Goal: Task Accomplishment & Management: Manage account settings

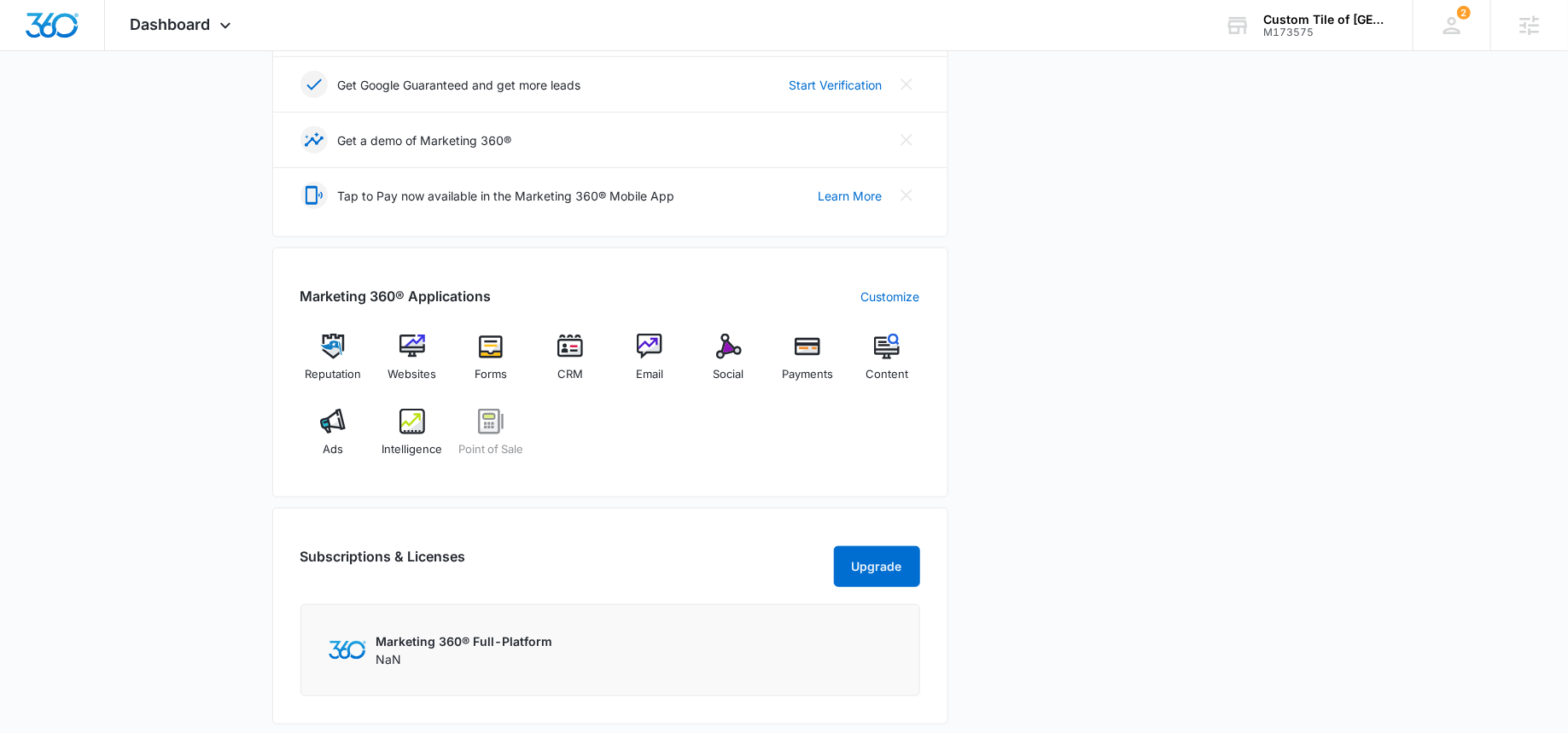
scroll to position [607, 0]
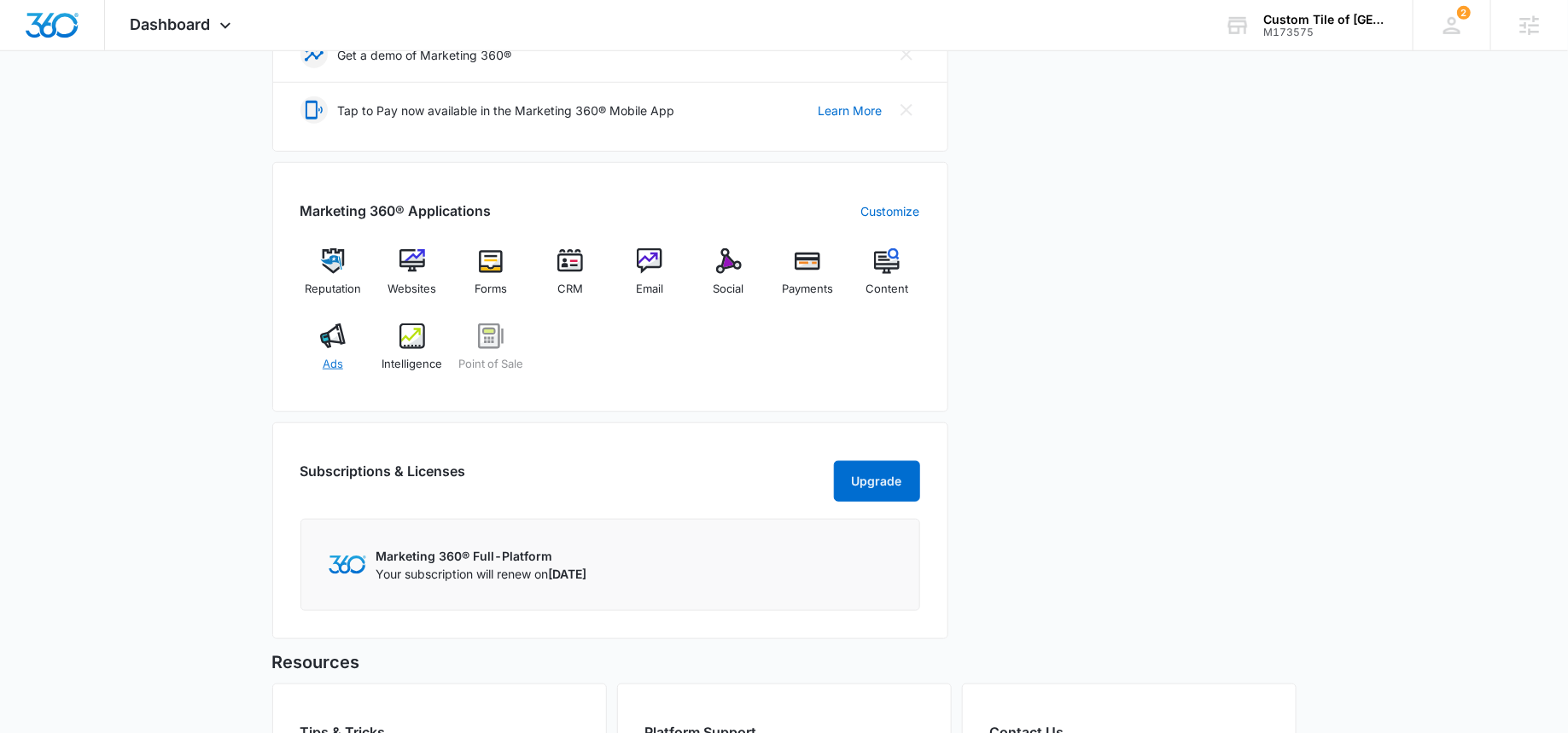
click at [334, 348] on div "Ads" at bounding box center [333, 353] width 65 height 61
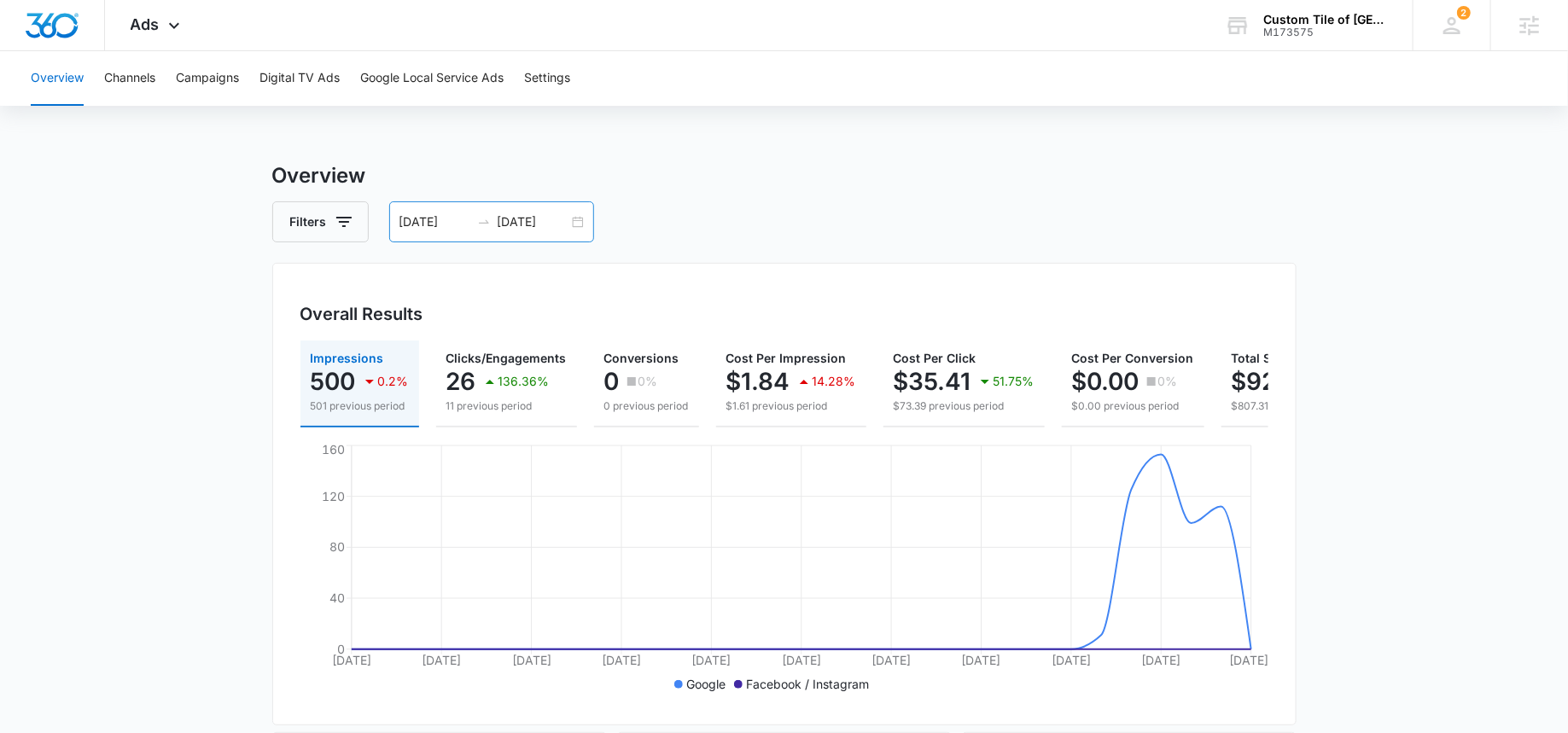
click at [526, 215] on input "[DATE]" at bounding box center [533, 222] width 71 height 19
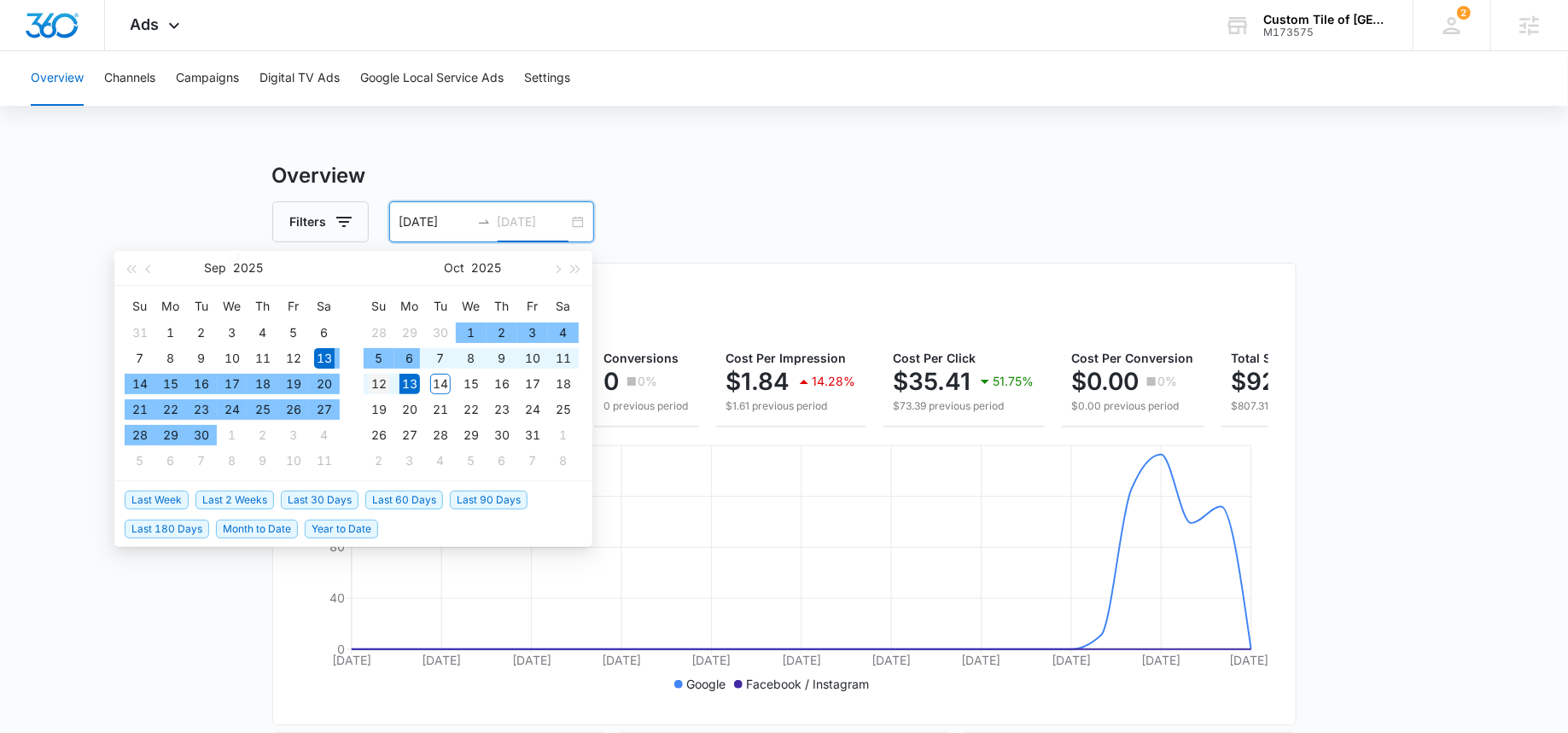
type input "[DATE]"
click at [377, 377] on div "12" at bounding box center [378, 383] width 20 height 20
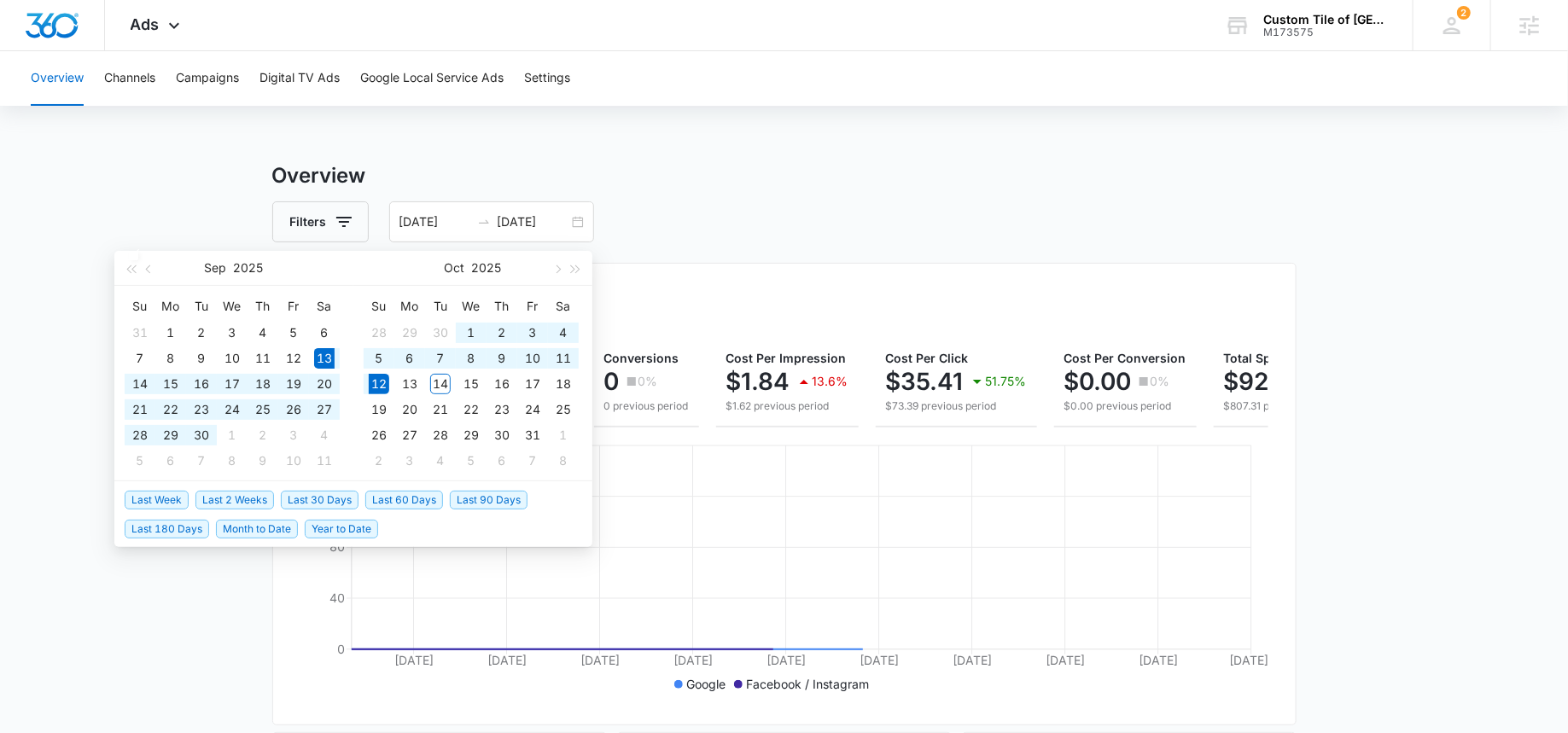
click at [683, 155] on div "Overview Channels Campaigns Digital TV Ads Google Local Service Ads Settings Ov…" at bounding box center [784, 718] width 1568 height 1334
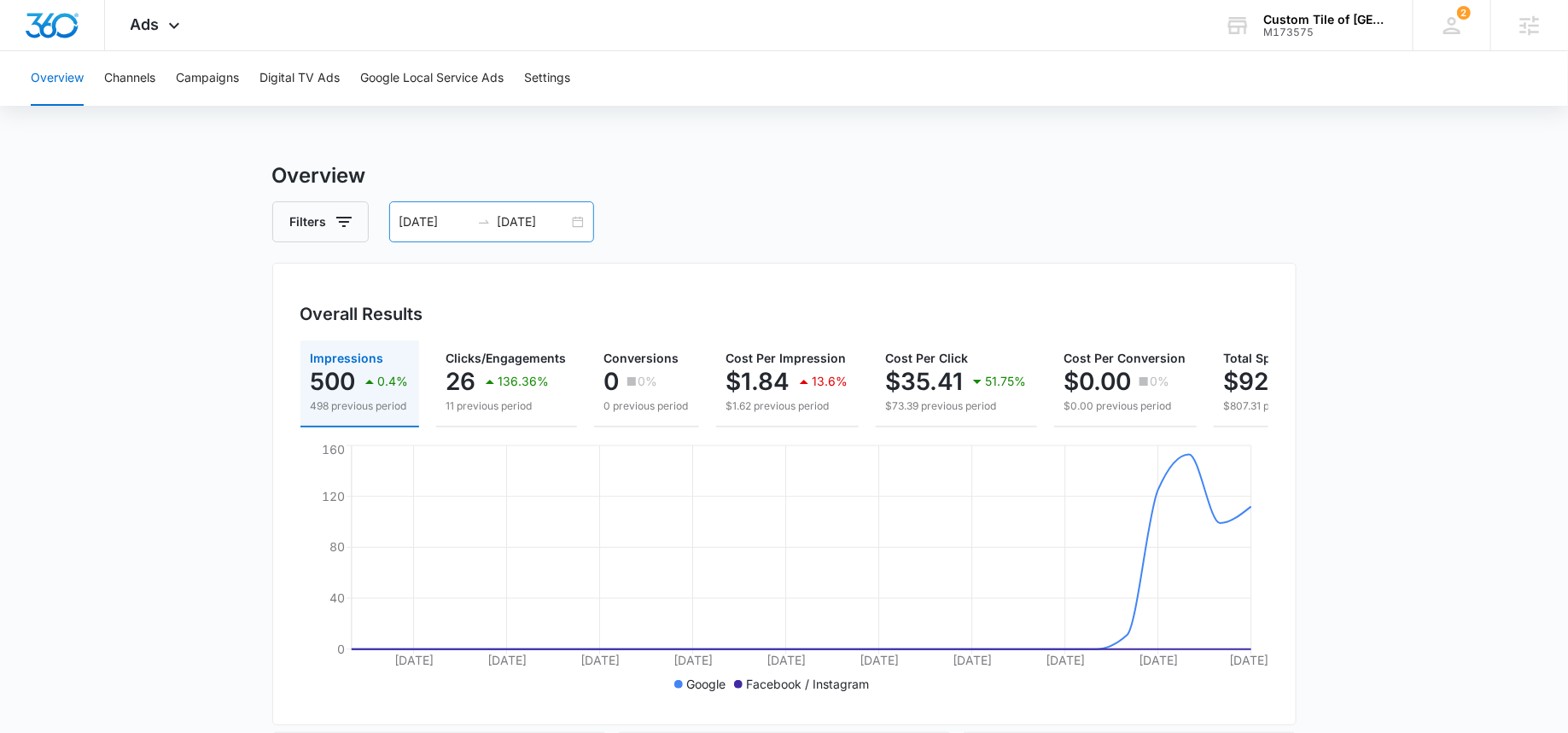
click at [430, 227] on input "[DATE]" at bounding box center [434, 222] width 71 height 19
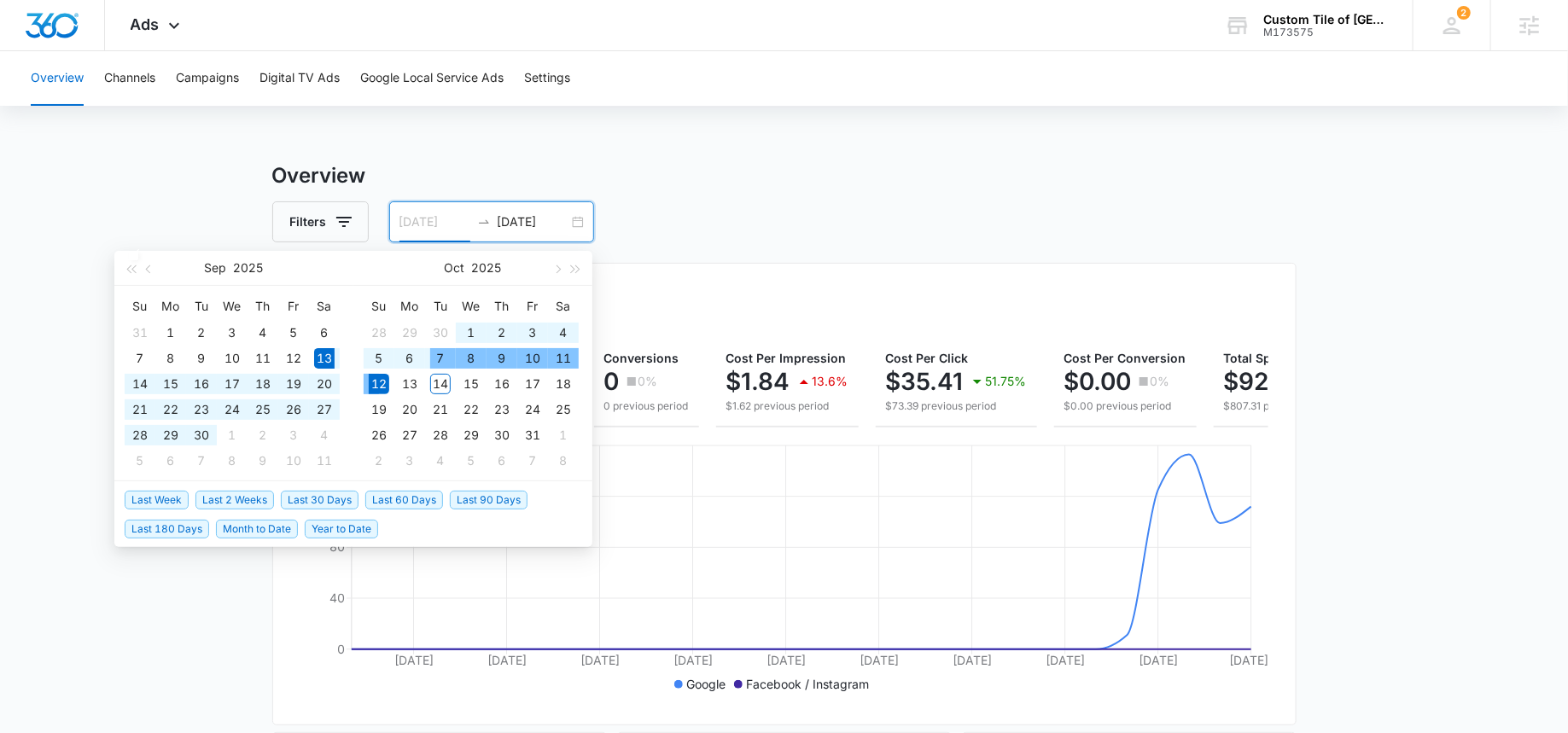
type input "[DATE]"
click at [431, 355] on div "7" at bounding box center [440, 358] width 20 height 20
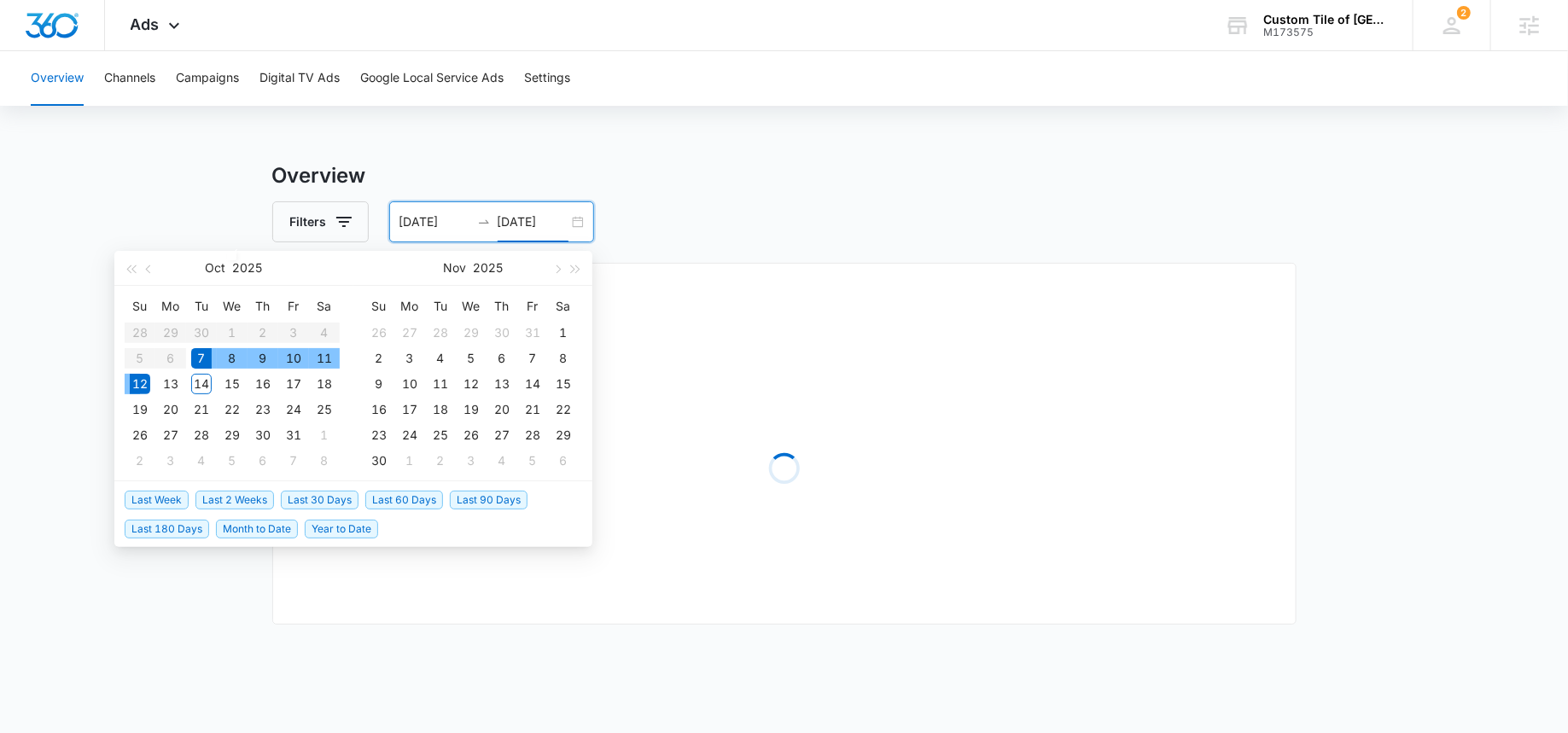
type input "[DATE]"
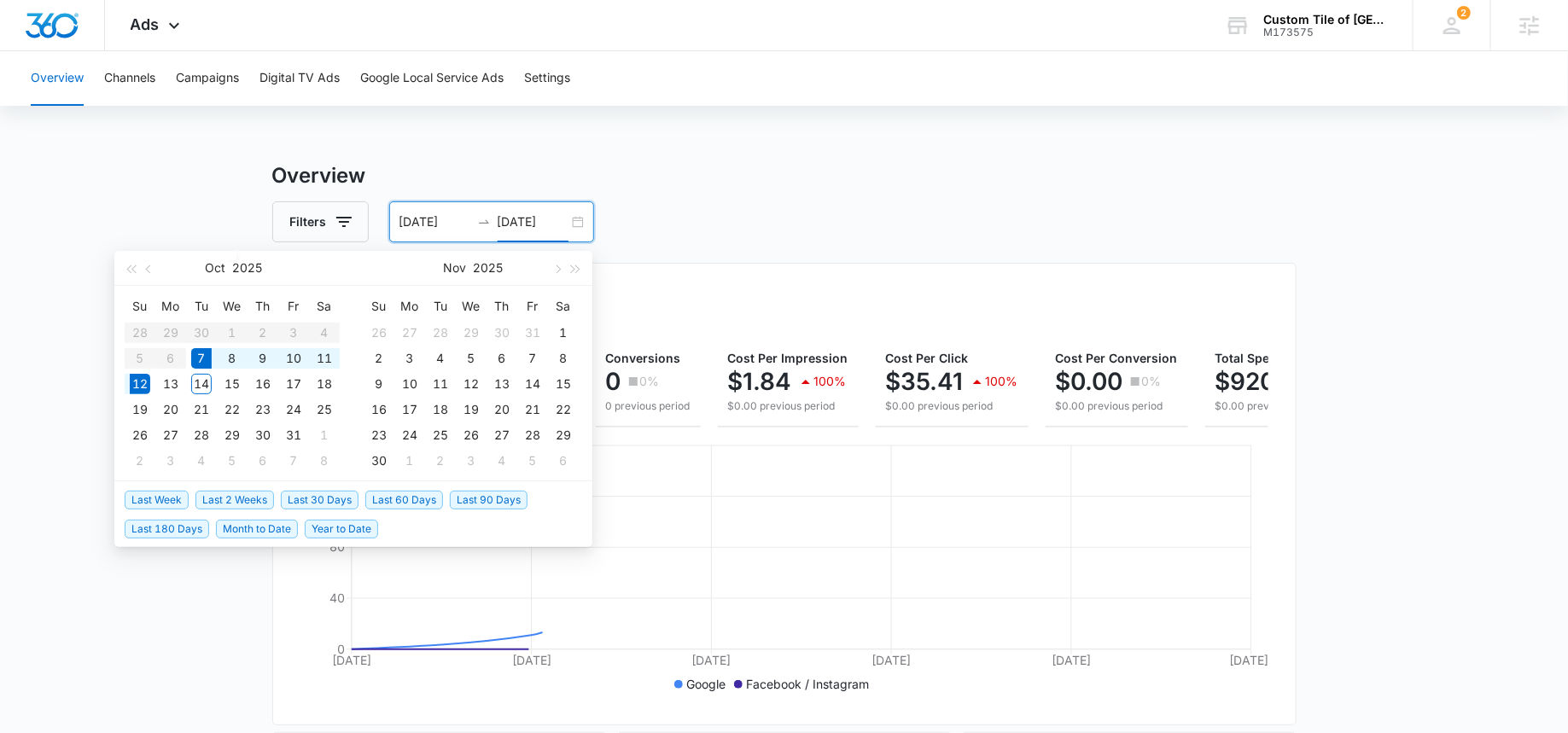
click at [753, 138] on div "Overview Channels Campaigns Digital TV Ads Google Local Service Ads Settings Ov…" at bounding box center [784, 718] width 1568 height 1334
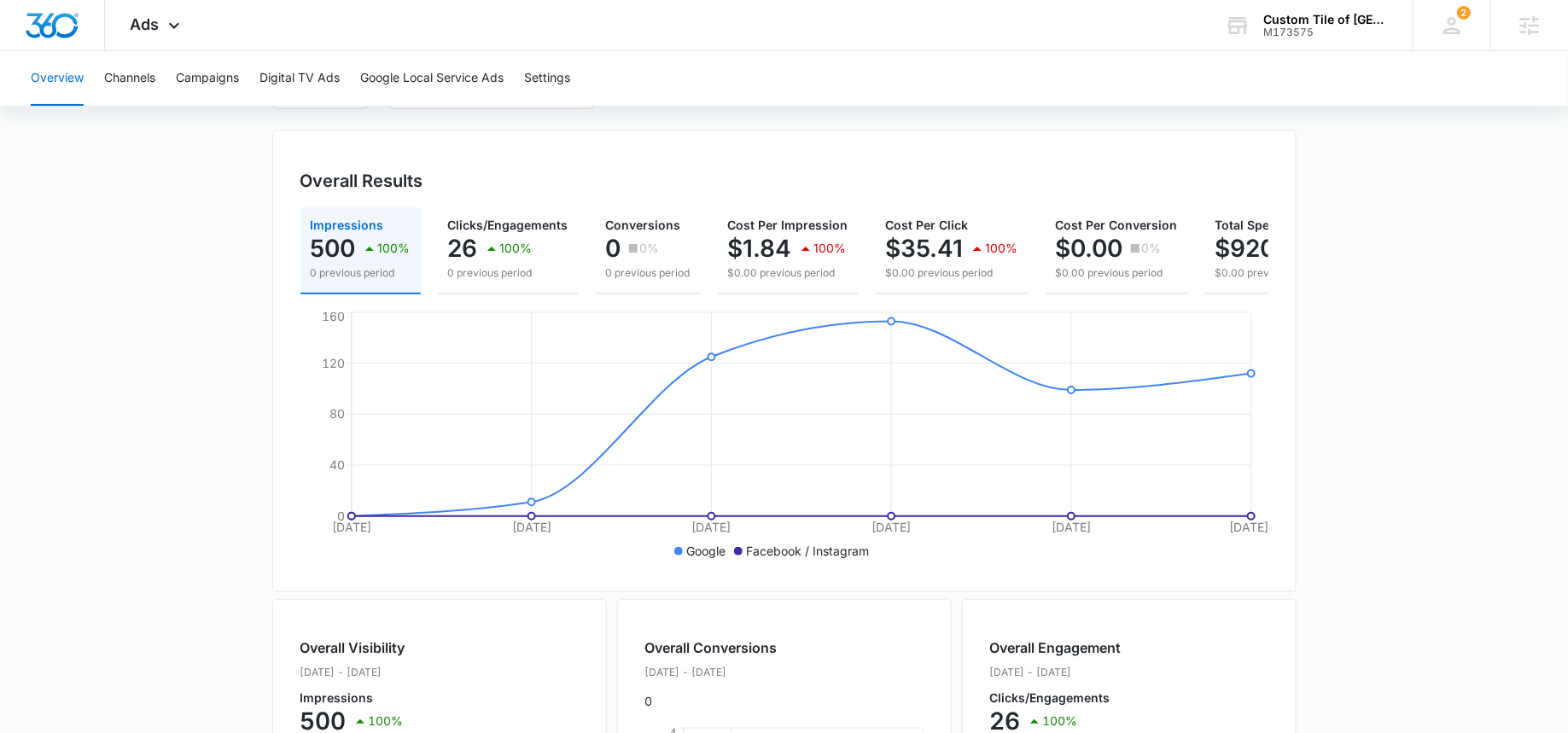
scroll to position [75, 0]
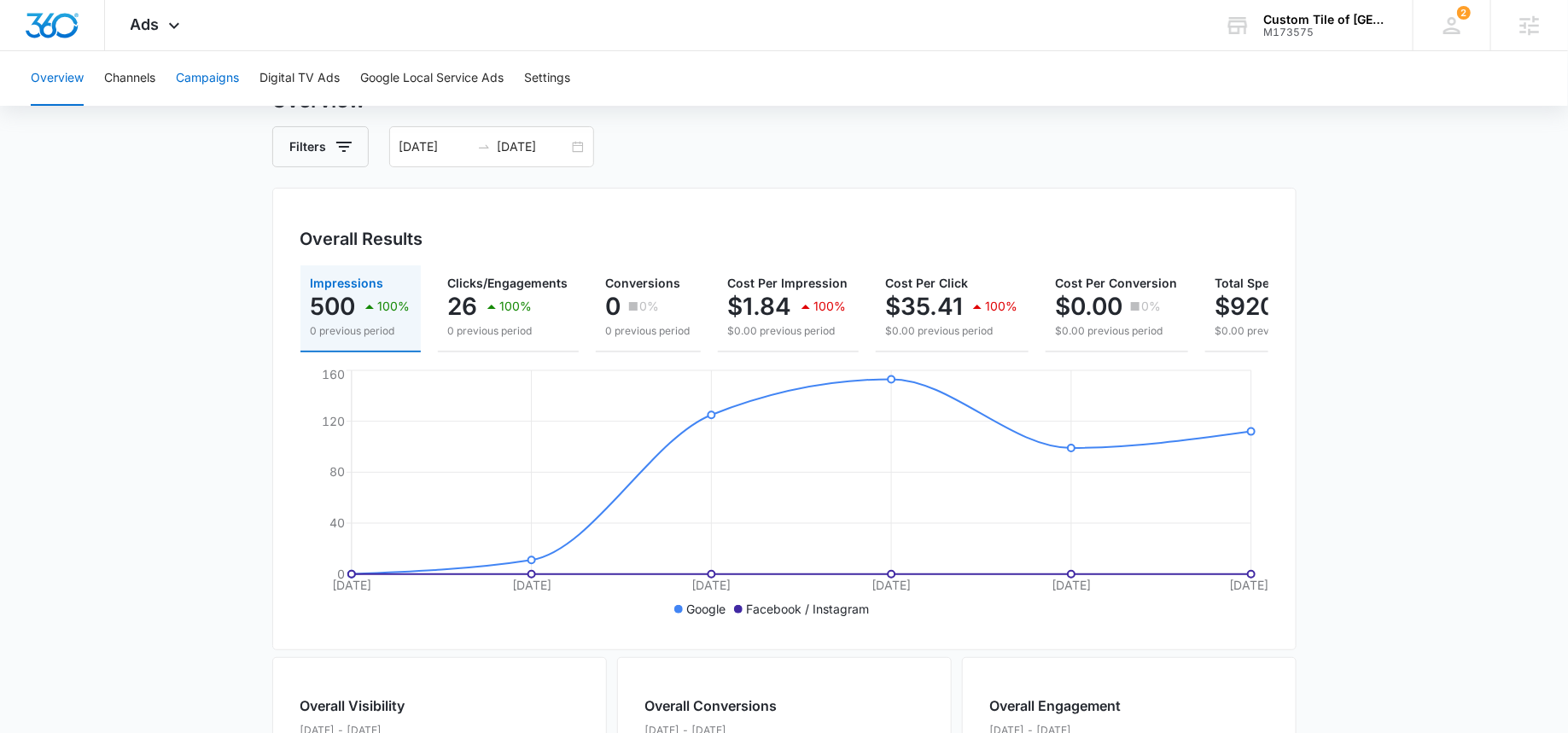
click at [209, 78] on button "Campaigns" at bounding box center [207, 79] width 63 height 55
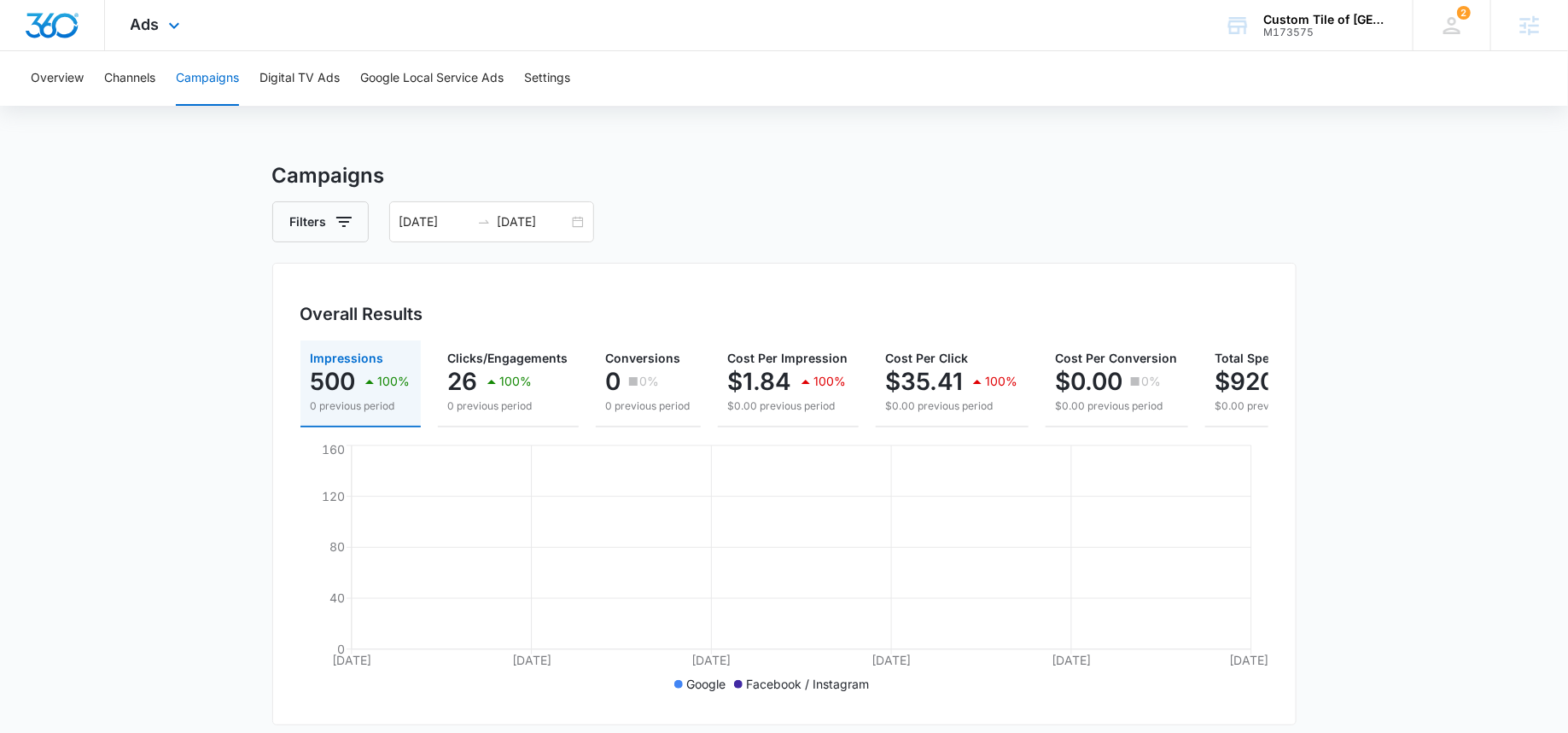
click at [168, 41] on div "Ads Apps Reputation Websites Forms CRM Email Social Payments POS Content Ads In…" at bounding box center [157, 25] width 105 height 51
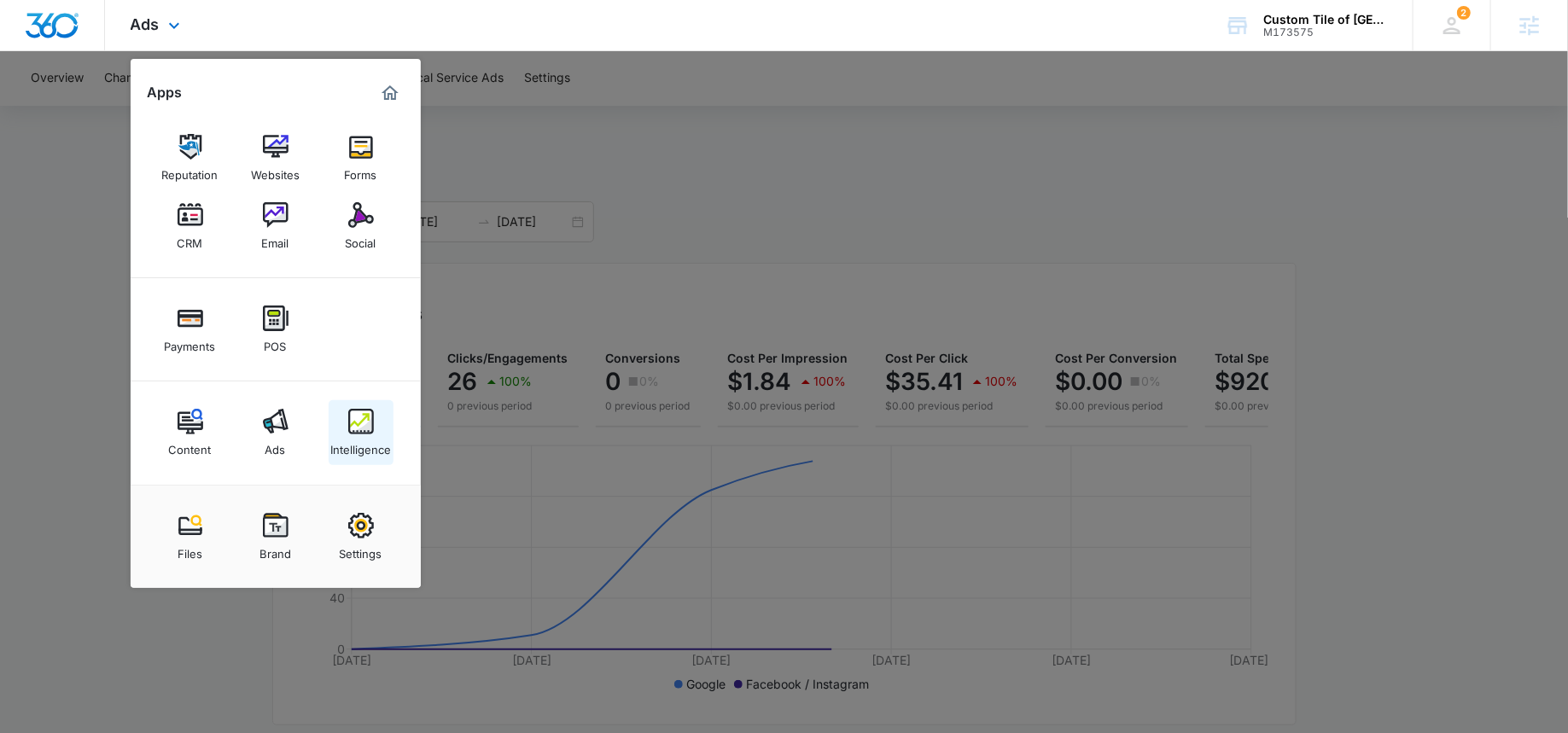
click at [365, 438] on div "Intelligence" at bounding box center [360, 445] width 60 height 22
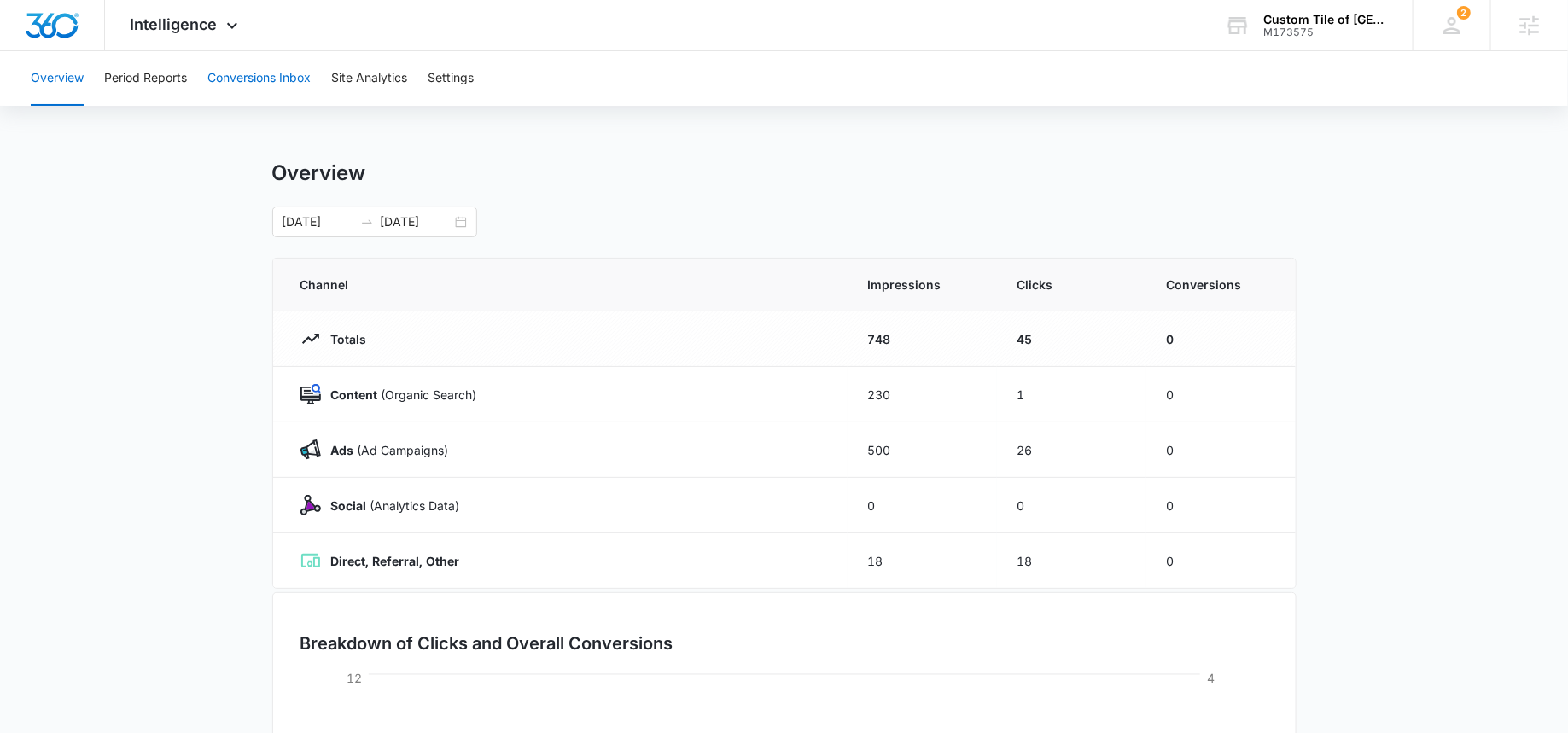
click at [248, 66] on button "Conversions Inbox" at bounding box center [259, 79] width 103 height 55
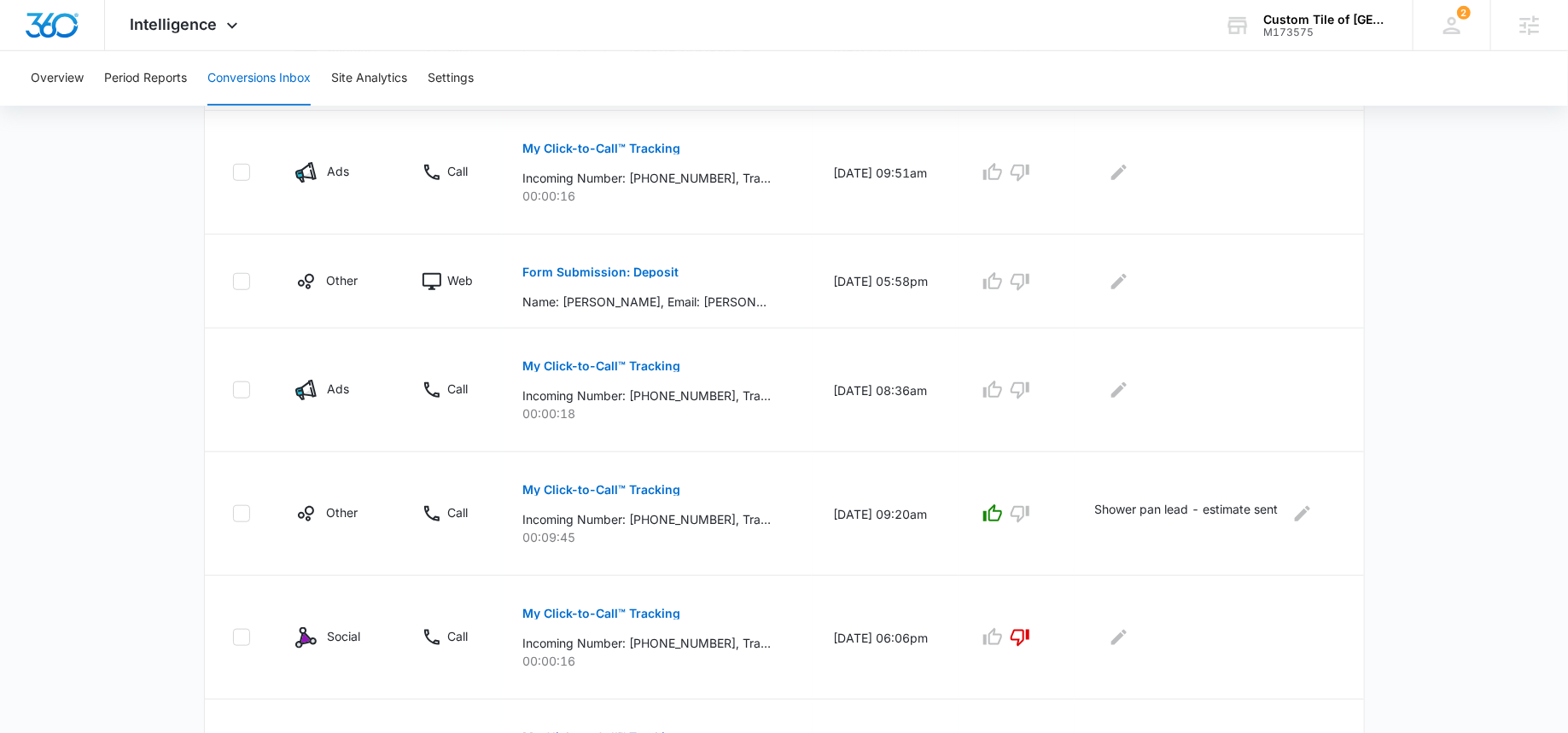
scroll to position [512, 0]
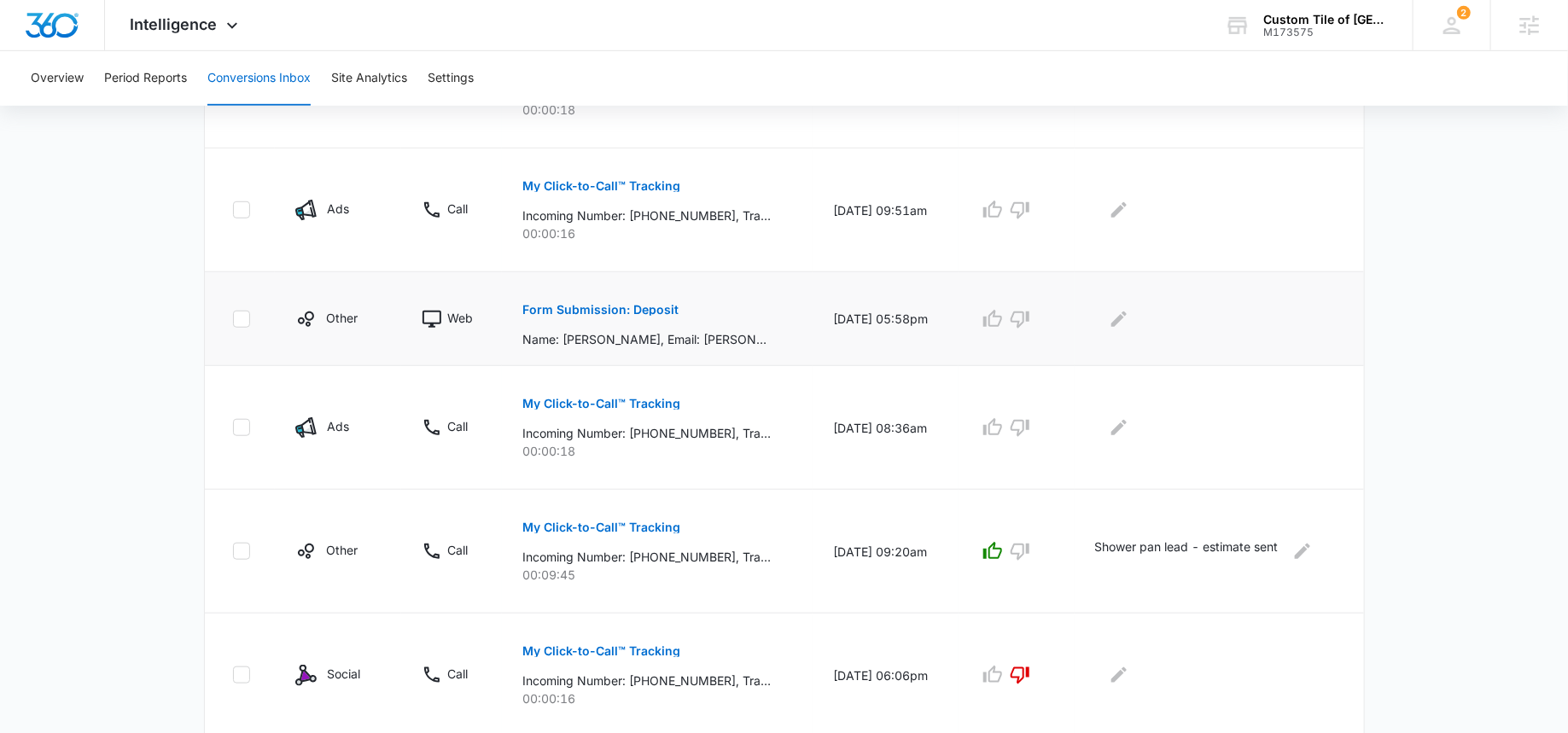
click at [543, 305] on p "Form Submission: Deposit" at bounding box center [600, 310] width 156 height 12
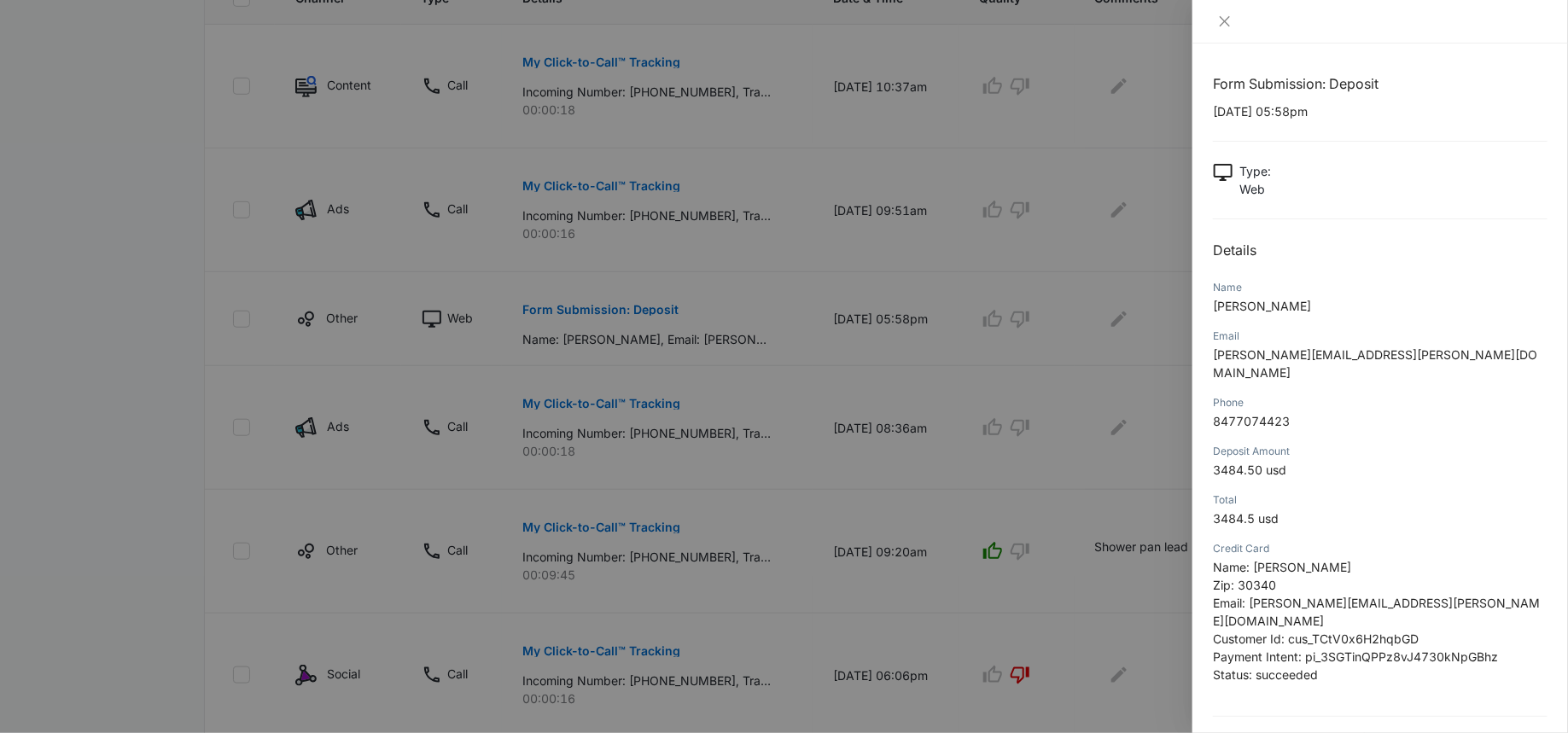
click at [706, 303] on div at bounding box center [784, 366] width 1568 height 733
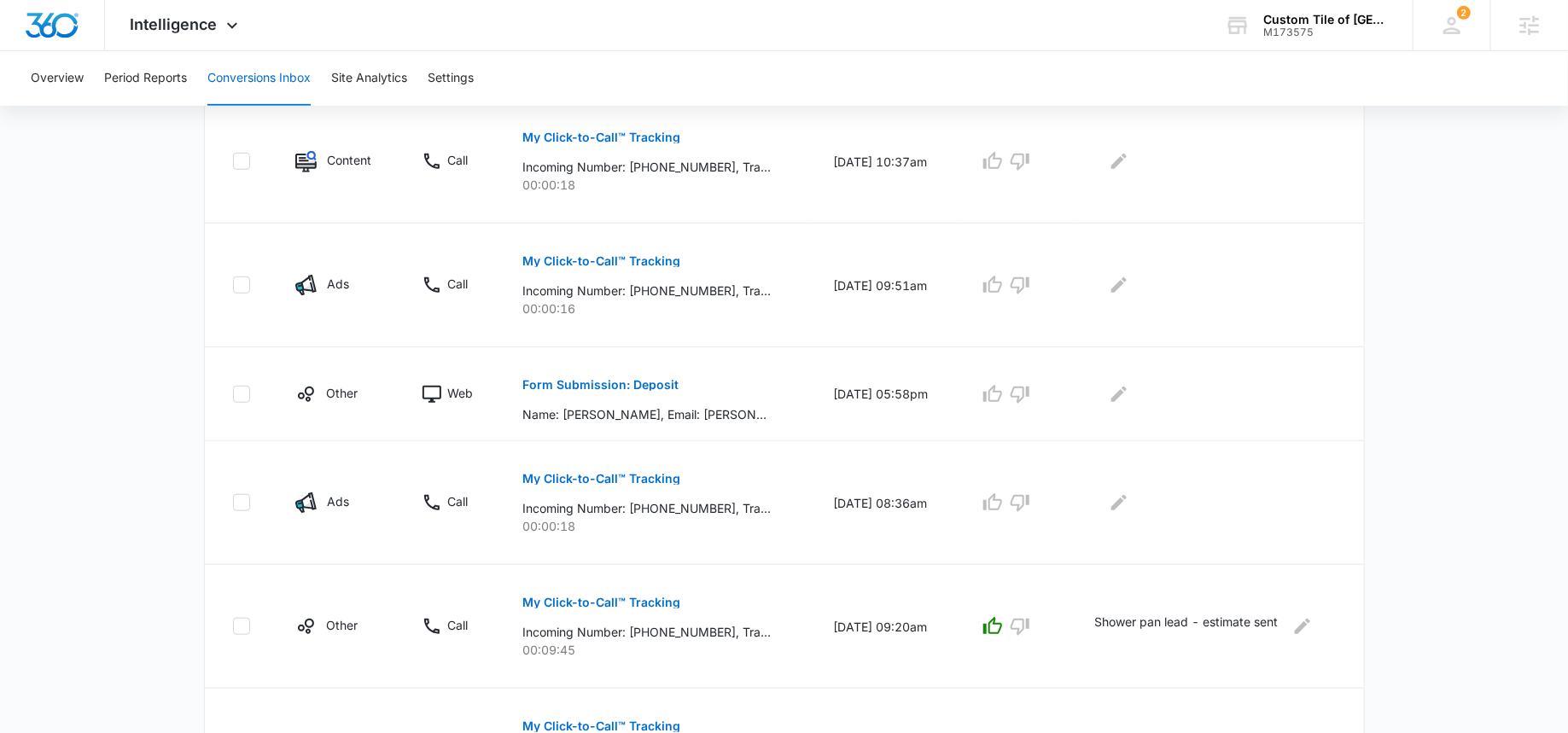
scroll to position [445, 0]
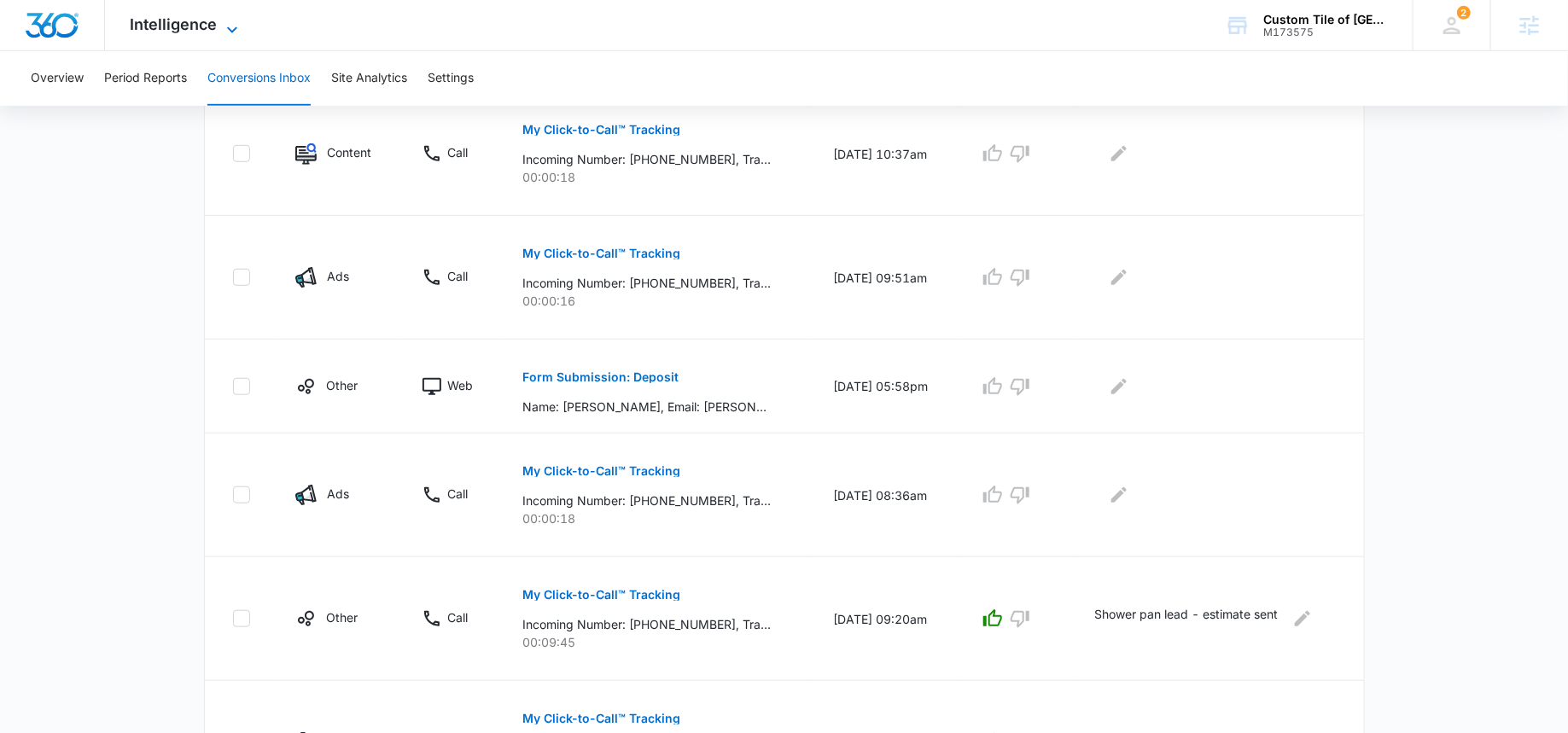
click at [172, 24] on span "Intelligence" at bounding box center [175, 24] width 87 height 18
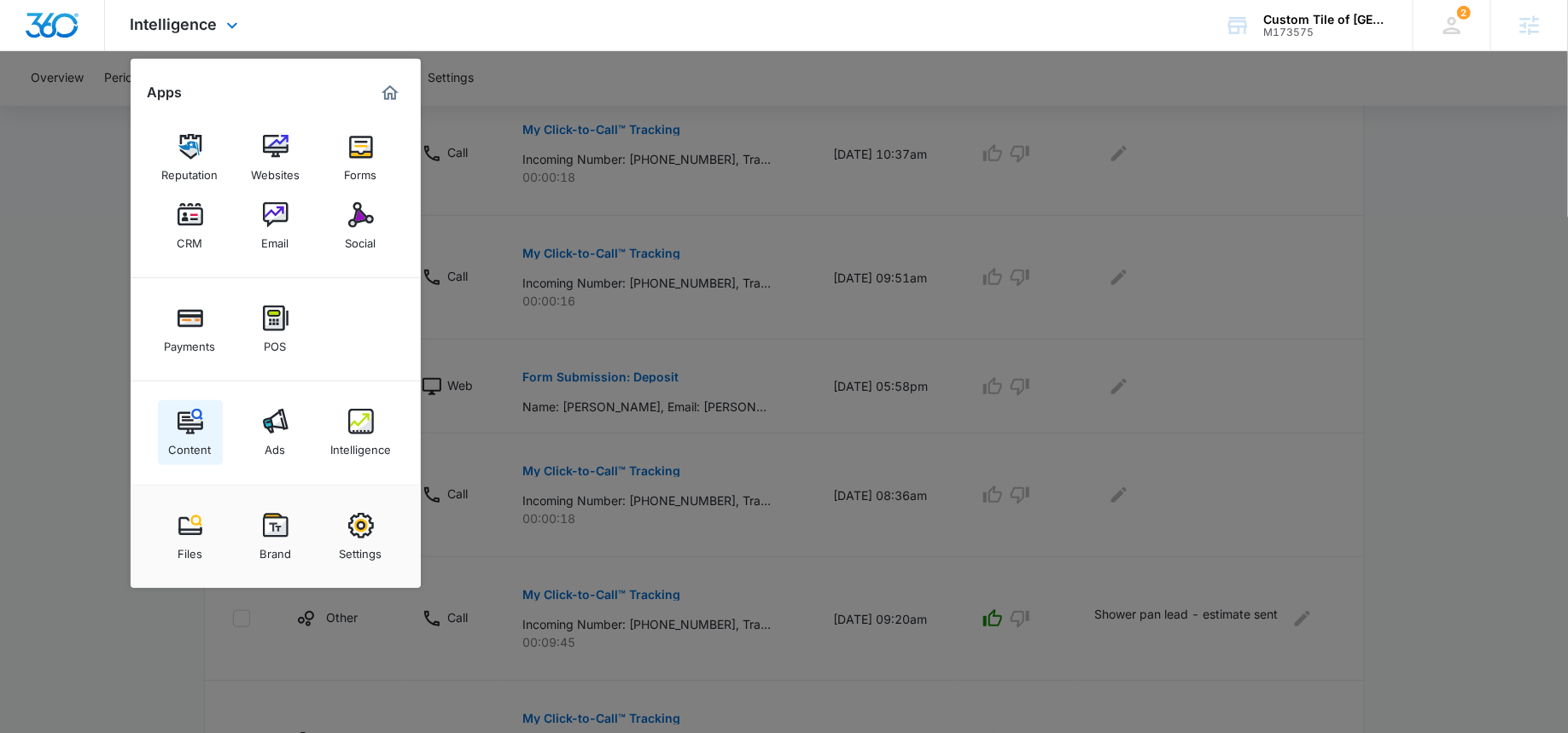
click at [167, 447] on link "Content" at bounding box center [190, 432] width 65 height 65
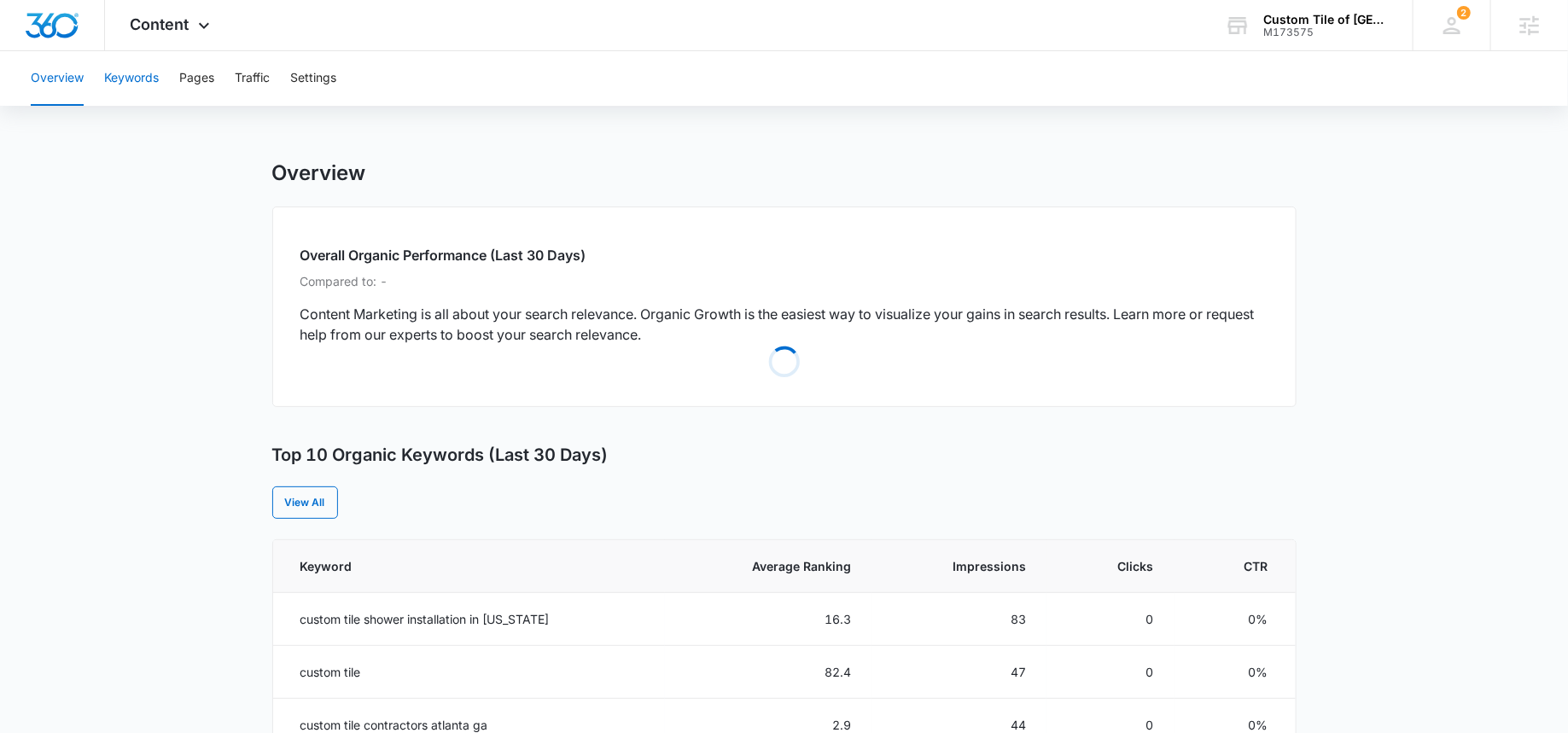
click at [134, 84] on button "Keywords" at bounding box center [131, 79] width 55 height 55
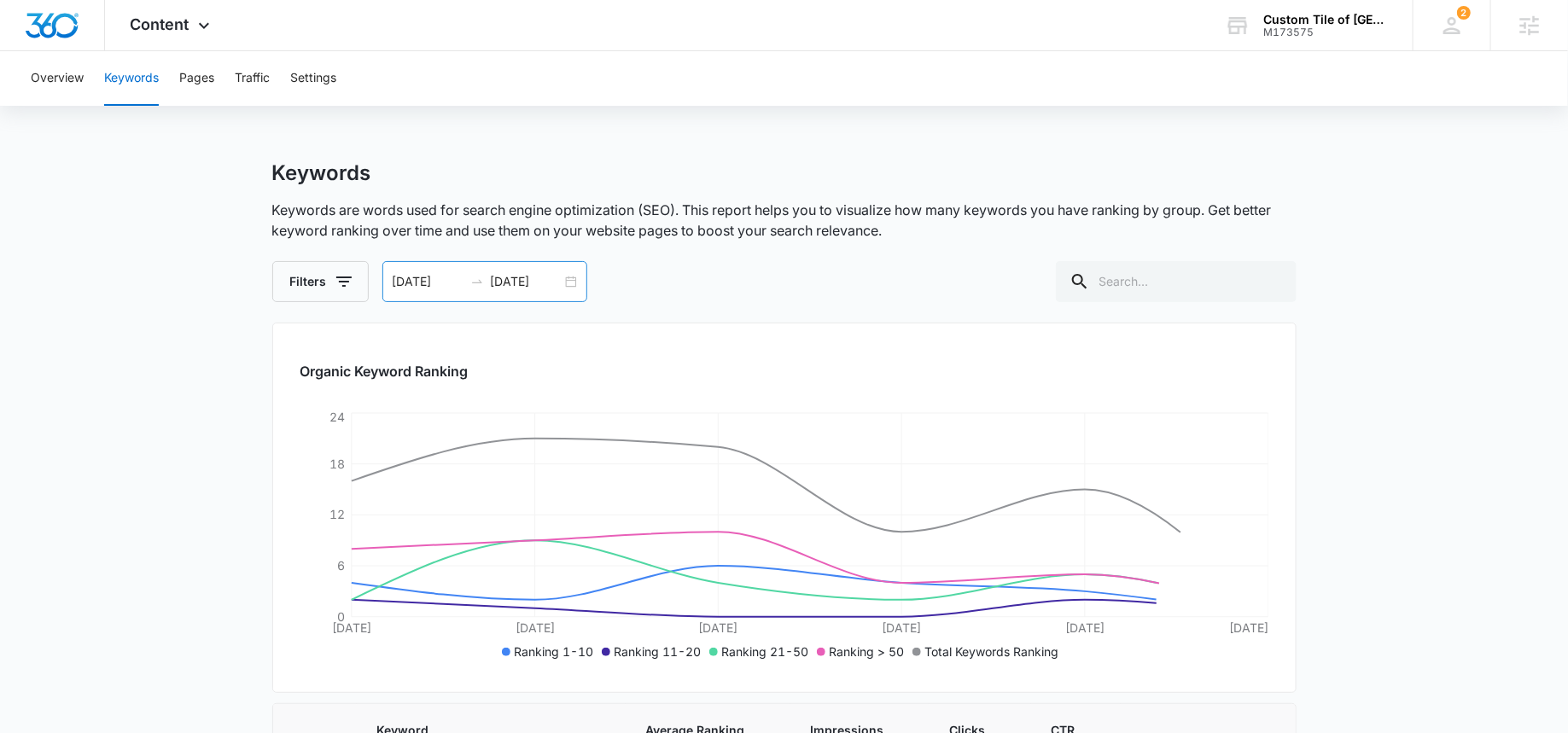
click at [524, 286] on input "[DATE]" at bounding box center [526, 282] width 71 height 19
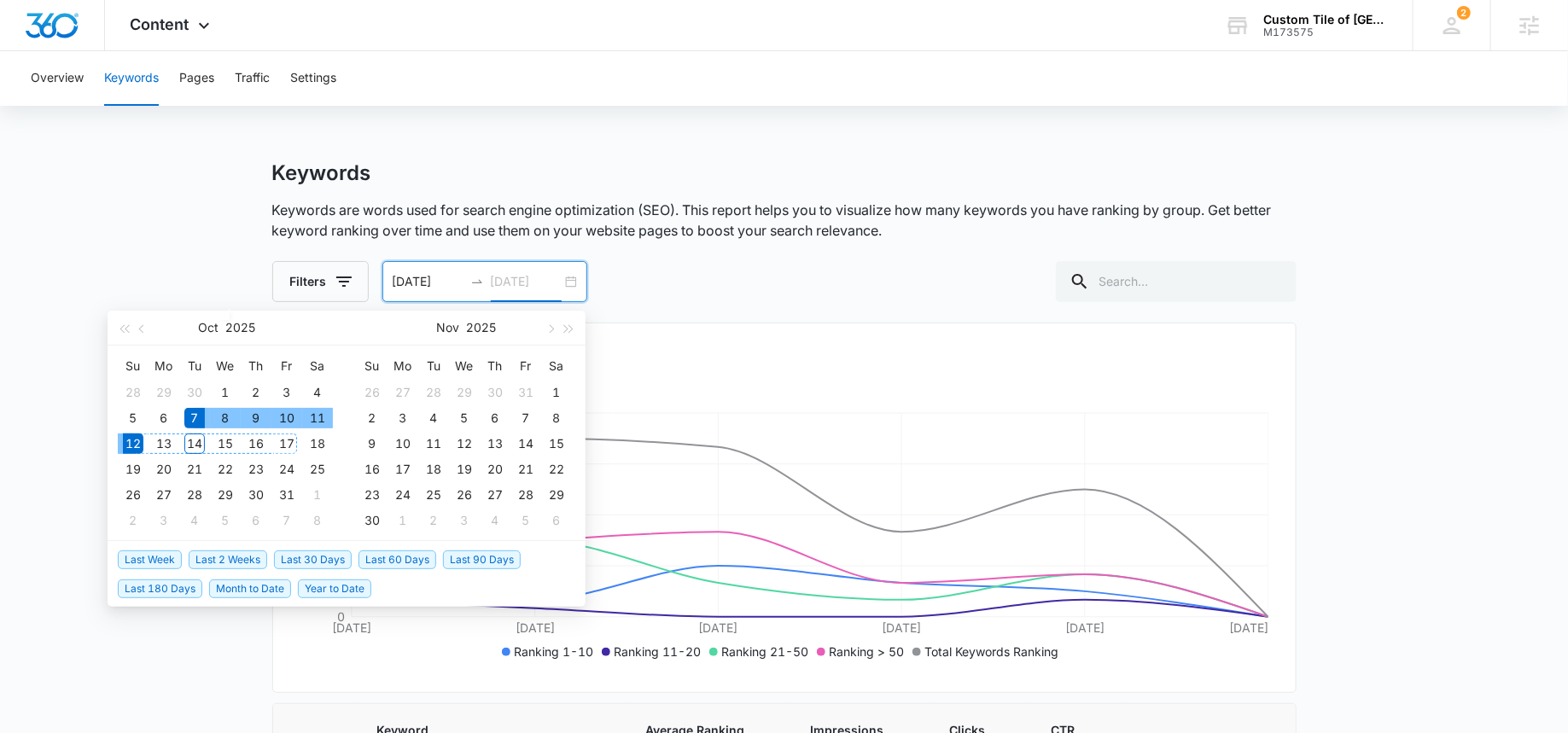
type input "[DATE]"
click at [310, 559] on span "Last 30 Days" at bounding box center [313, 559] width 78 height 19
type input "[DATE]"
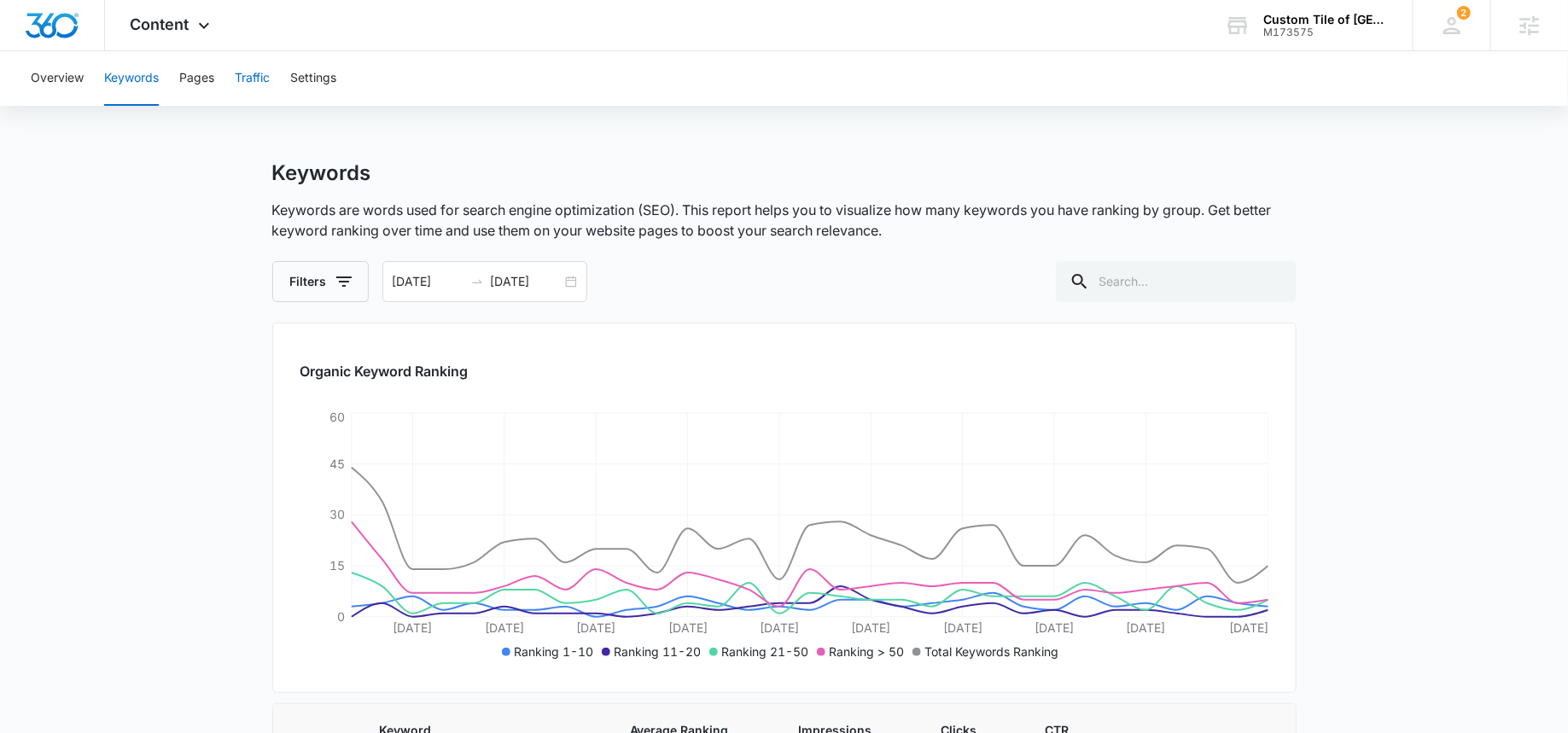
click at [254, 69] on button "Traffic" at bounding box center [252, 79] width 35 height 55
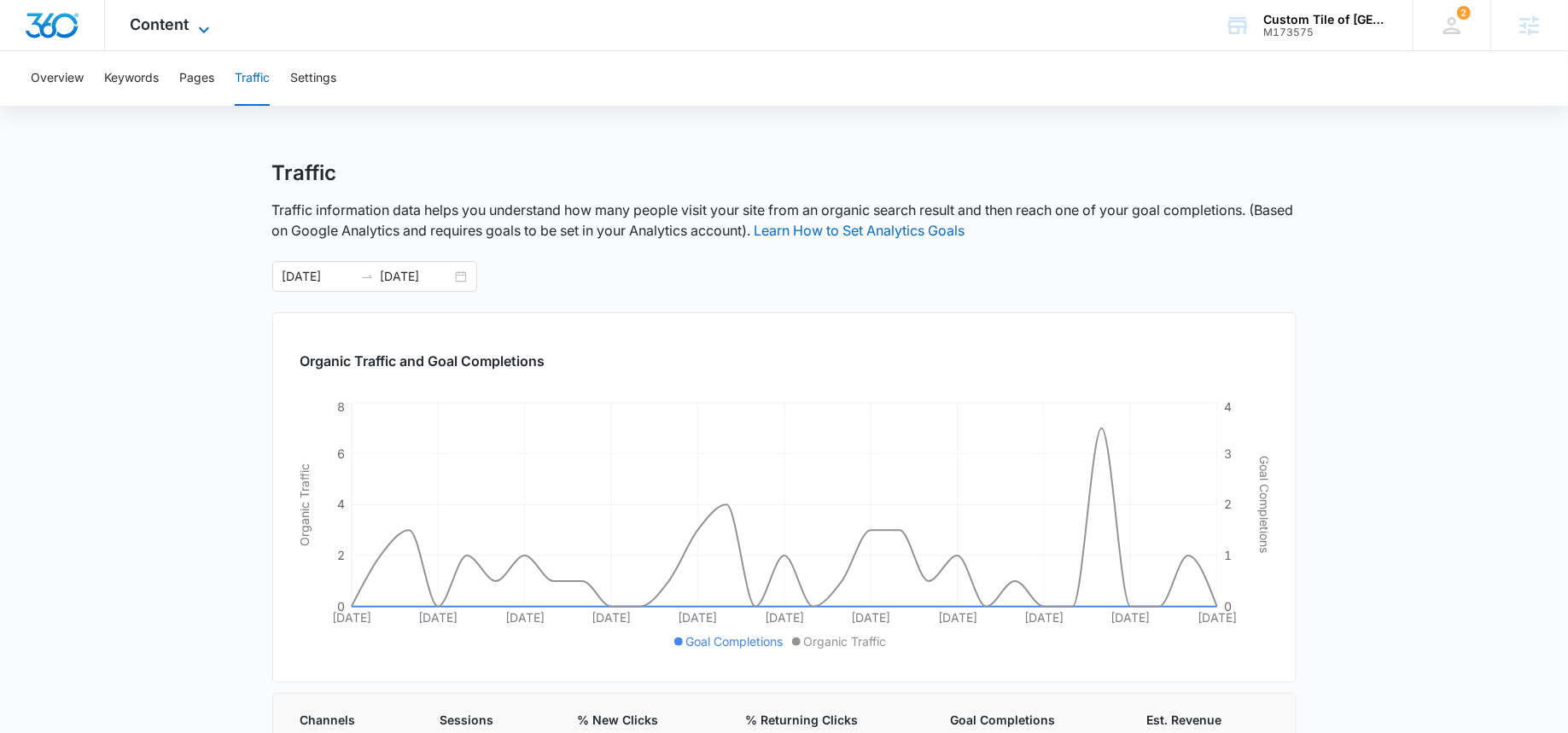
click at [174, 19] on span "Content" at bounding box center [160, 24] width 58 height 18
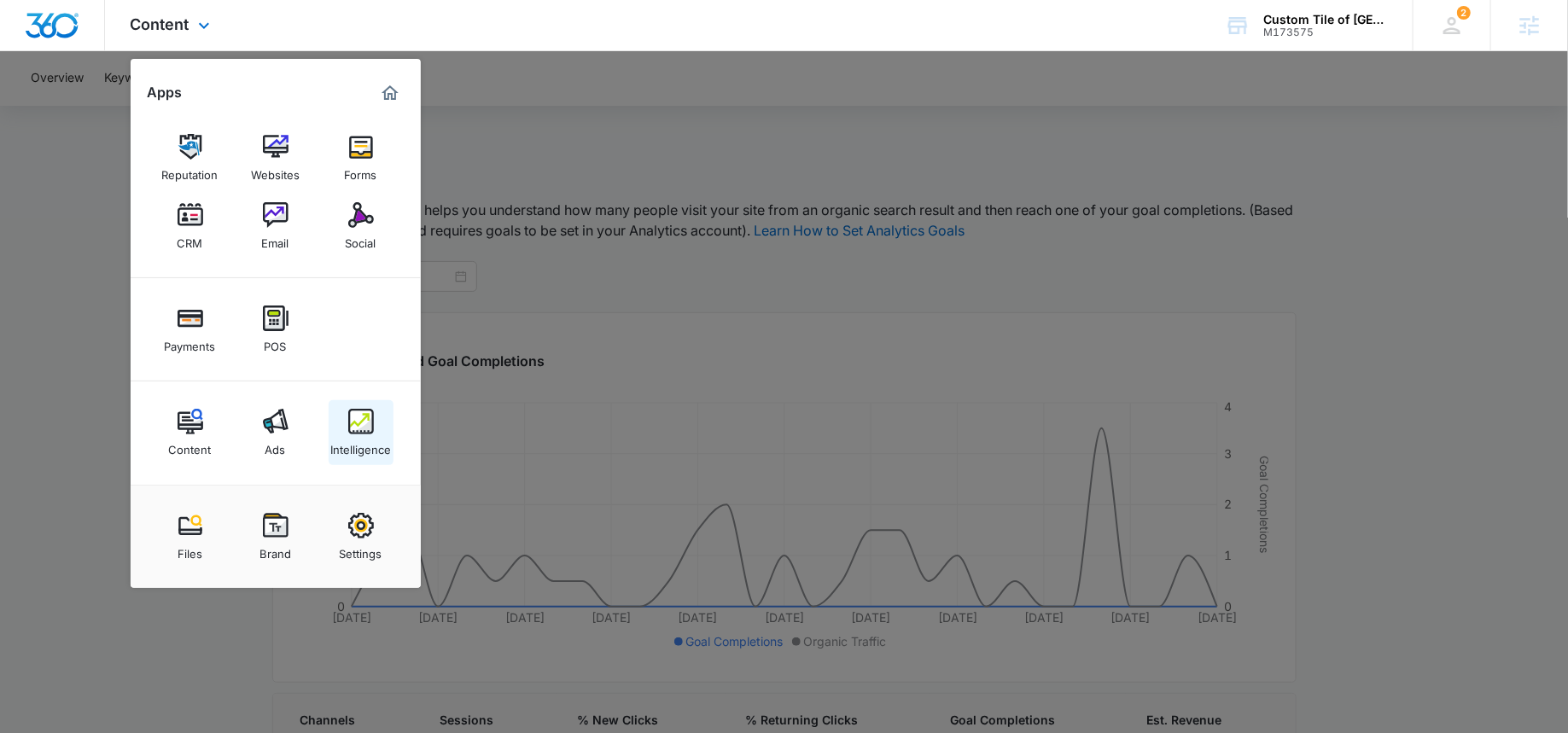
click at [356, 437] on div "Intelligence" at bounding box center [360, 445] width 60 height 22
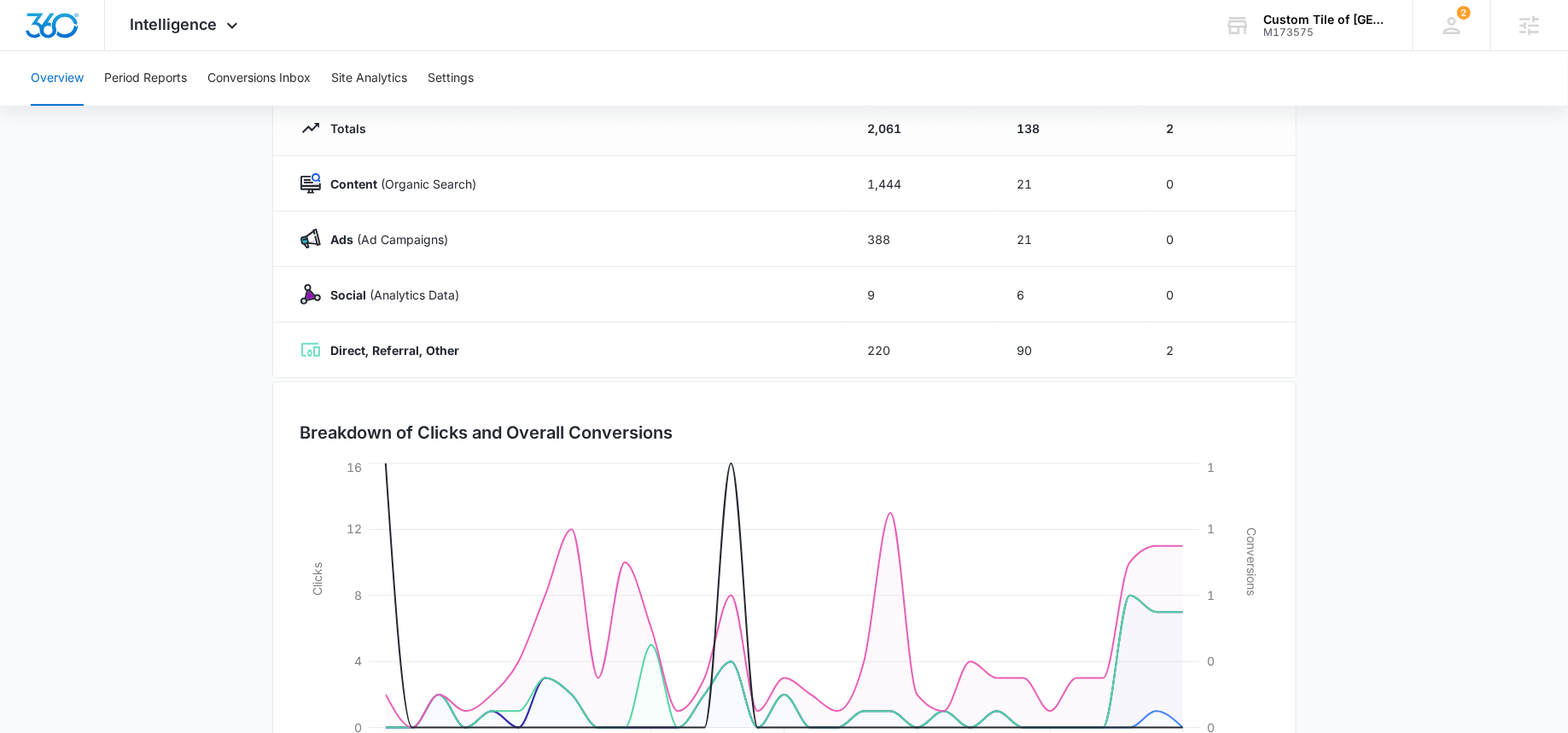
scroll to position [90, 0]
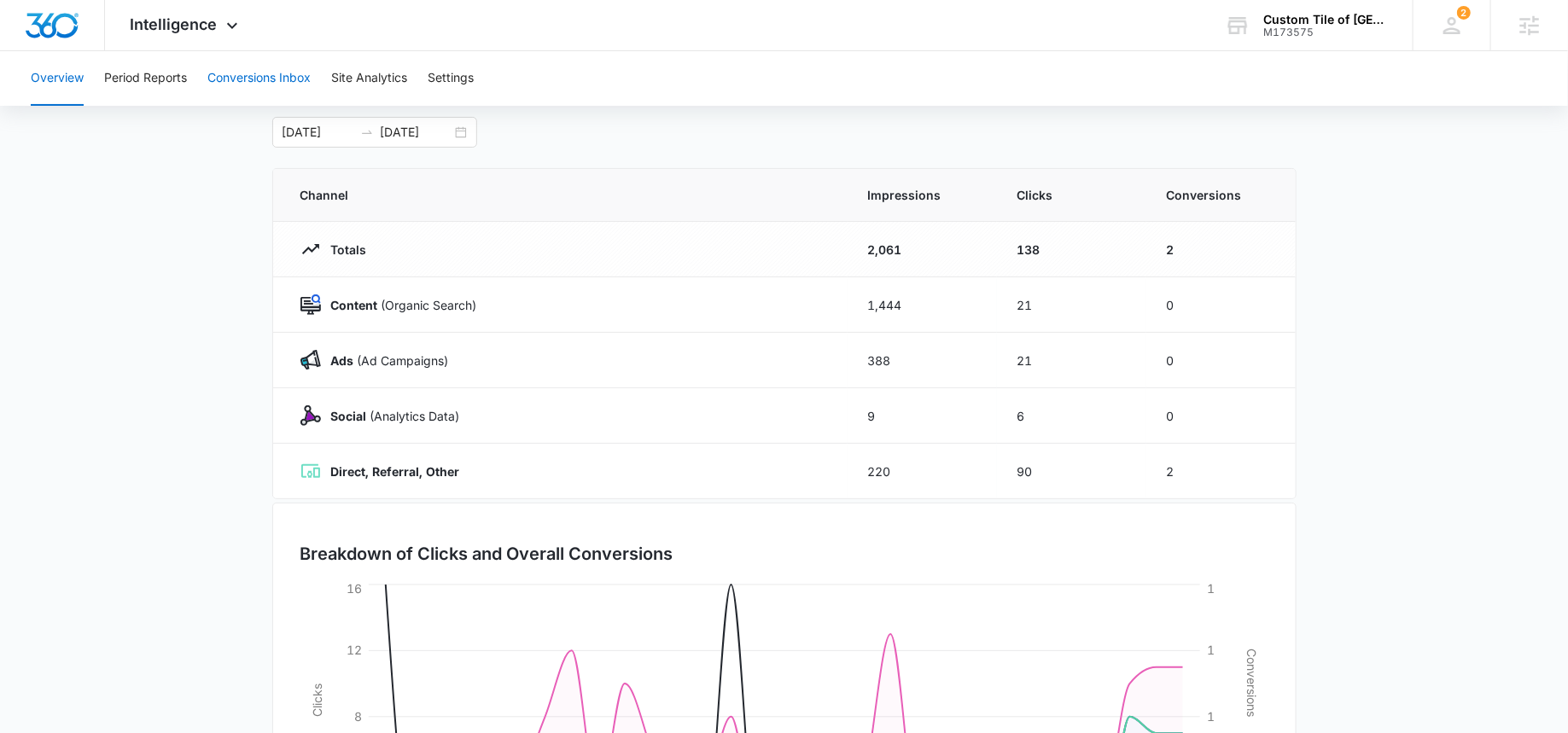
click at [229, 74] on button "Conversions Inbox" at bounding box center [259, 79] width 103 height 55
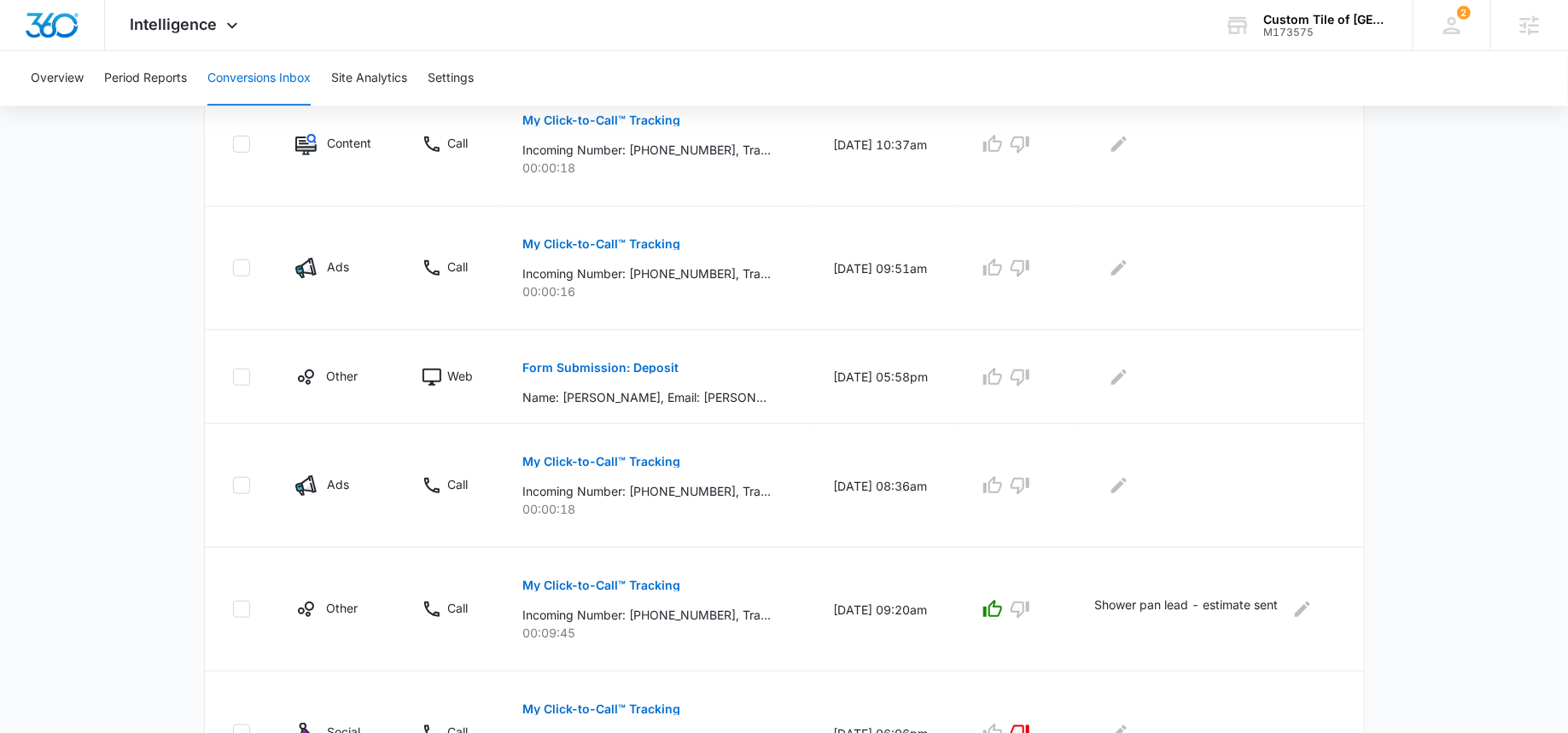
scroll to position [458, 0]
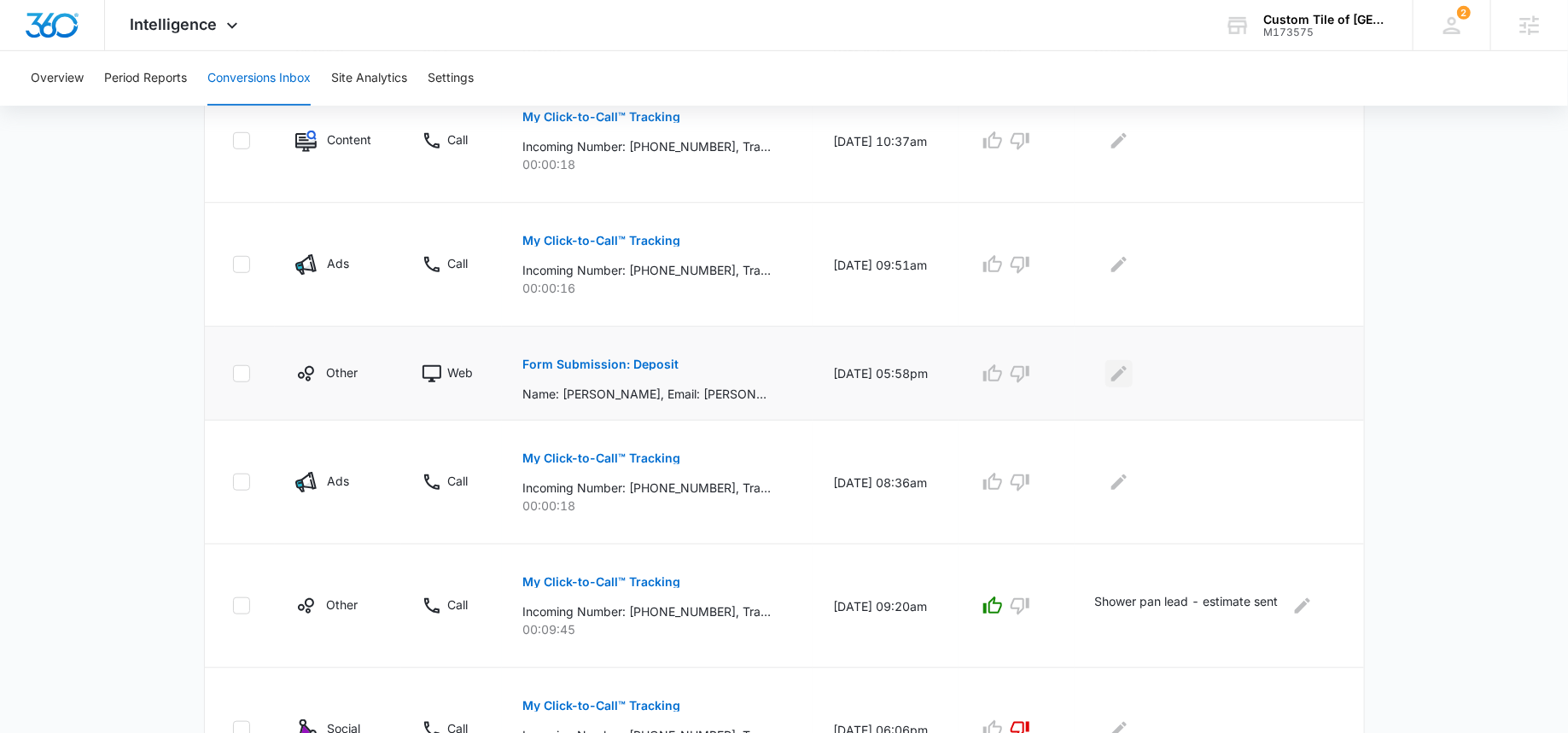
click at [1119, 375] on icon "Edit Comments" at bounding box center [1119, 373] width 16 height 16
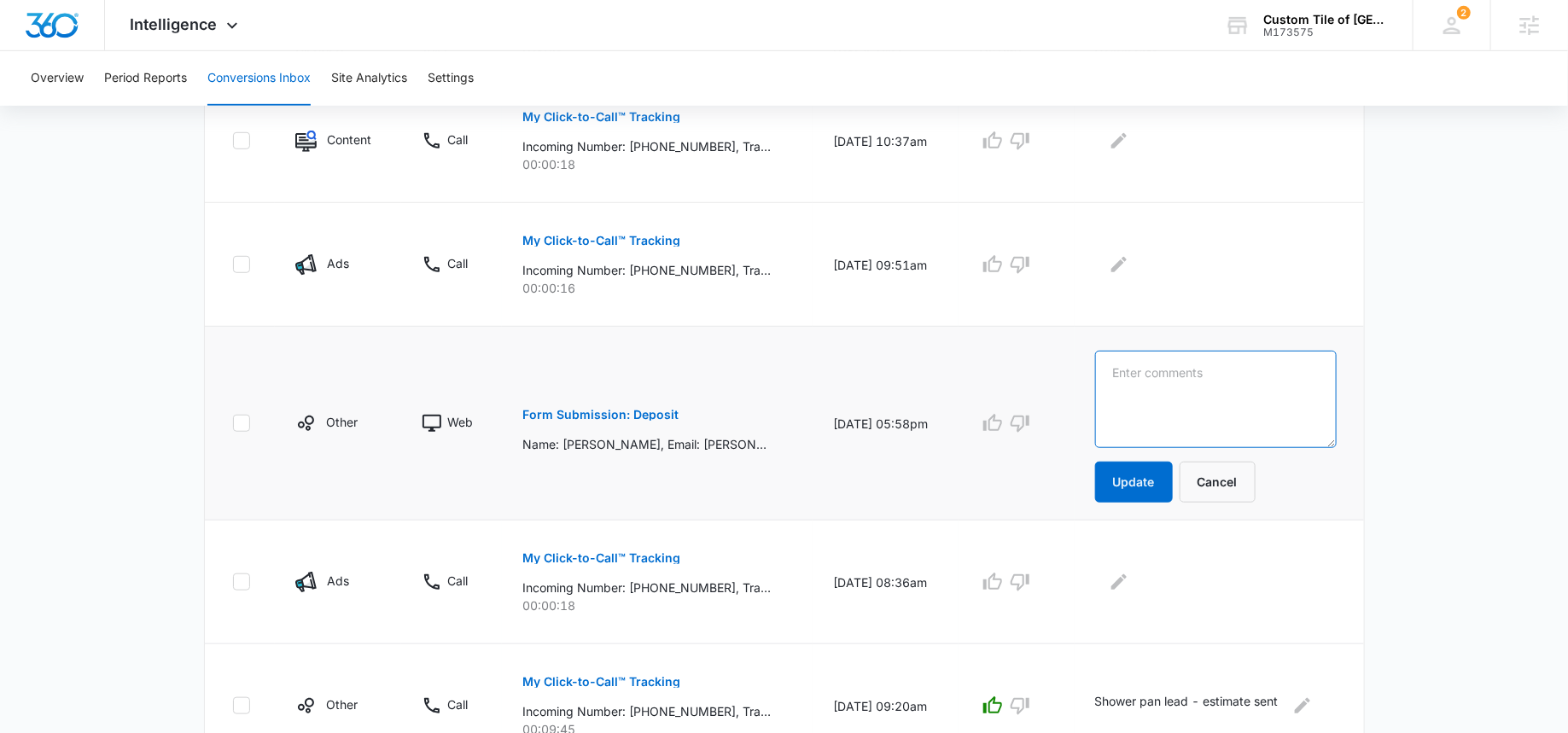
click at [1152, 383] on textarea at bounding box center [1215, 399] width 242 height 97
type textarea "deposit"
click at [1130, 476] on button "Update" at bounding box center [1133, 482] width 78 height 41
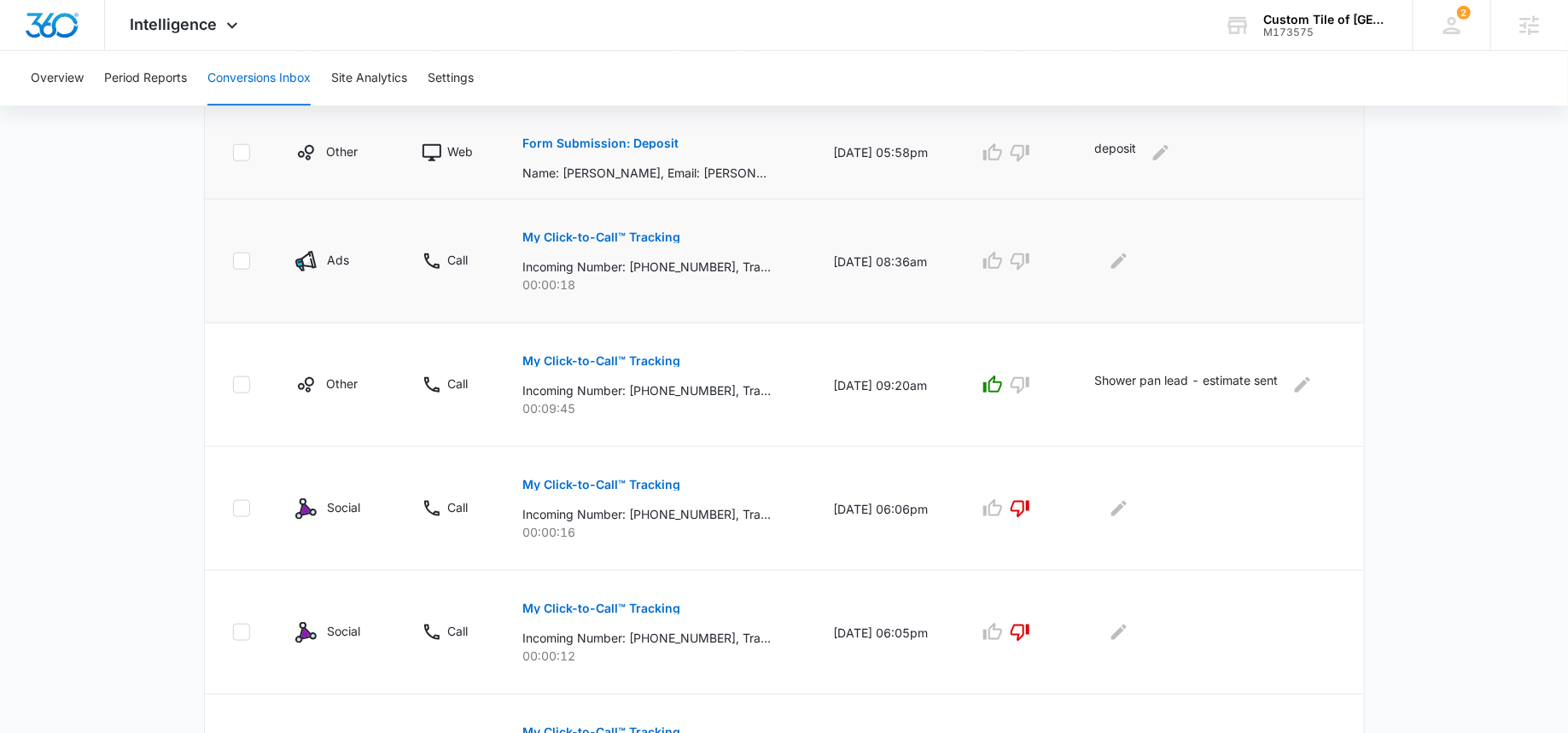
scroll to position [676, 0]
click at [608, 145] on p "Form Submission: Deposit" at bounding box center [600, 146] width 156 height 12
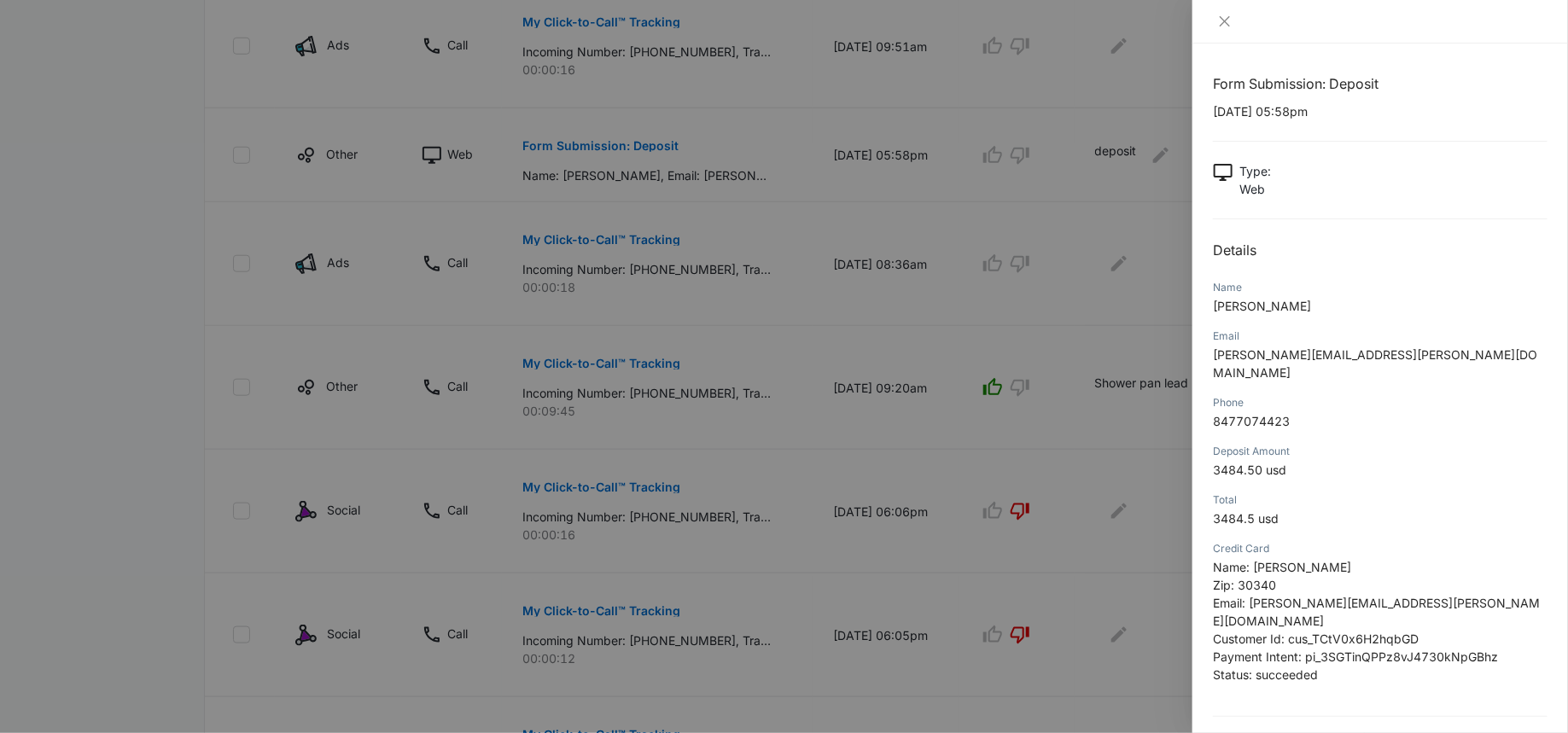
click at [926, 235] on div at bounding box center [784, 366] width 1568 height 733
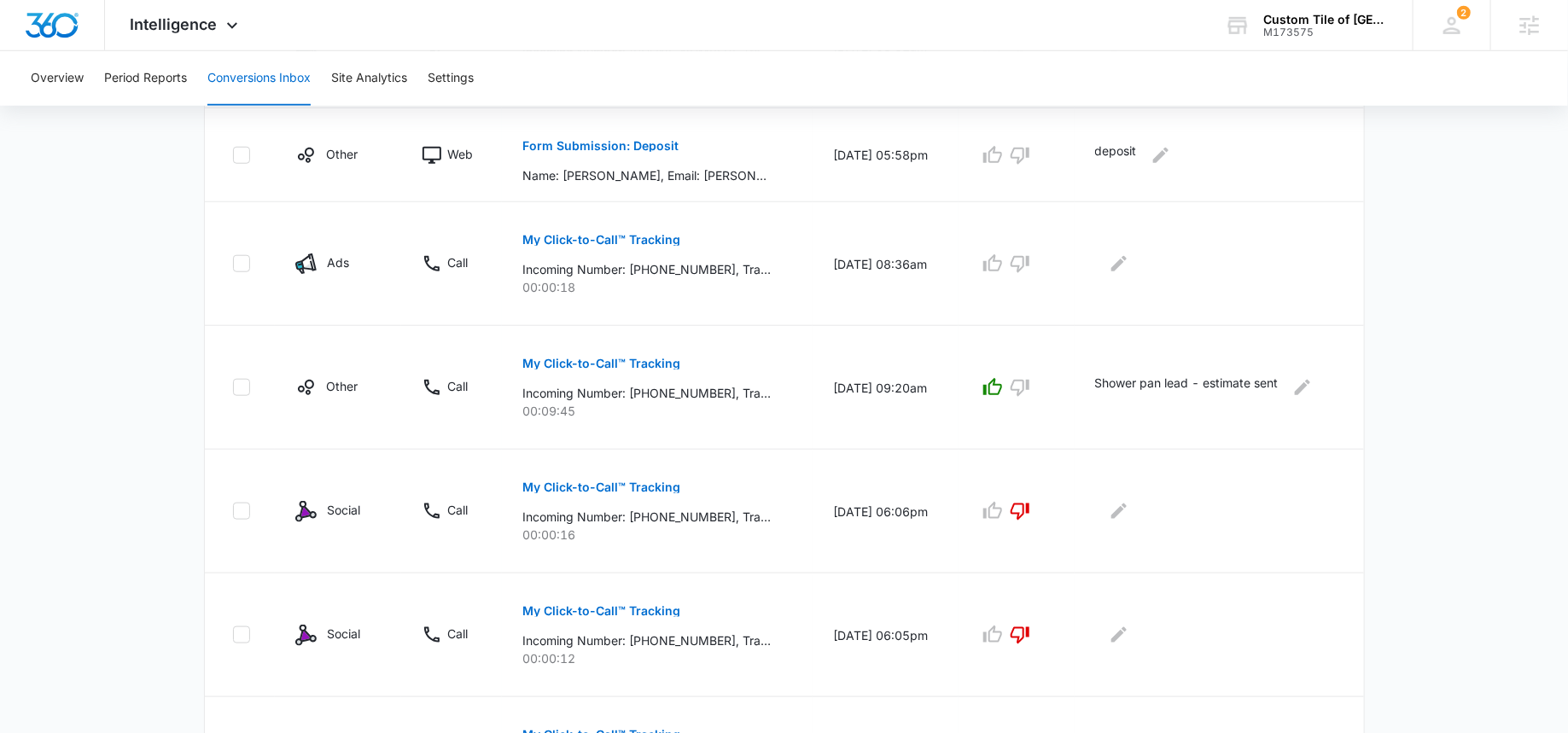
scroll to position [589, 0]
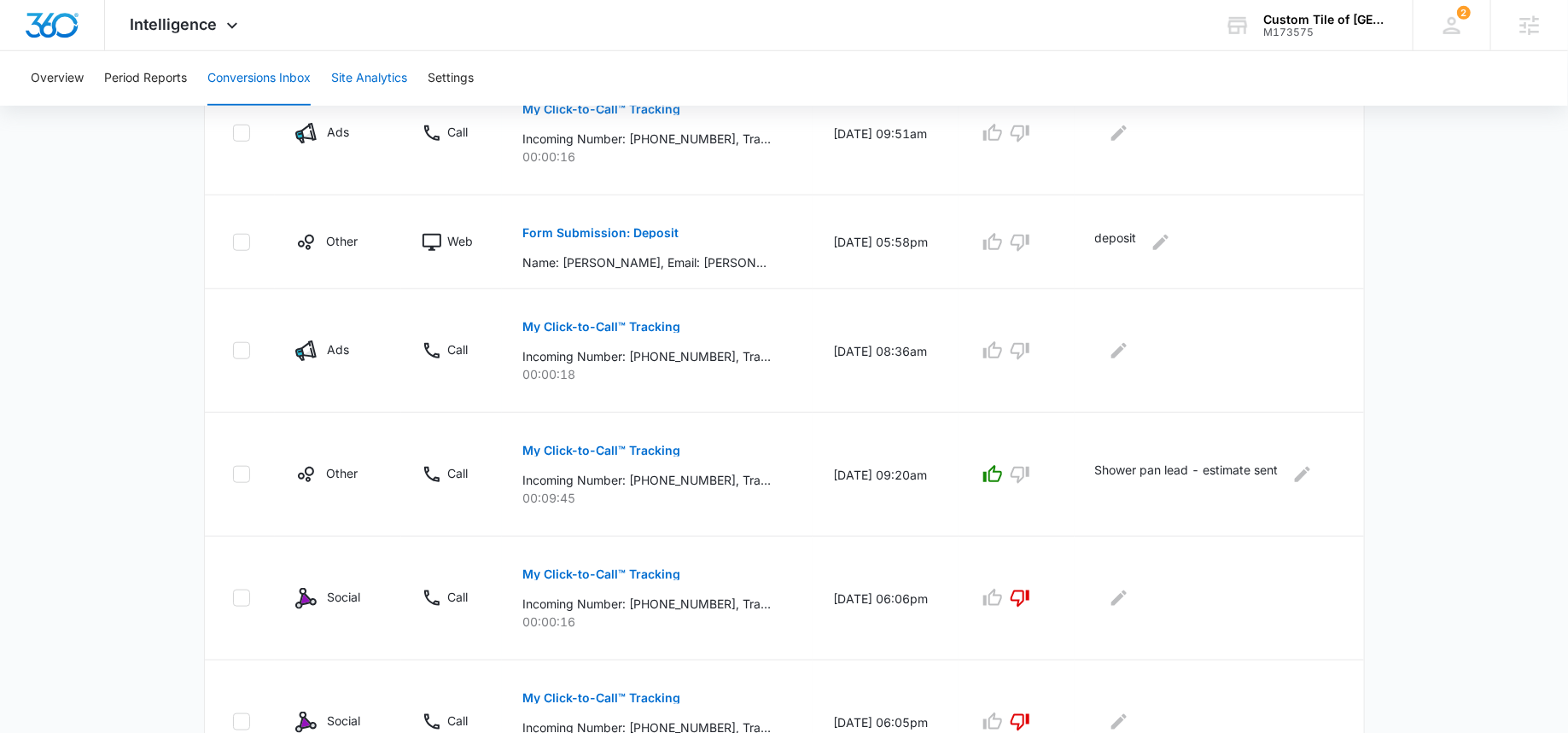
click at [368, 74] on button "Site Analytics" at bounding box center [368, 79] width 76 height 55
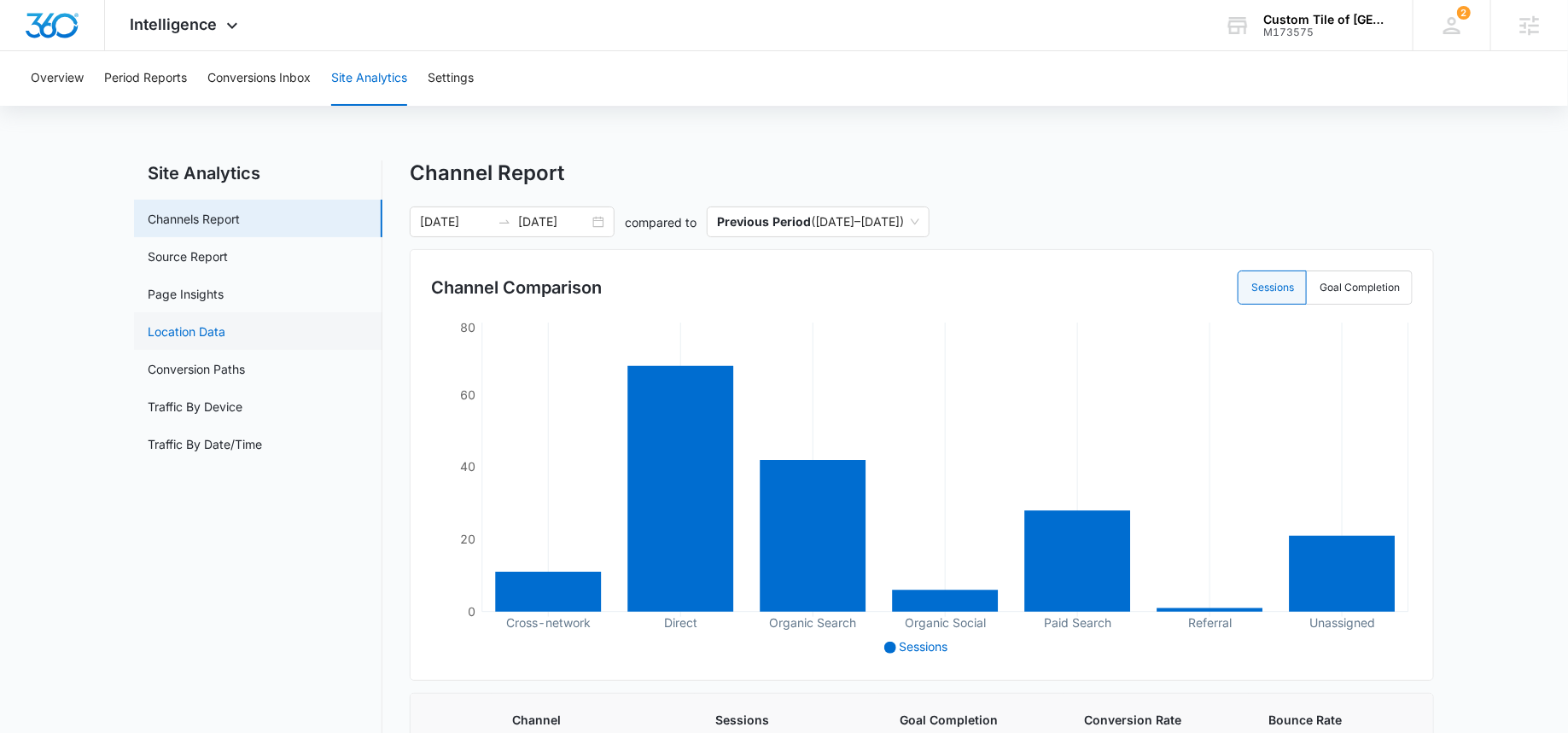
click at [200, 339] on link "Location Data" at bounding box center [186, 331] width 78 height 18
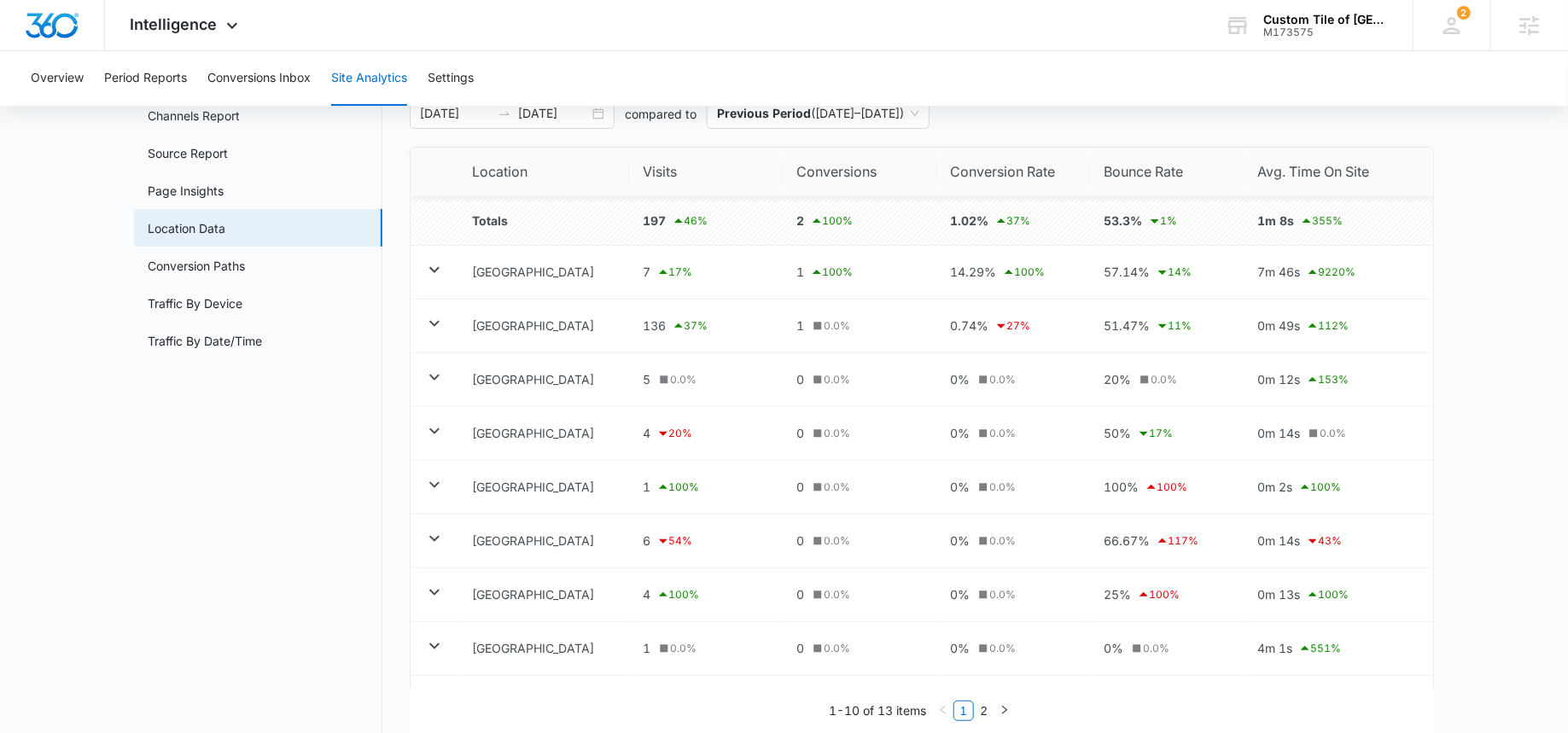
scroll to position [224, 0]
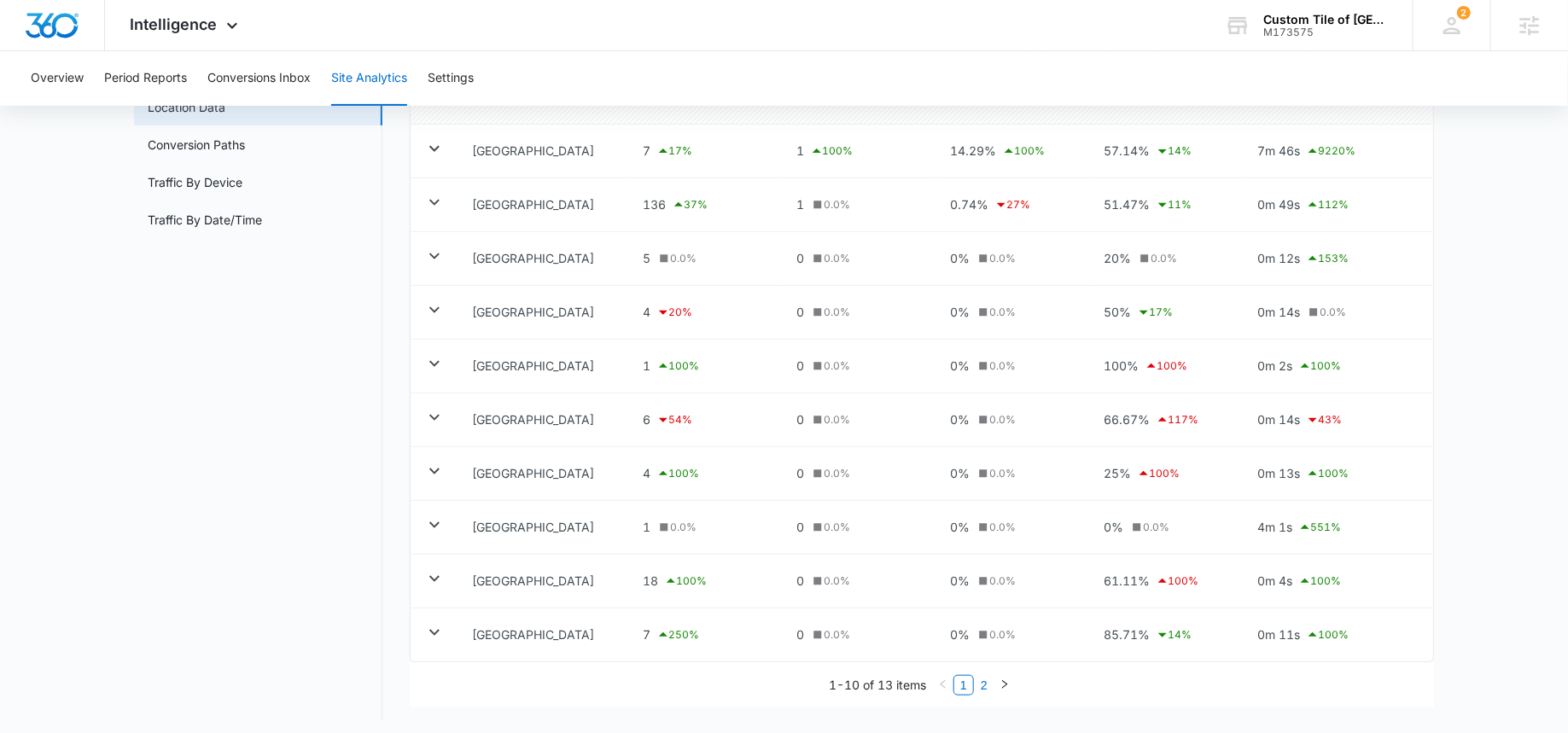
click at [985, 680] on link "2" at bounding box center [984, 685] width 19 height 19
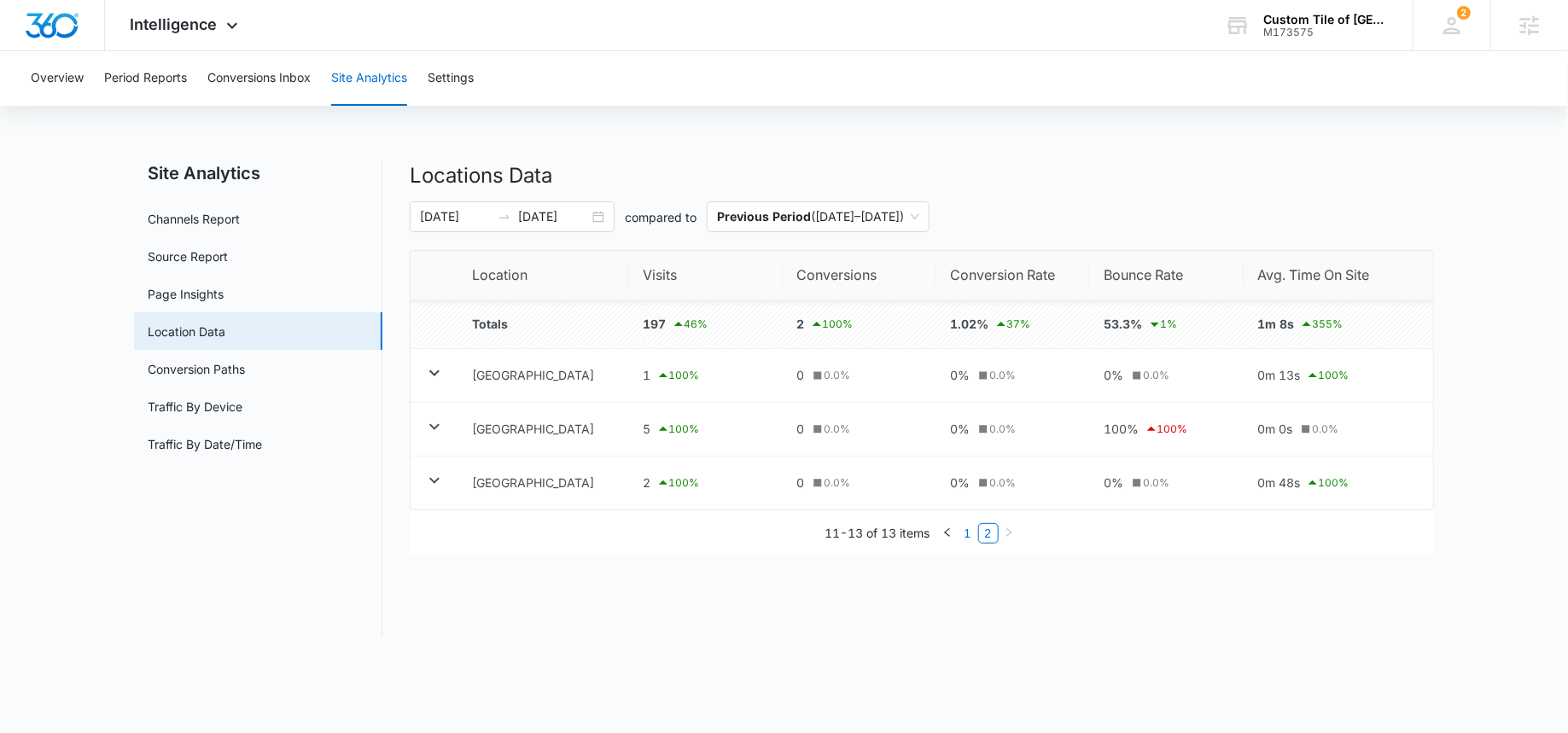
click at [966, 530] on link "1" at bounding box center [968, 533] width 19 height 19
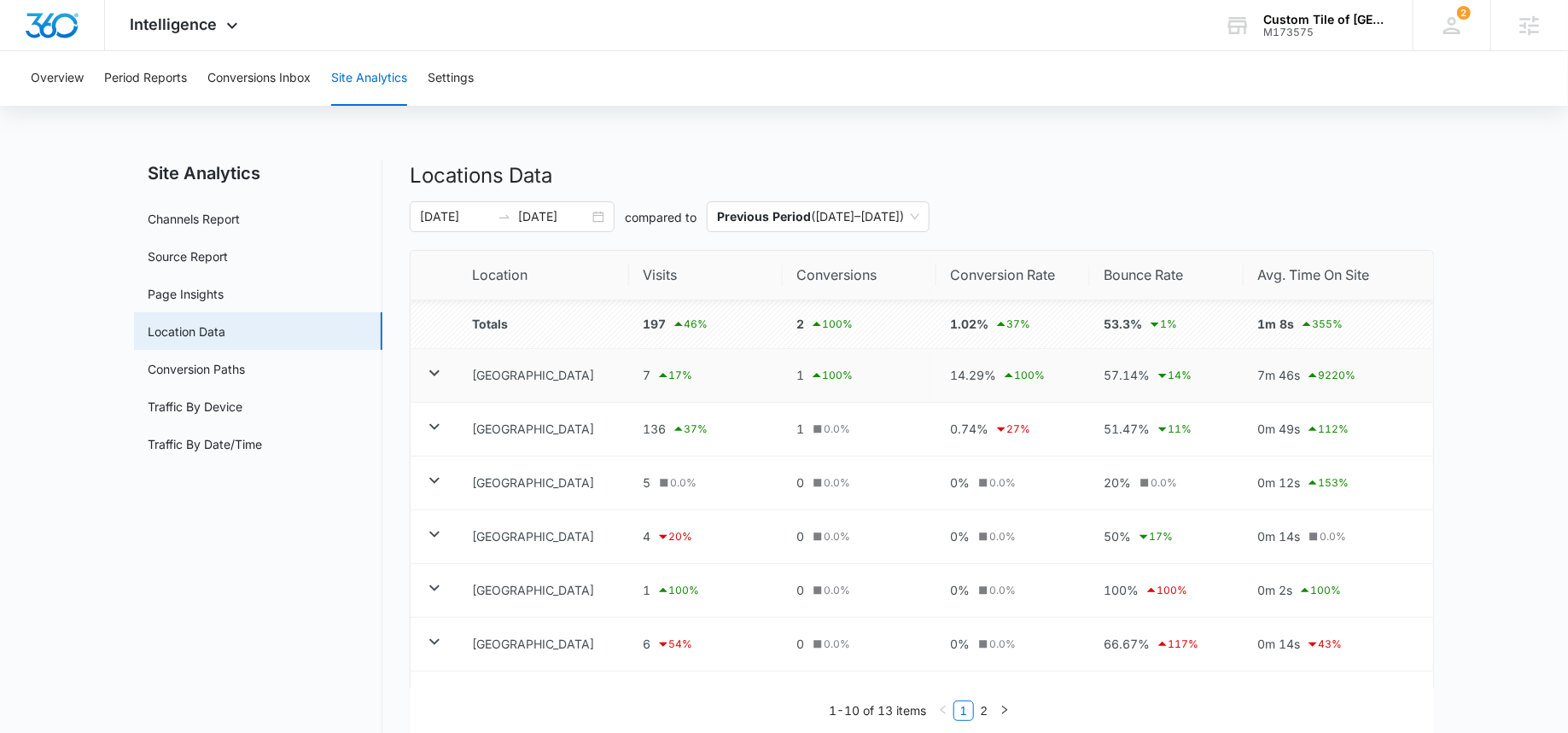
click at [428, 376] on icon at bounding box center [434, 372] width 20 height 20
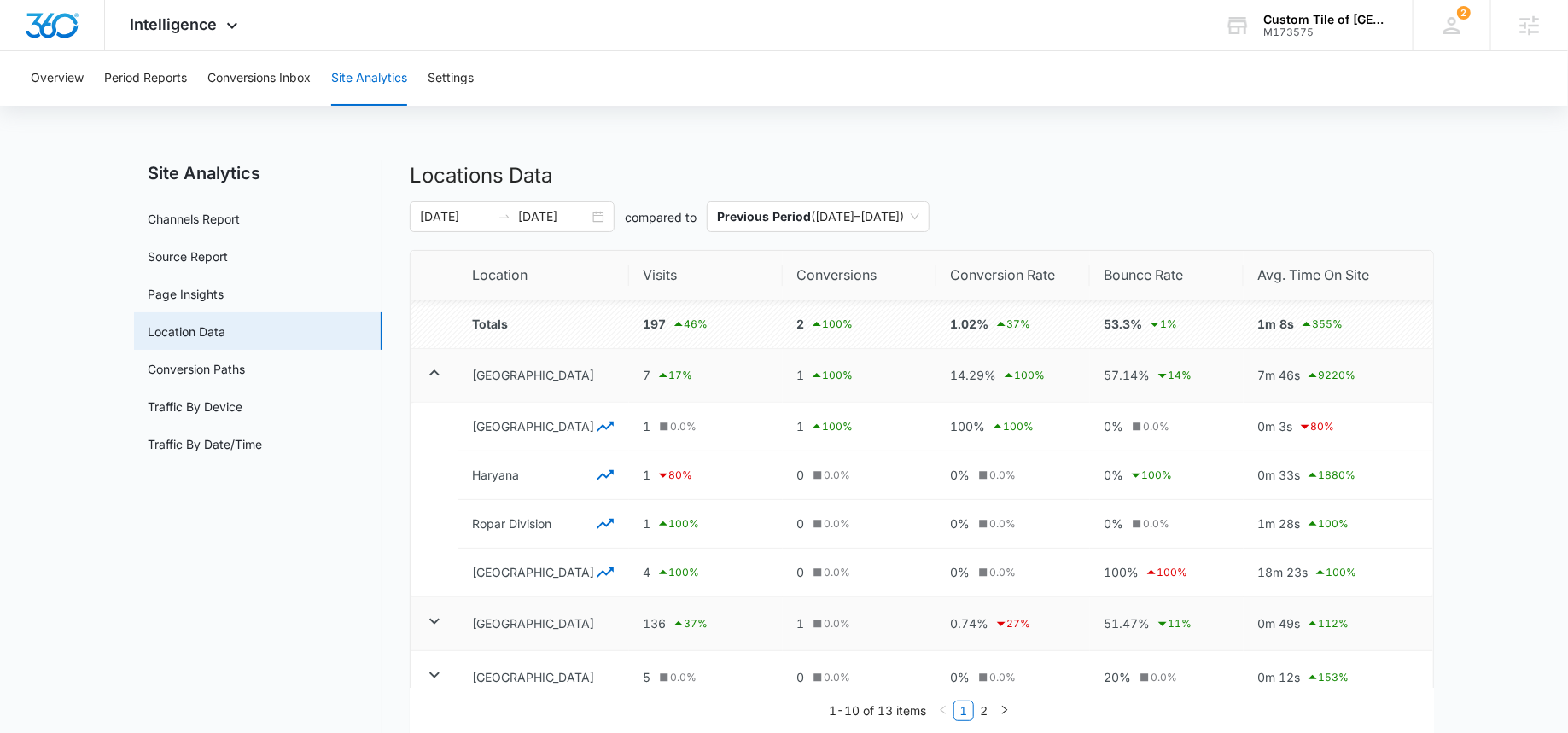
click at [432, 621] on icon at bounding box center [434, 620] width 20 height 20
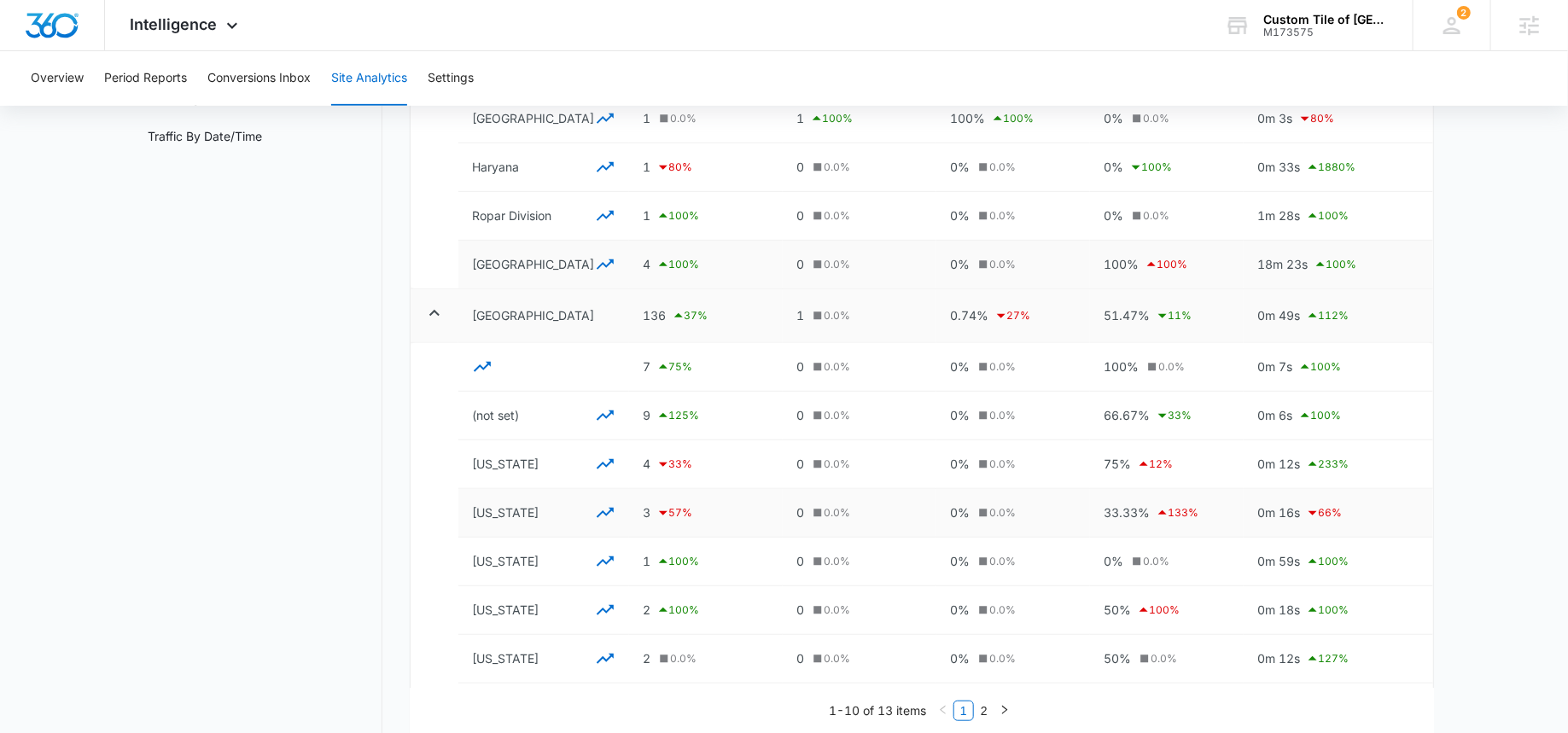
scroll to position [314, 0]
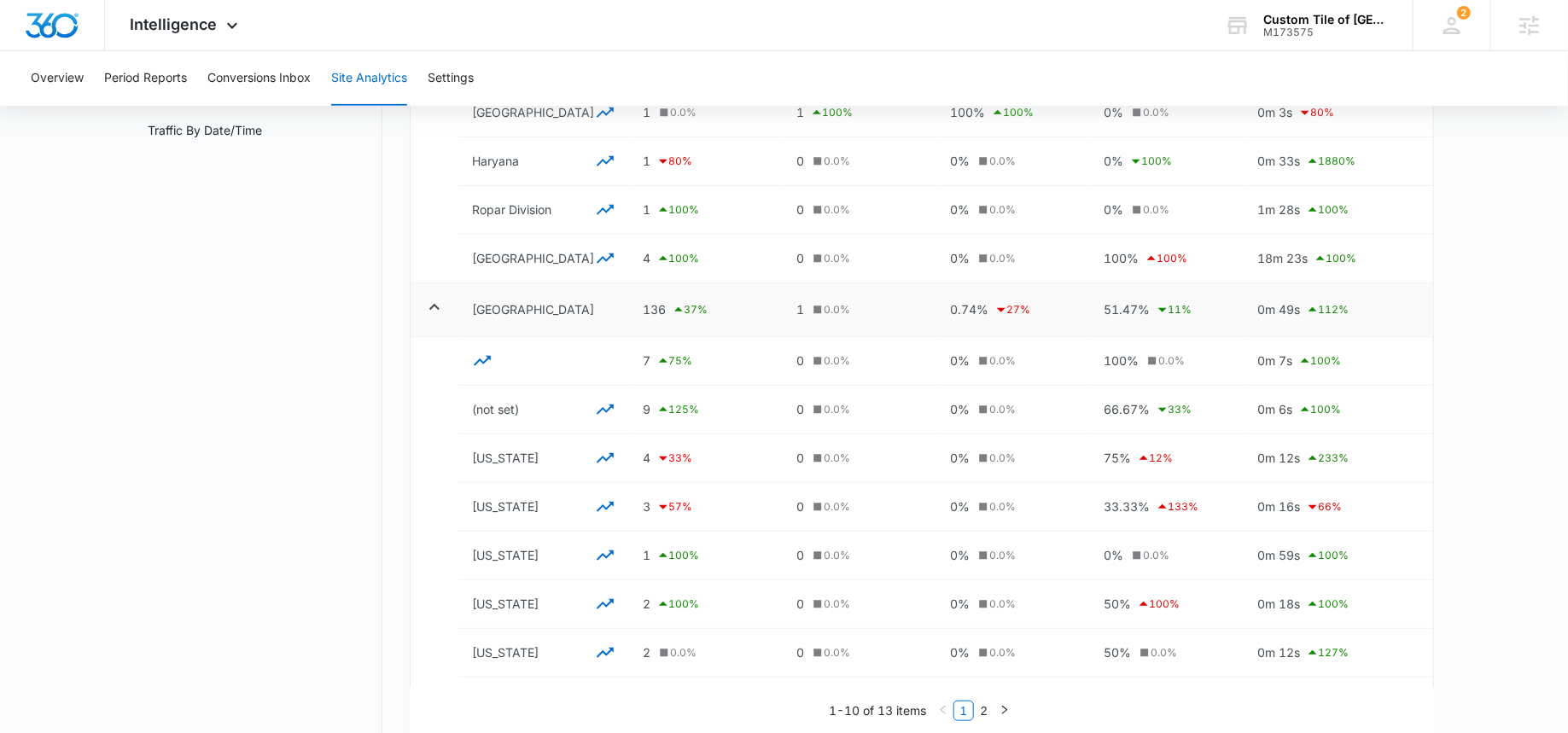
click at [437, 299] on icon at bounding box center [434, 306] width 20 height 20
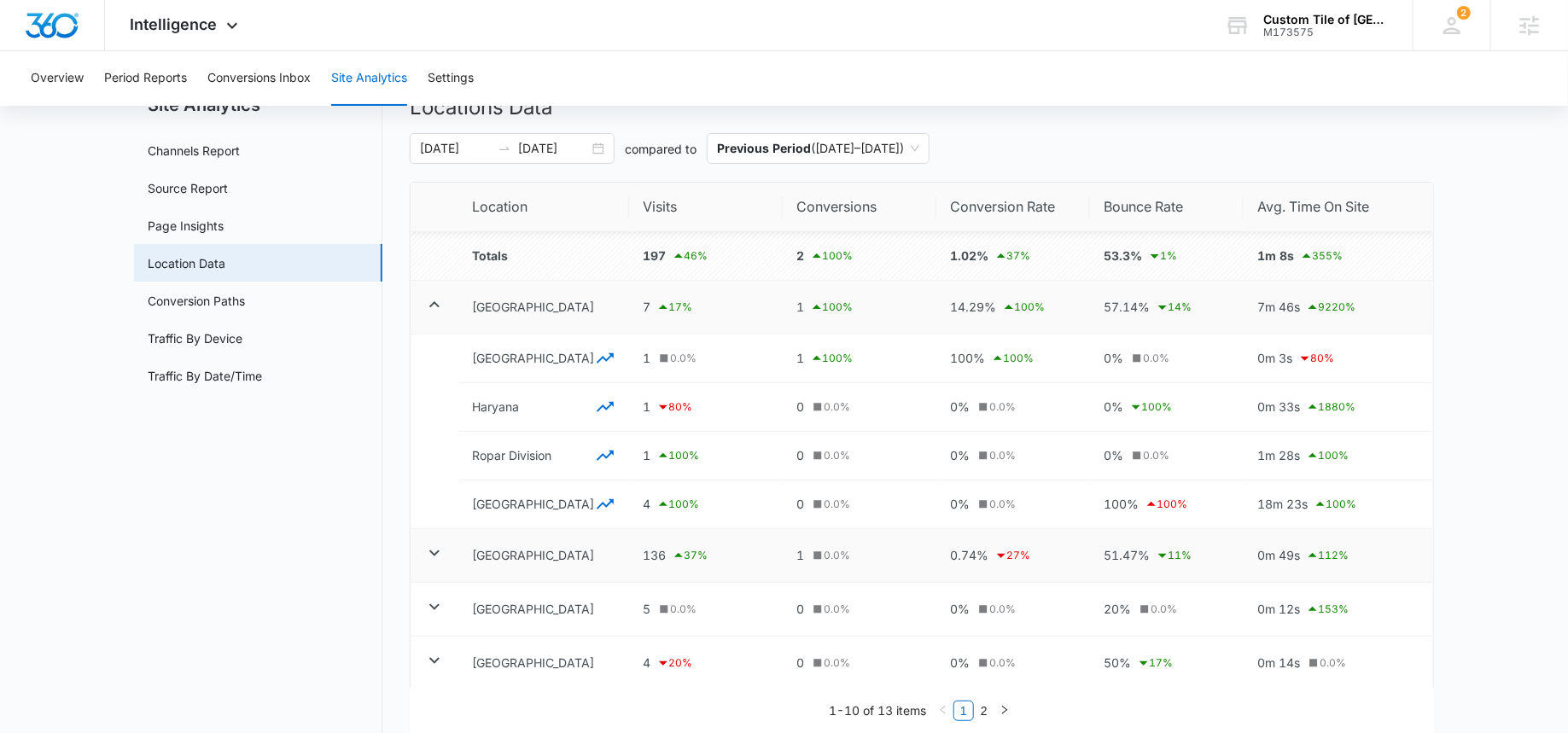
scroll to position [0, 0]
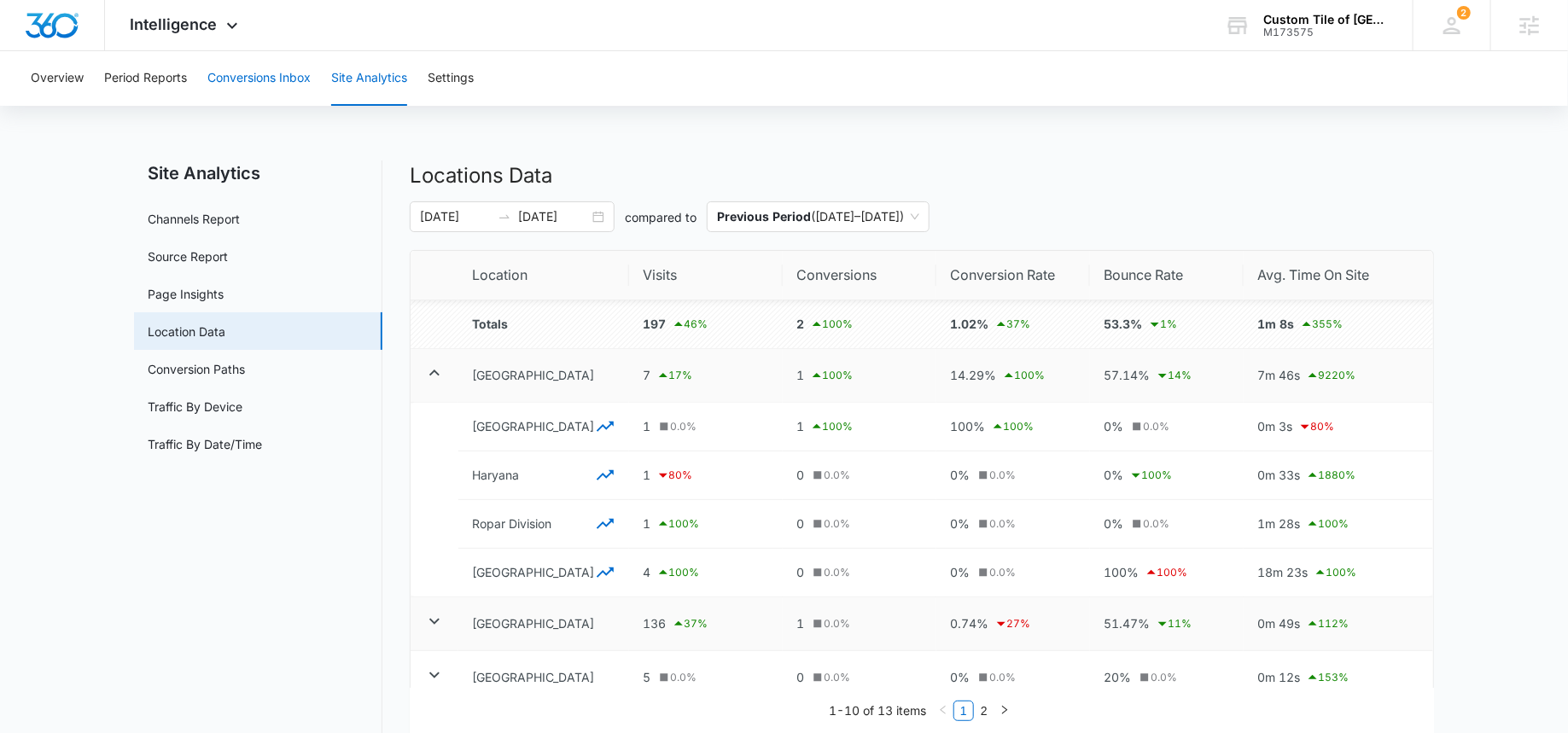
click at [258, 87] on button "Conversions Inbox" at bounding box center [259, 79] width 103 height 55
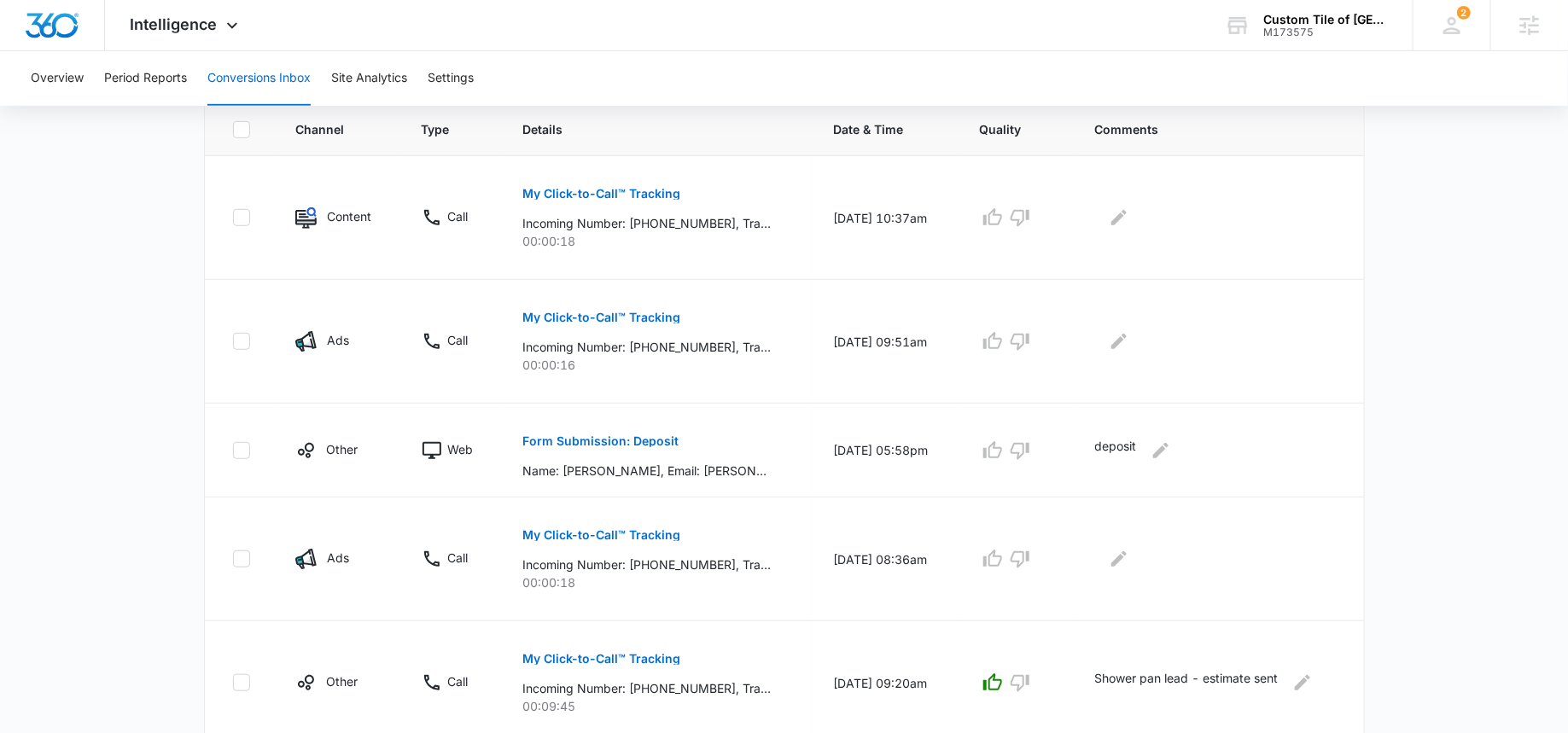
scroll to position [385, 0]
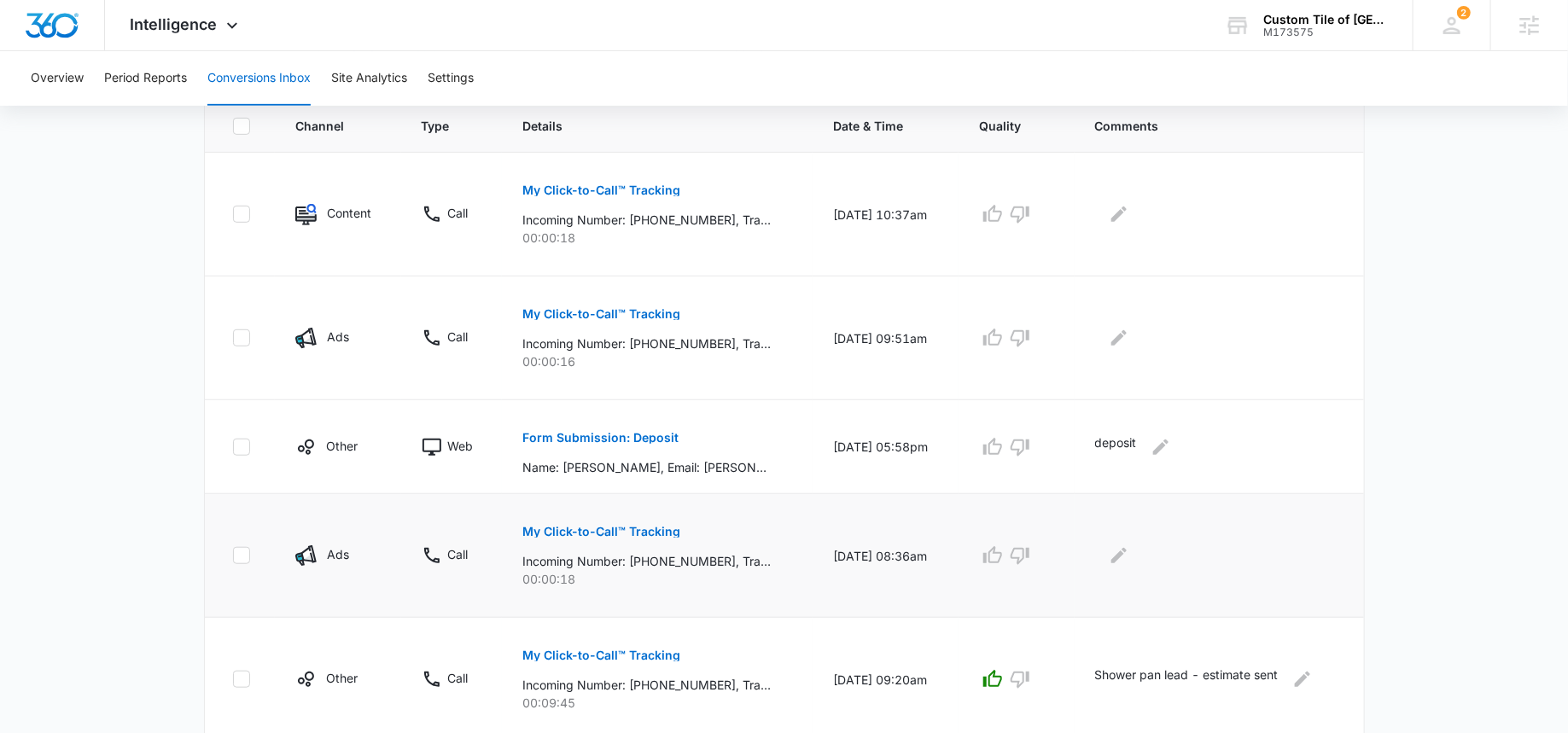
click at [563, 528] on p "My Click-to-Call™ Tracking" at bounding box center [601, 531] width 158 height 12
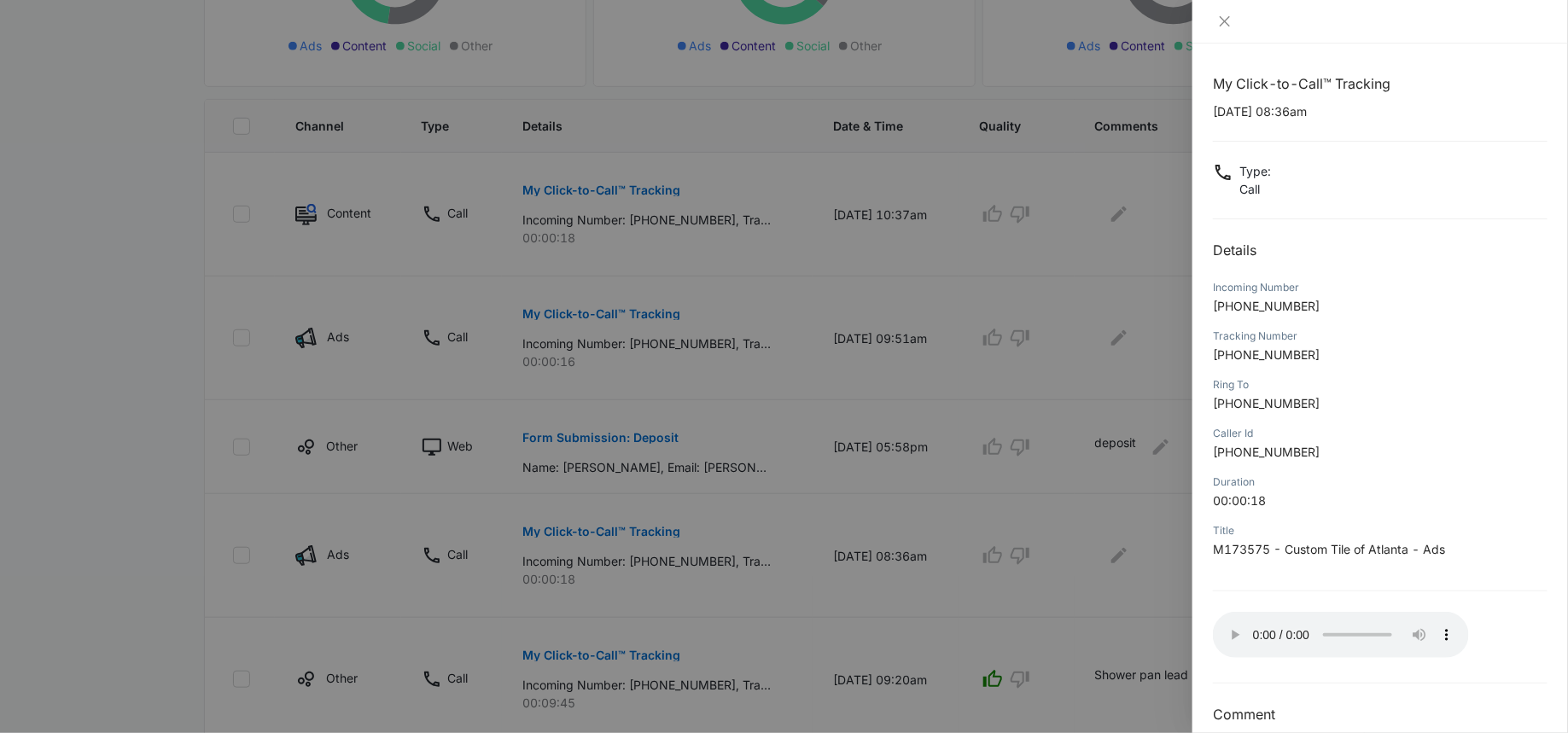
click at [1061, 246] on div at bounding box center [784, 366] width 1568 height 733
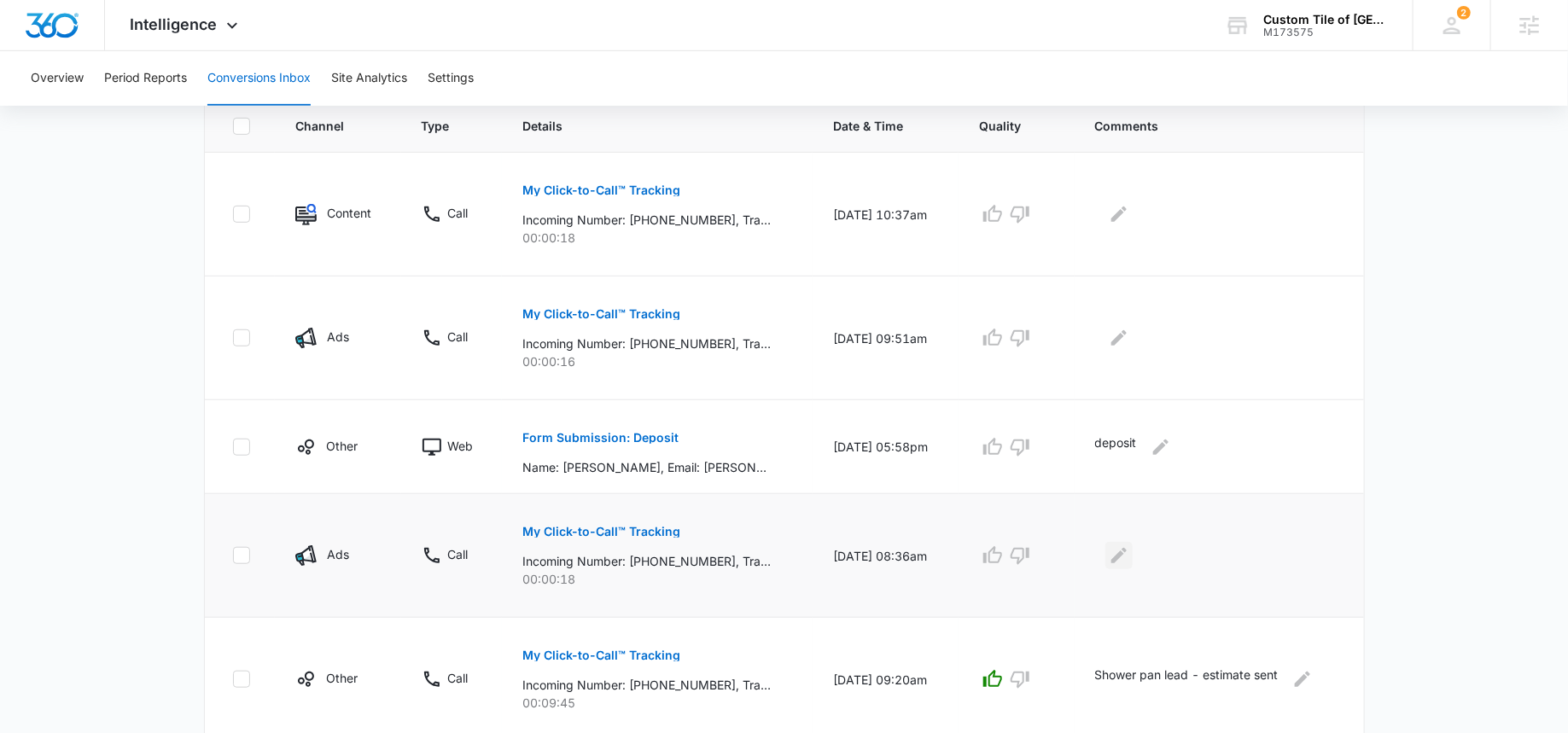
click at [1124, 551] on icon "Edit Comments" at bounding box center [1119, 556] width 16 height 16
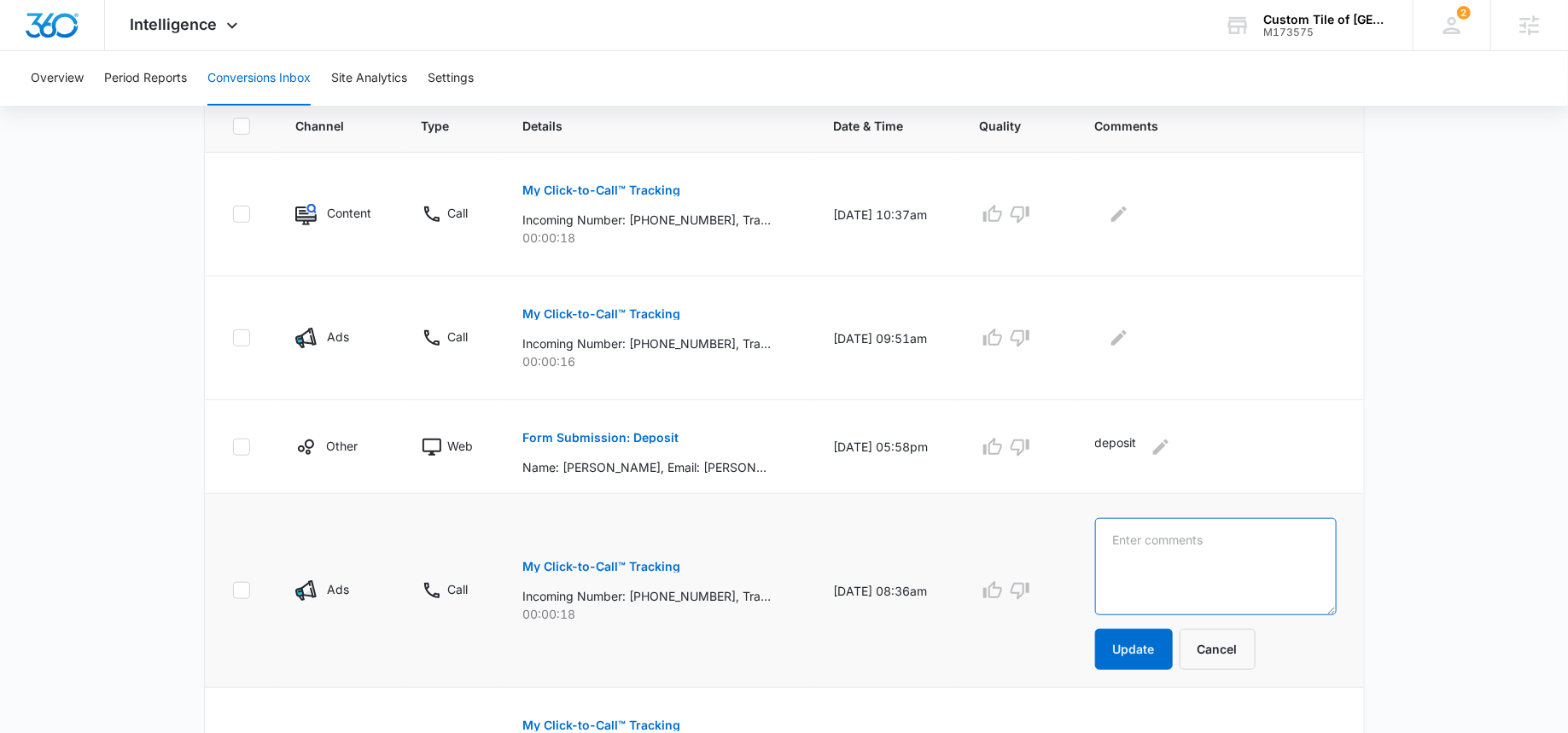
click at [1145, 565] on textarea at bounding box center [1215, 565] width 242 height 97
type textarea "wrong number"
click at [1131, 641] on button "Update" at bounding box center [1133, 648] width 78 height 41
click at [596, 319] on button "My Click-to-Call™ Tracking" at bounding box center [601, 313] width 158 height 41
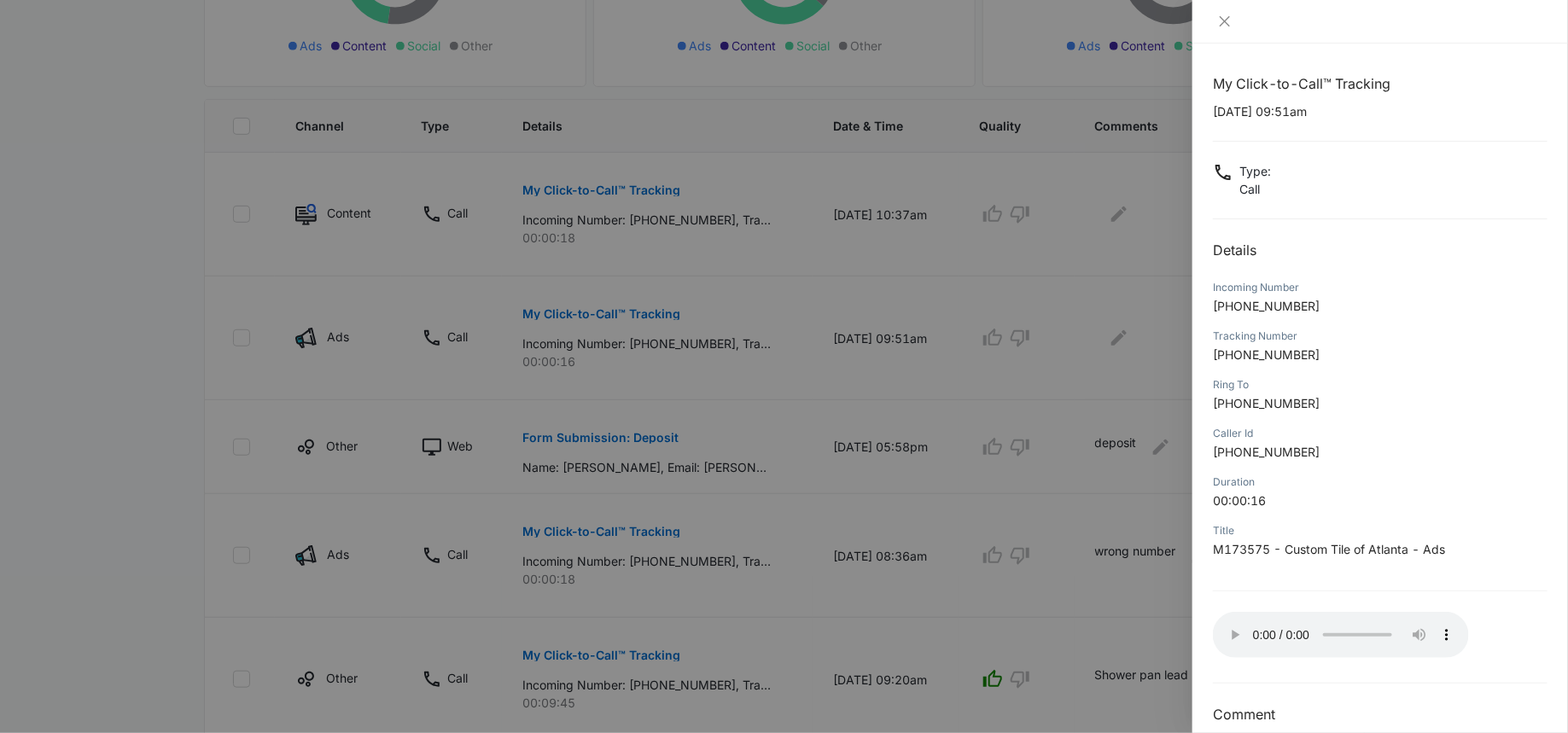
click at [1046, 353] on div at bounding box center [784, 366] width 1568 height 733
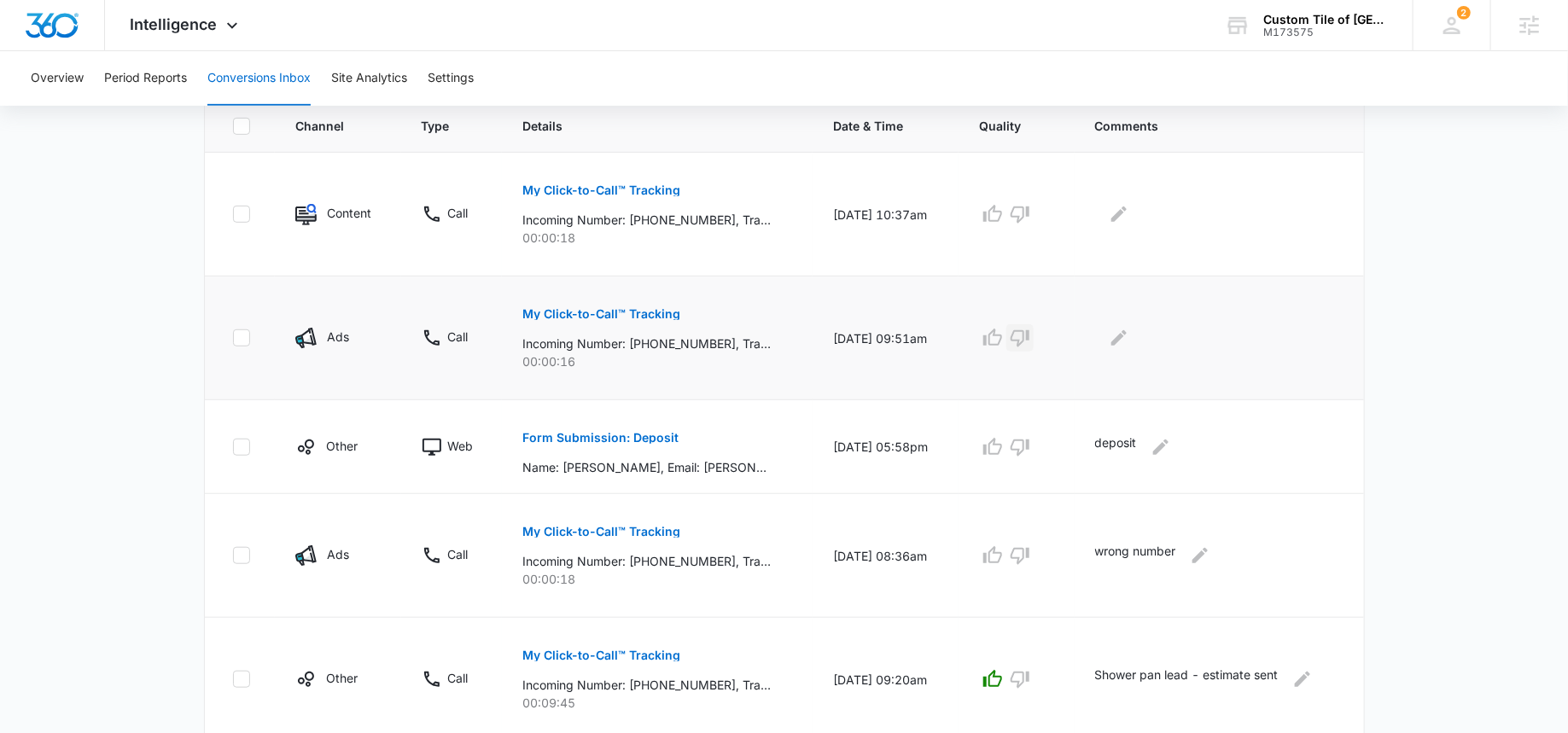
click at [1030, 337] on icon "button" at bounding box center [1019, 337] width 20 height 20
click at [1030, 554] on icon "button" at bounding box center [1019, 555] width 20 height 20
click at [1129, 335] on icon "Edit Comments" at bounding box center [1118, 337] width 20 height 20
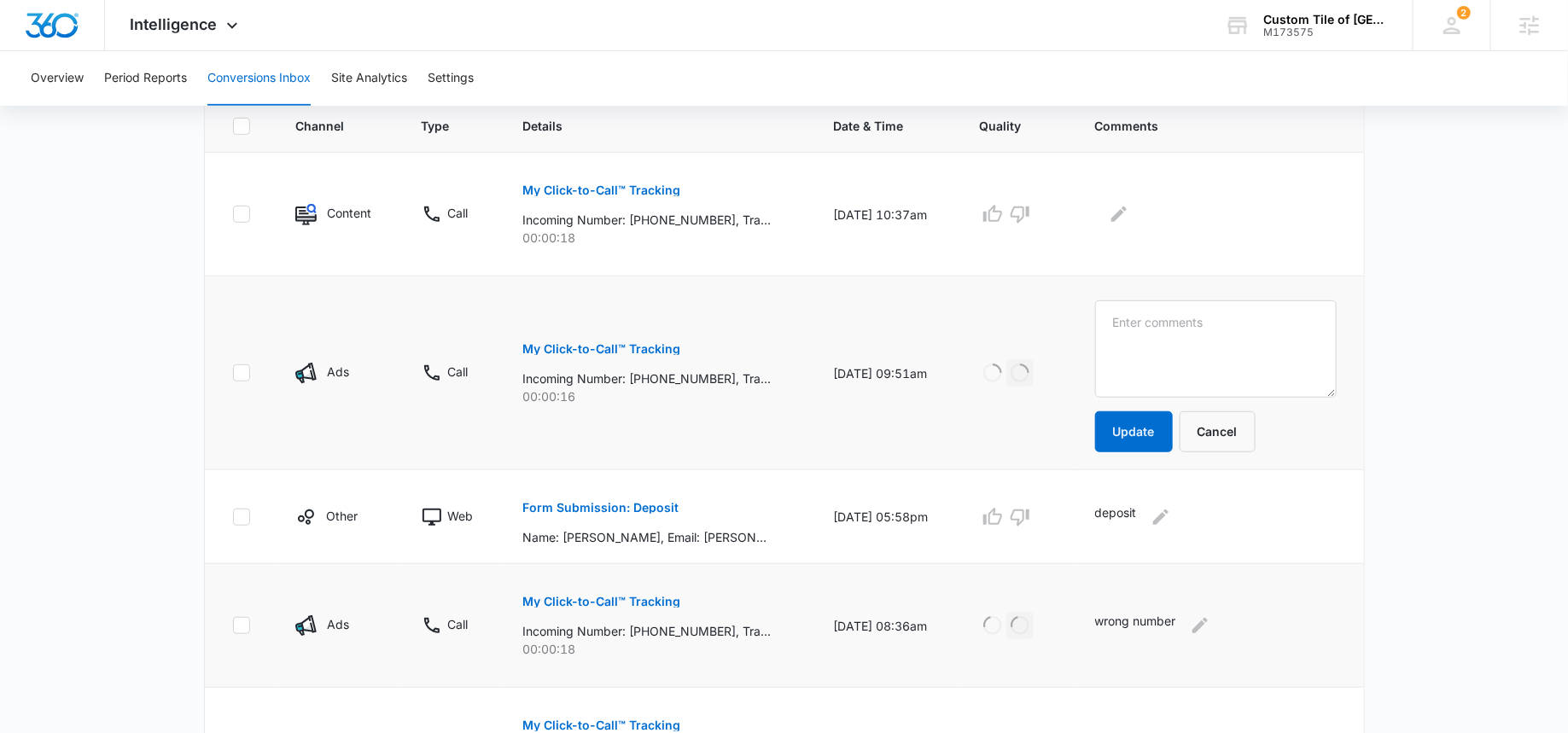
click at [1132, 335] on textarea at bounding box center [1215, 348] width 242 height 97
type textarea "q"
type textarea "r"
type textarea "wrong number"
click at [1139, 432] on button "Update" at bounding box center [1133, 431] width 78 height 41
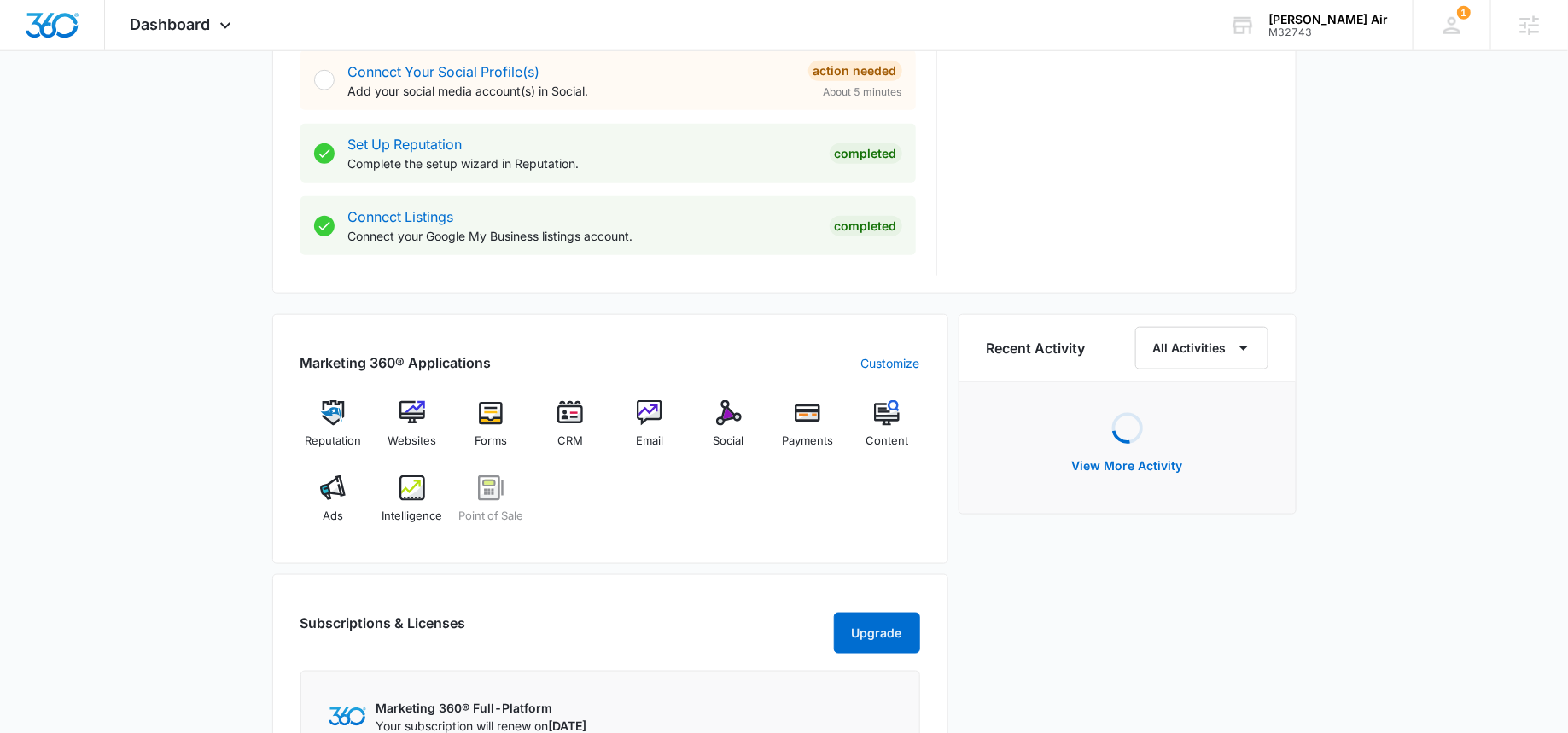
scroll to position [805, 0]
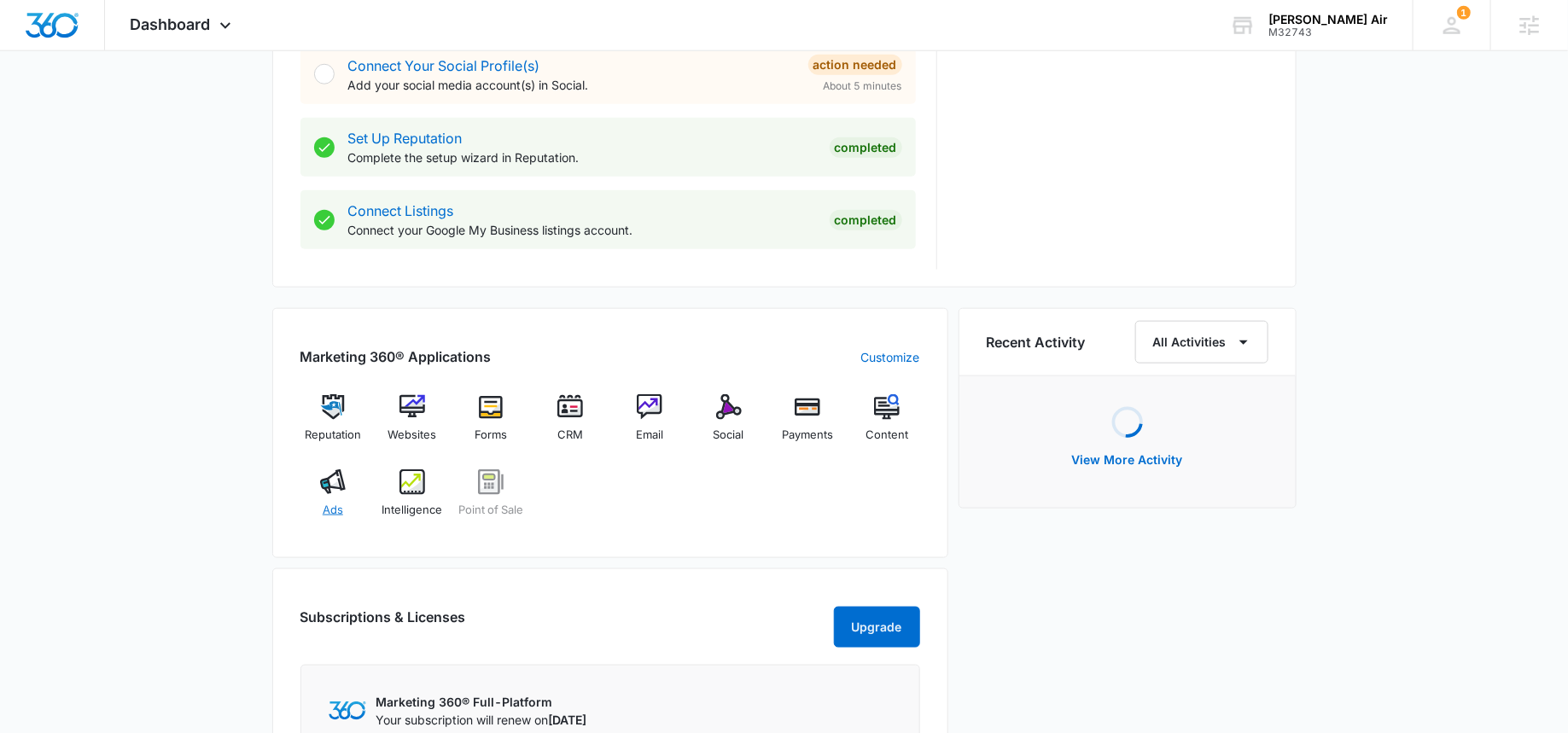
click at [333, 480] on img at bounding box center [333, 482] width 25 height 25
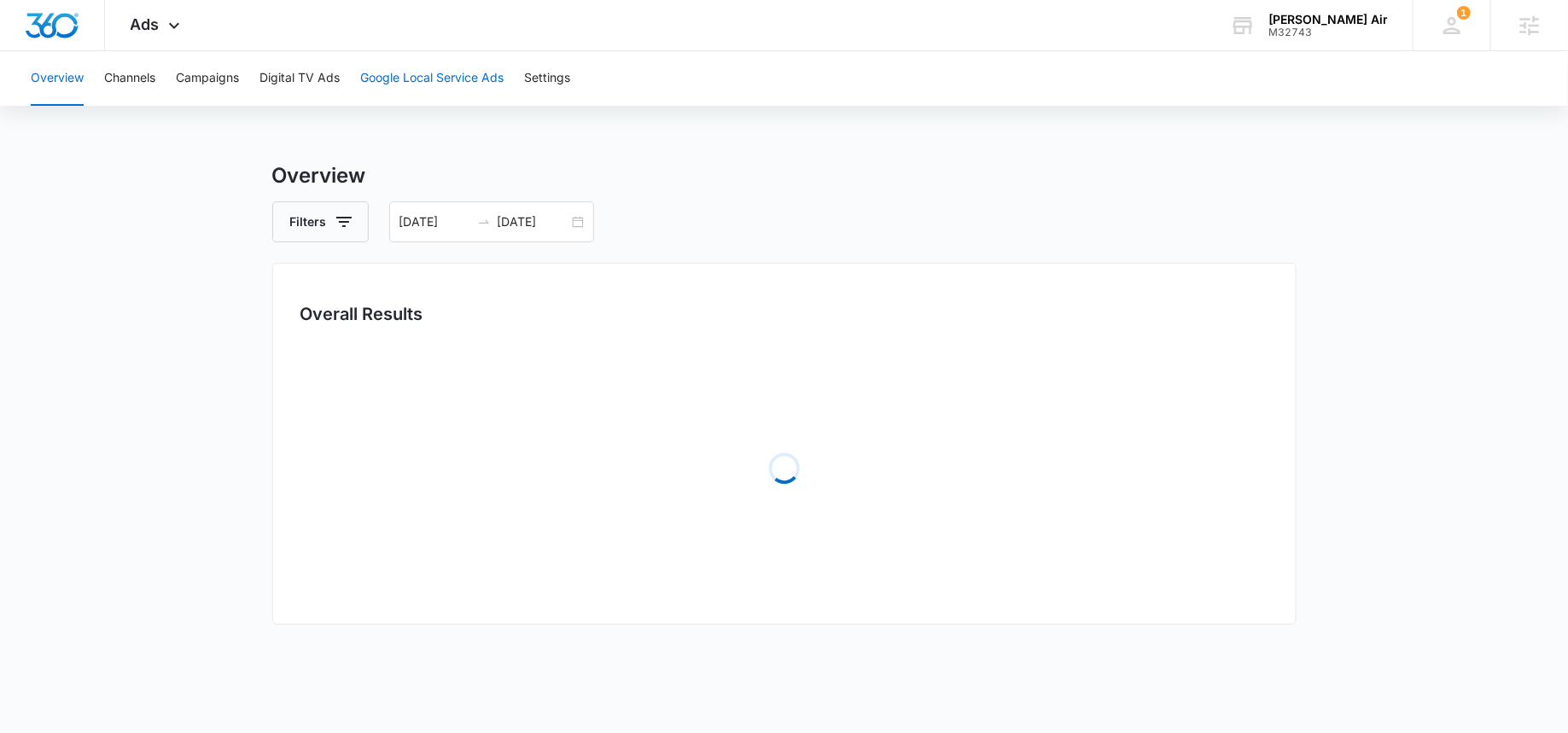
click at [437, 54] on button "Google Local Service Ads" at bounding box center [432, 79] width 143 height 55
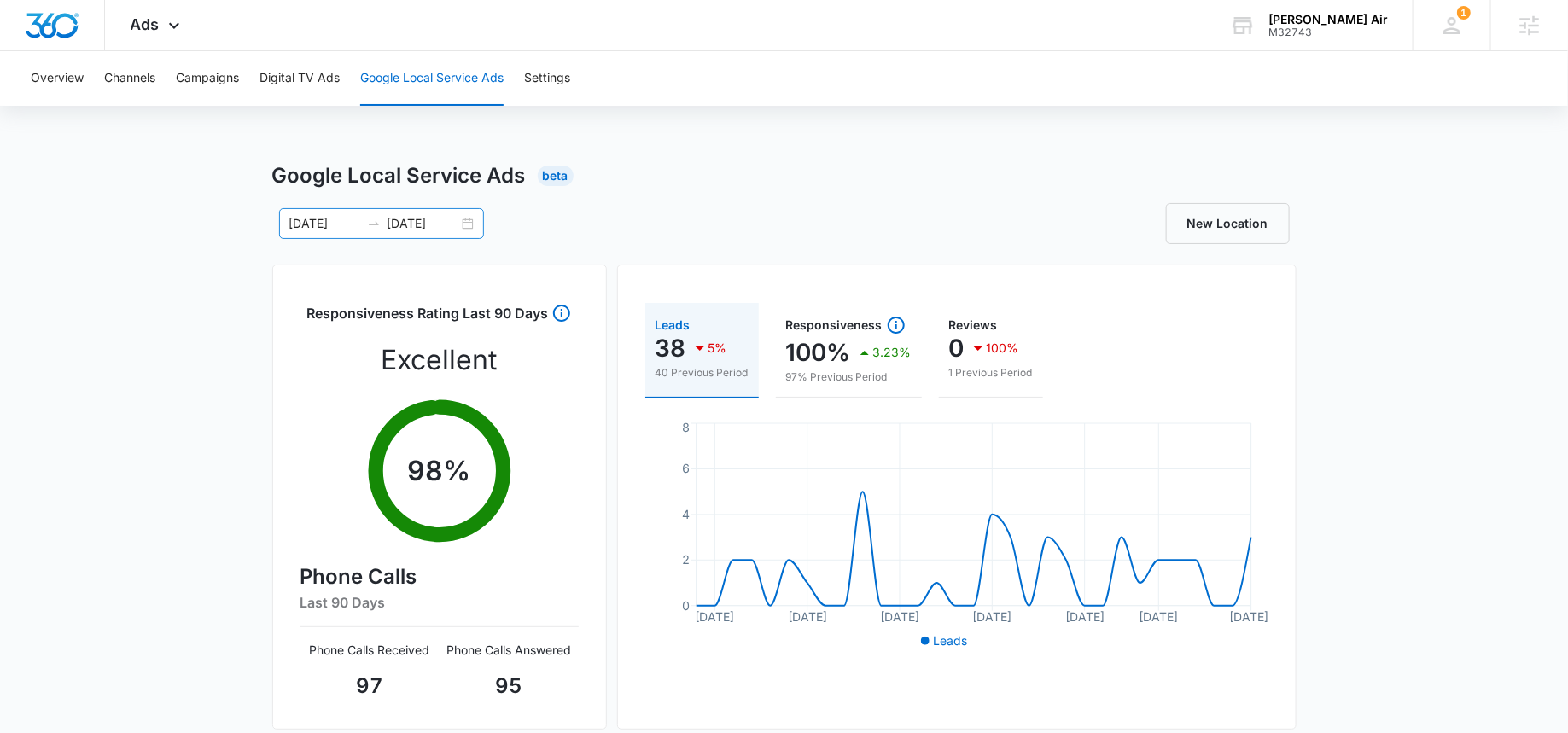
click at [421, 223] on input "[DATE]" at bounding box center [423, 223] width 71 height 19
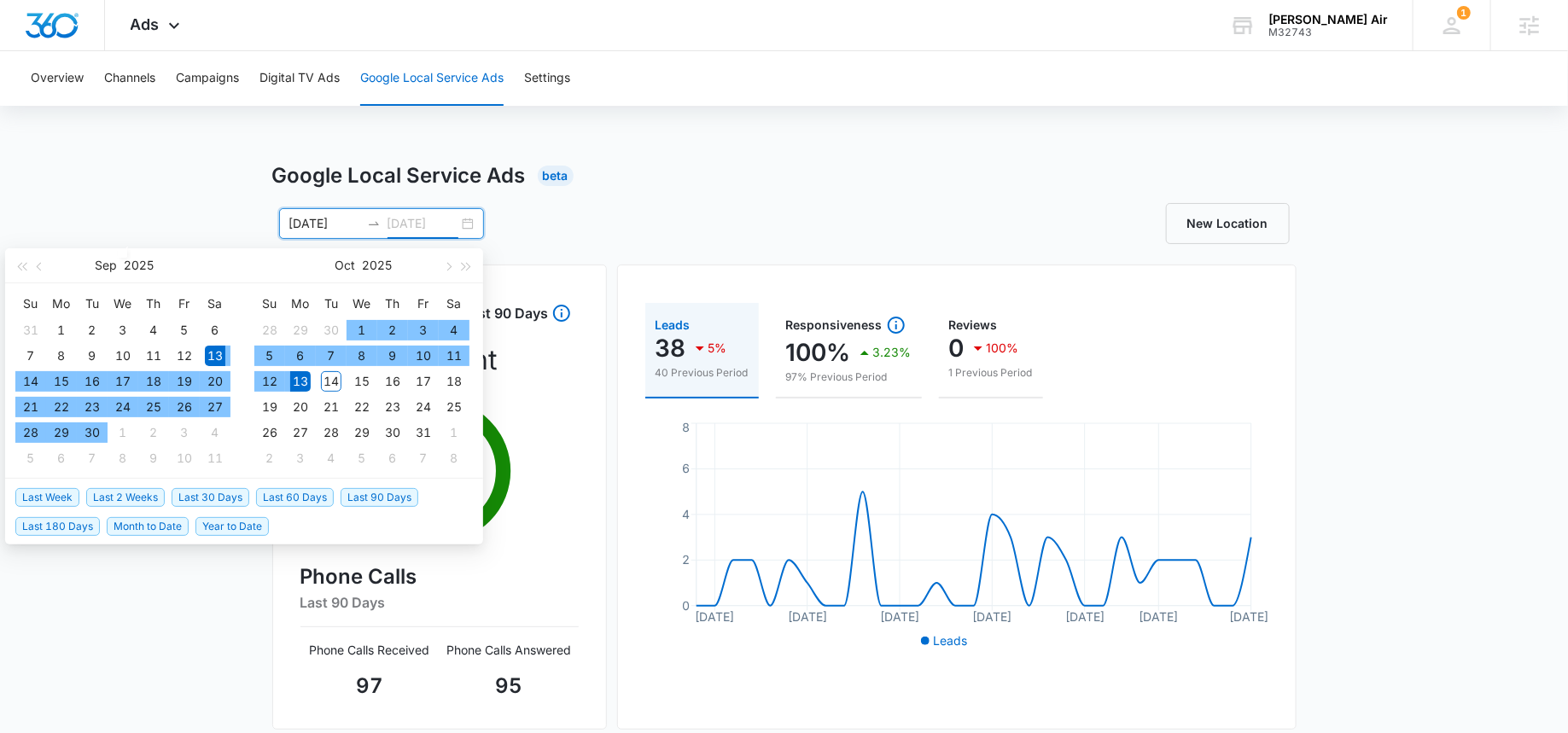
type input "[DATE]"
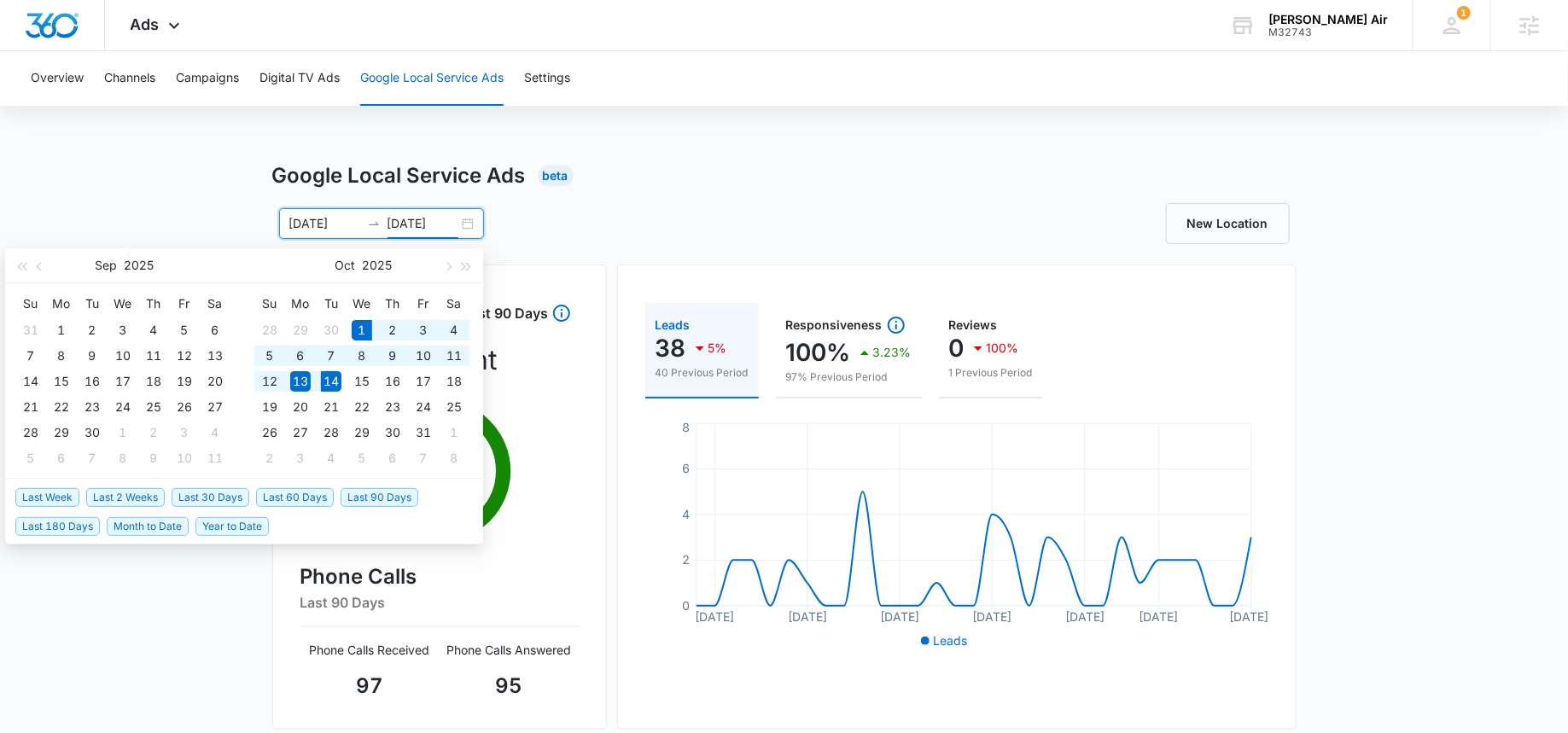
click at [162, 529] on span "Month to Date" at bounding box center [148, 526] width 82 height 19
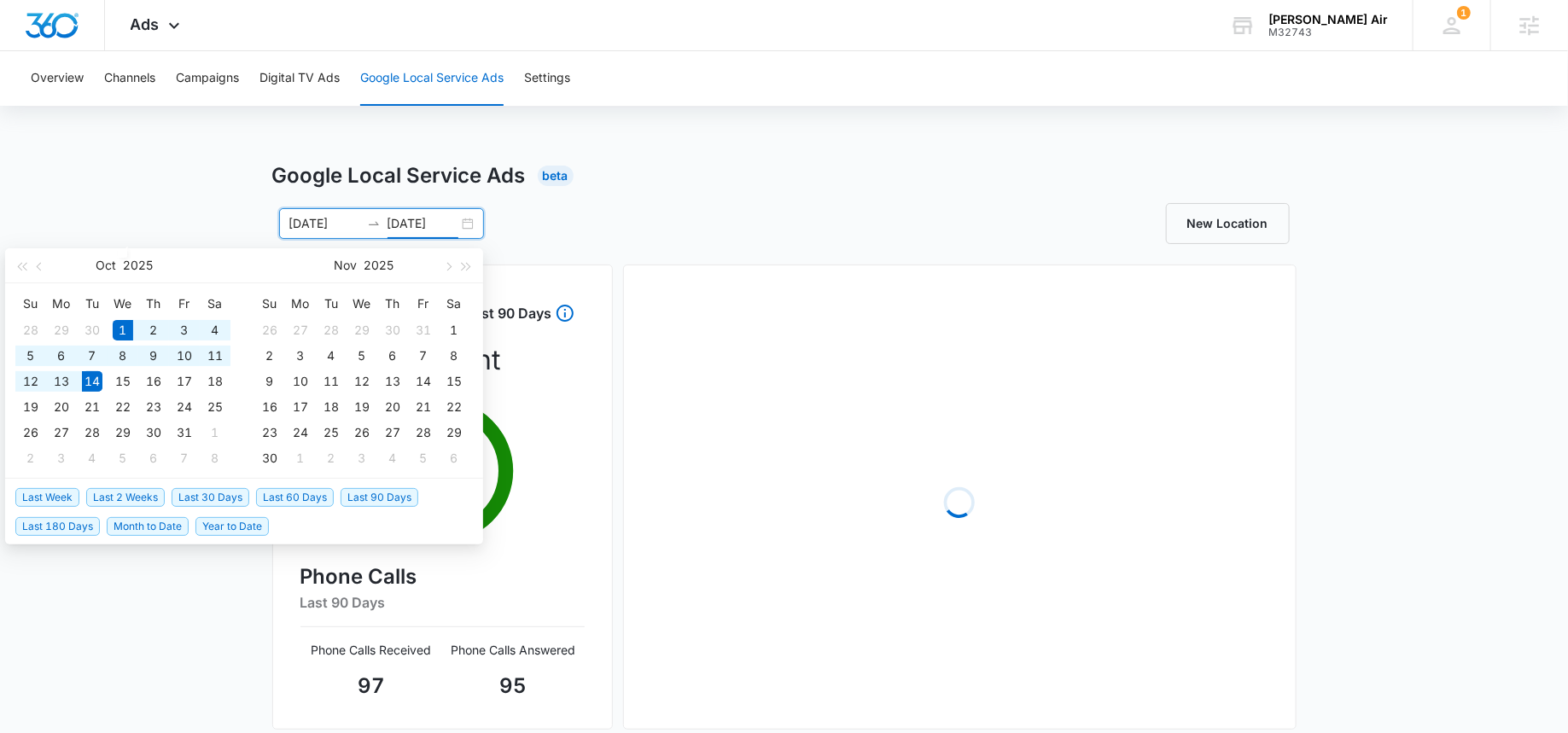
type input "[DATE]"
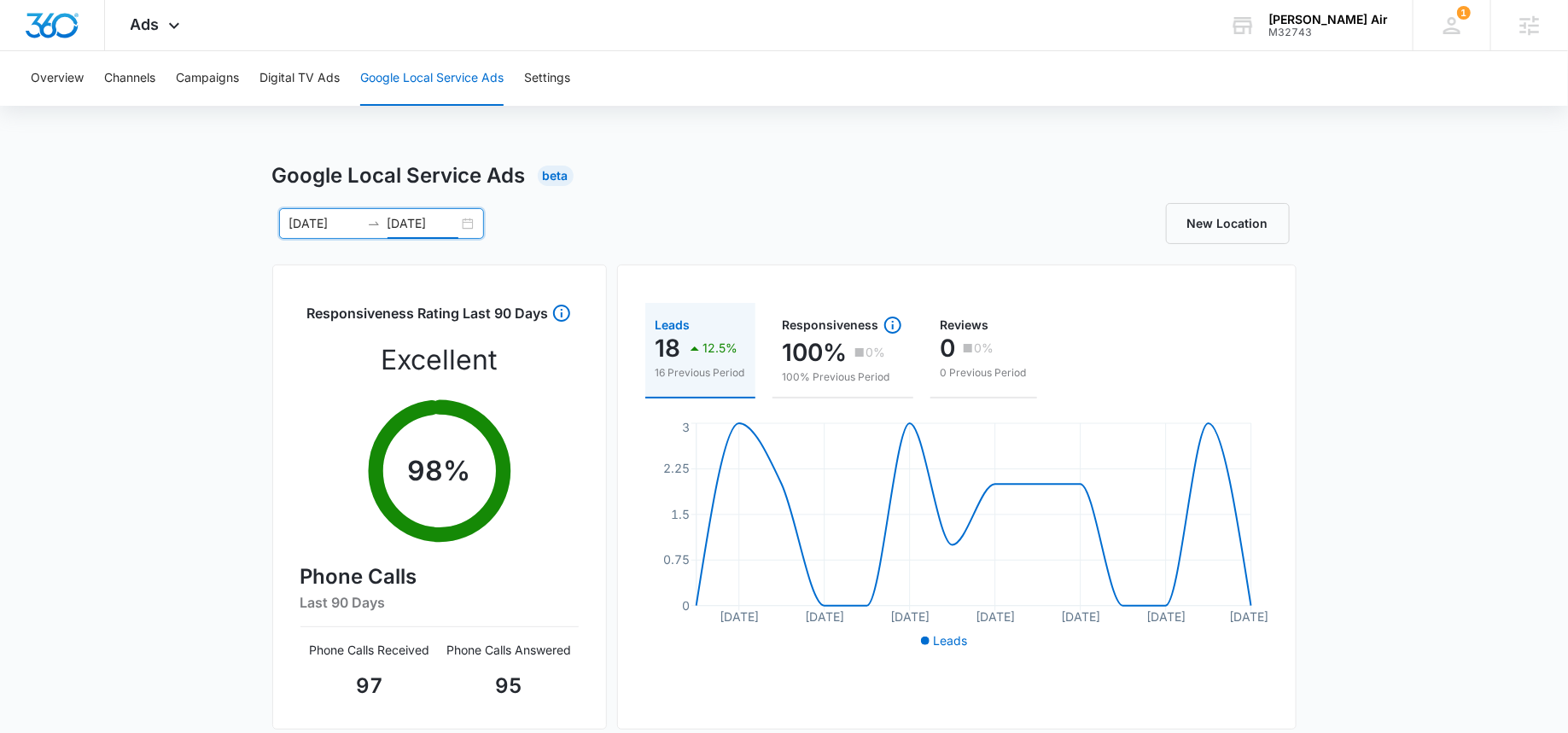
click at [326, 223] on input "[DATE]" at bounding box center [324, 223] width 71 height 19
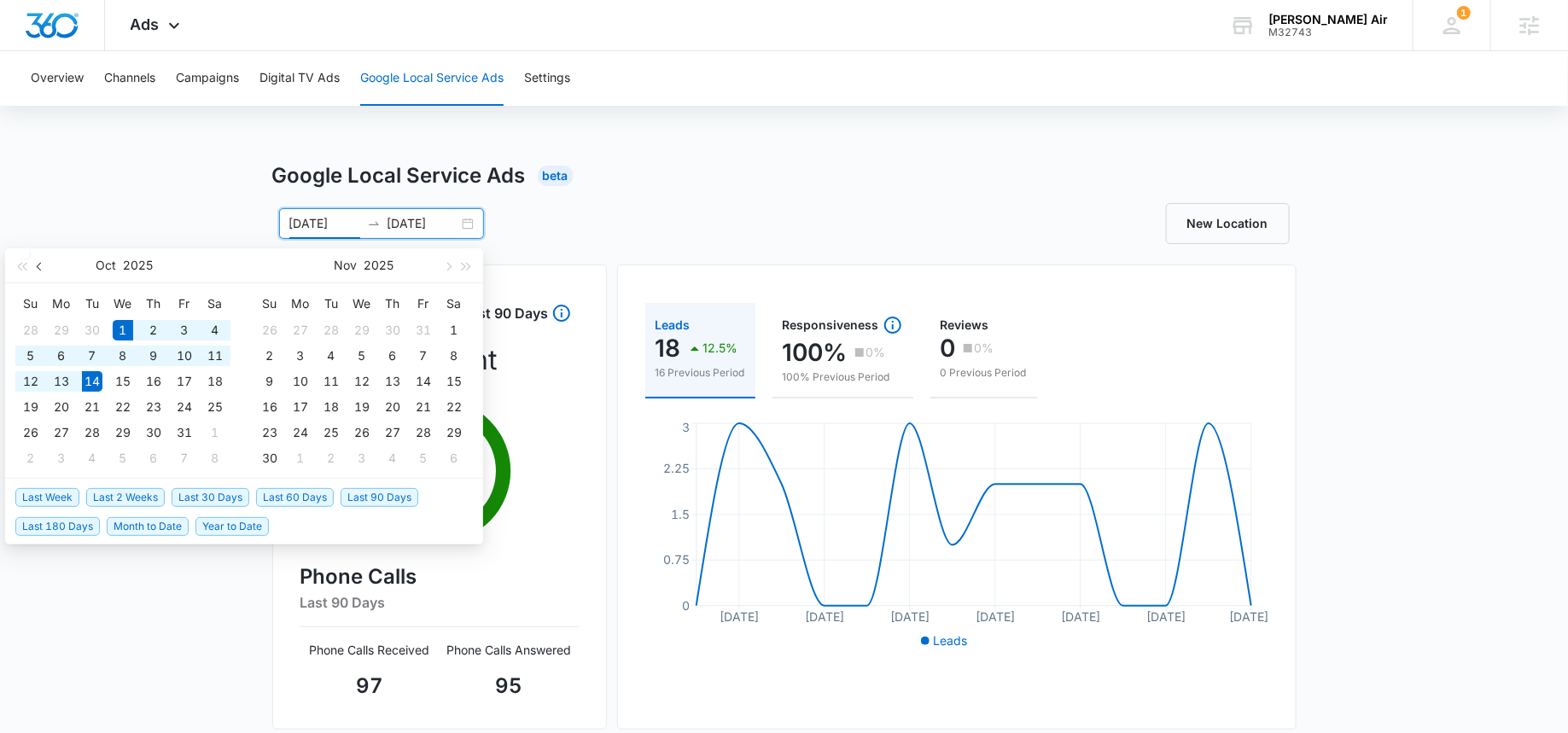
click at [38, 268] on span "button" at bounding box center [41, 266] width 9 height 9
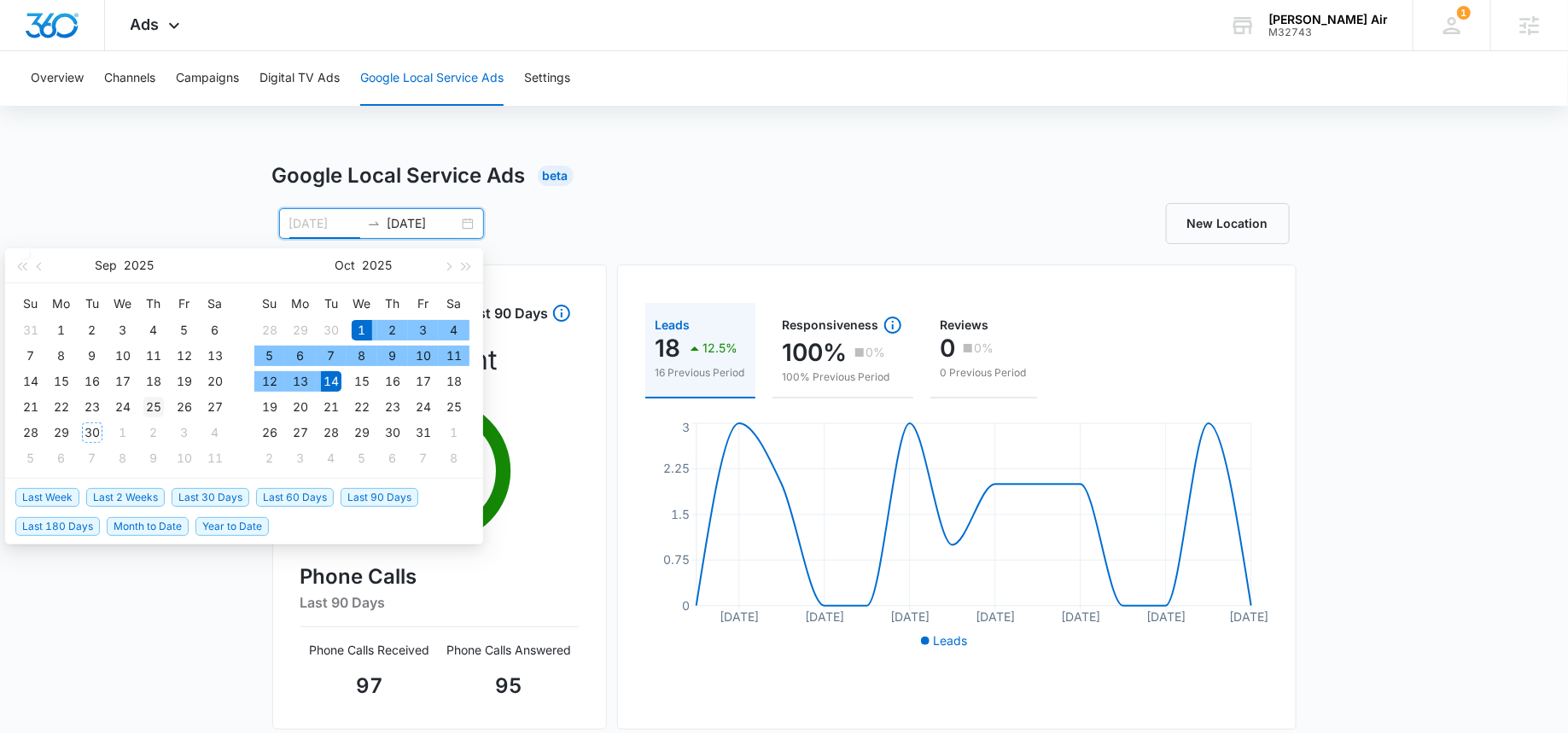
type input "09/25/2025"
click at [151, 408] on div "25" at bounding box center [153, 407] width 20 height 20
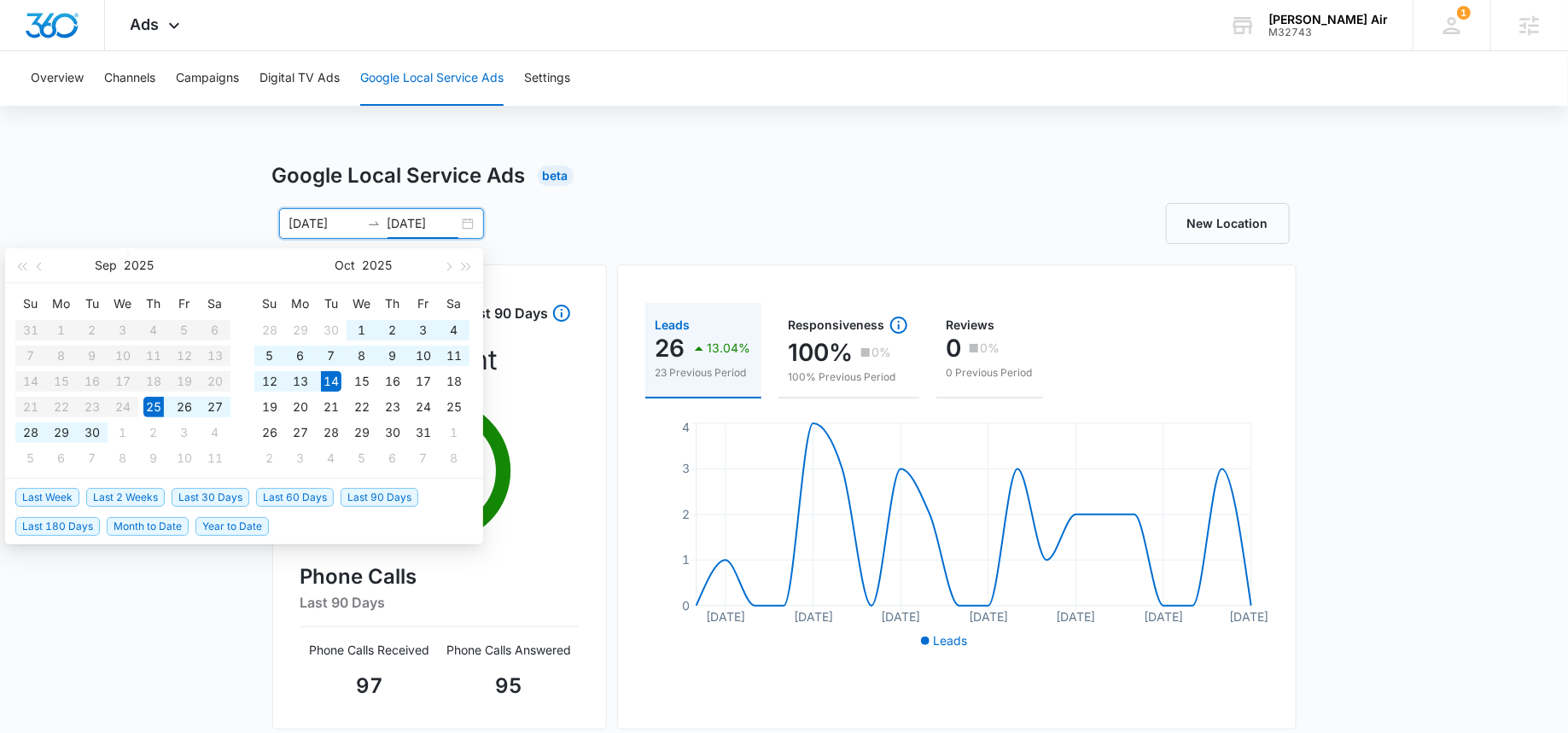
type input "[DATE]"
click at [147, 527] on span "Month to Date" at bounding box center [148, 526] width 82 height 19
type input "[DATE]"
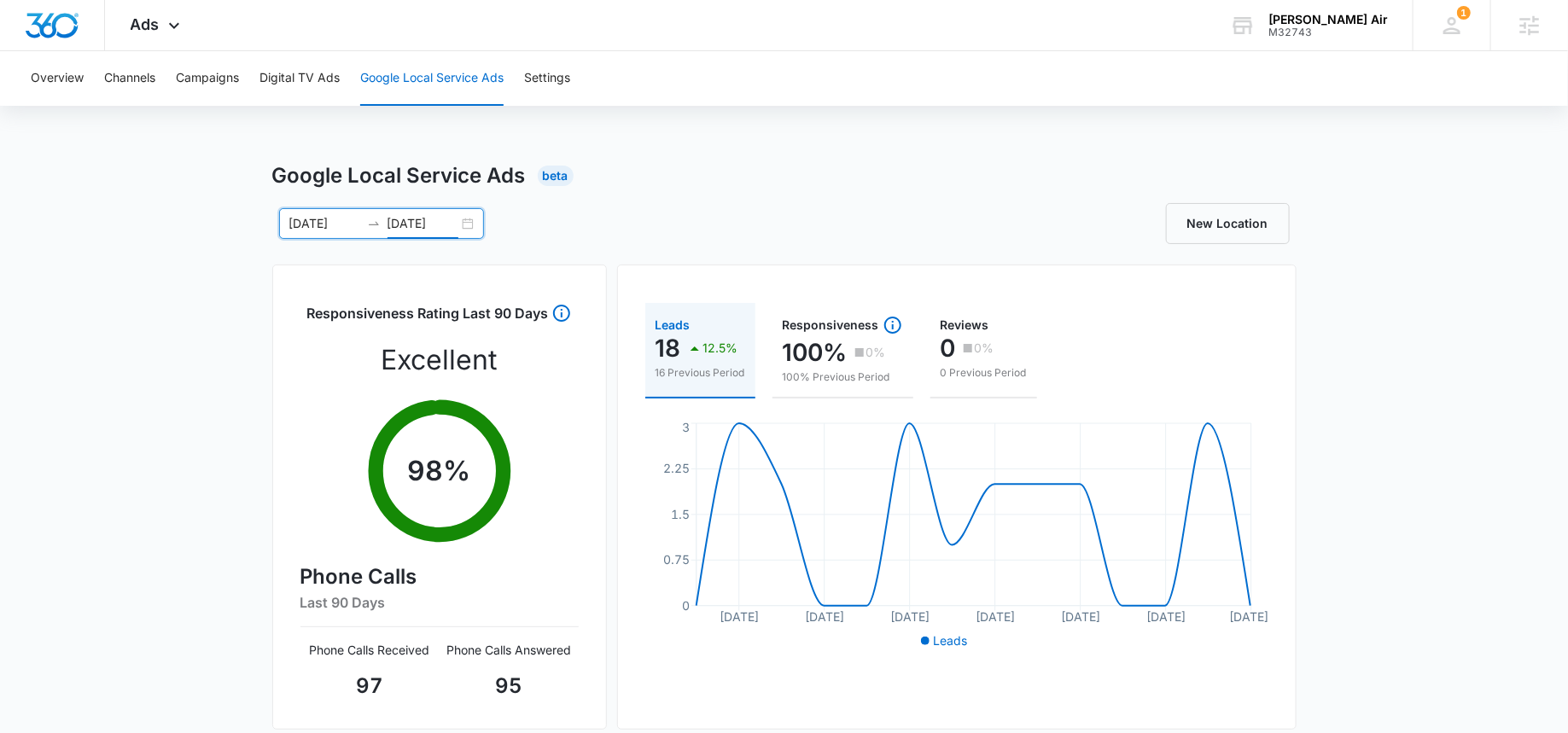
click at [416, 222] on input "[DATE]" at bounding box center [423, 223] width 71 height 19
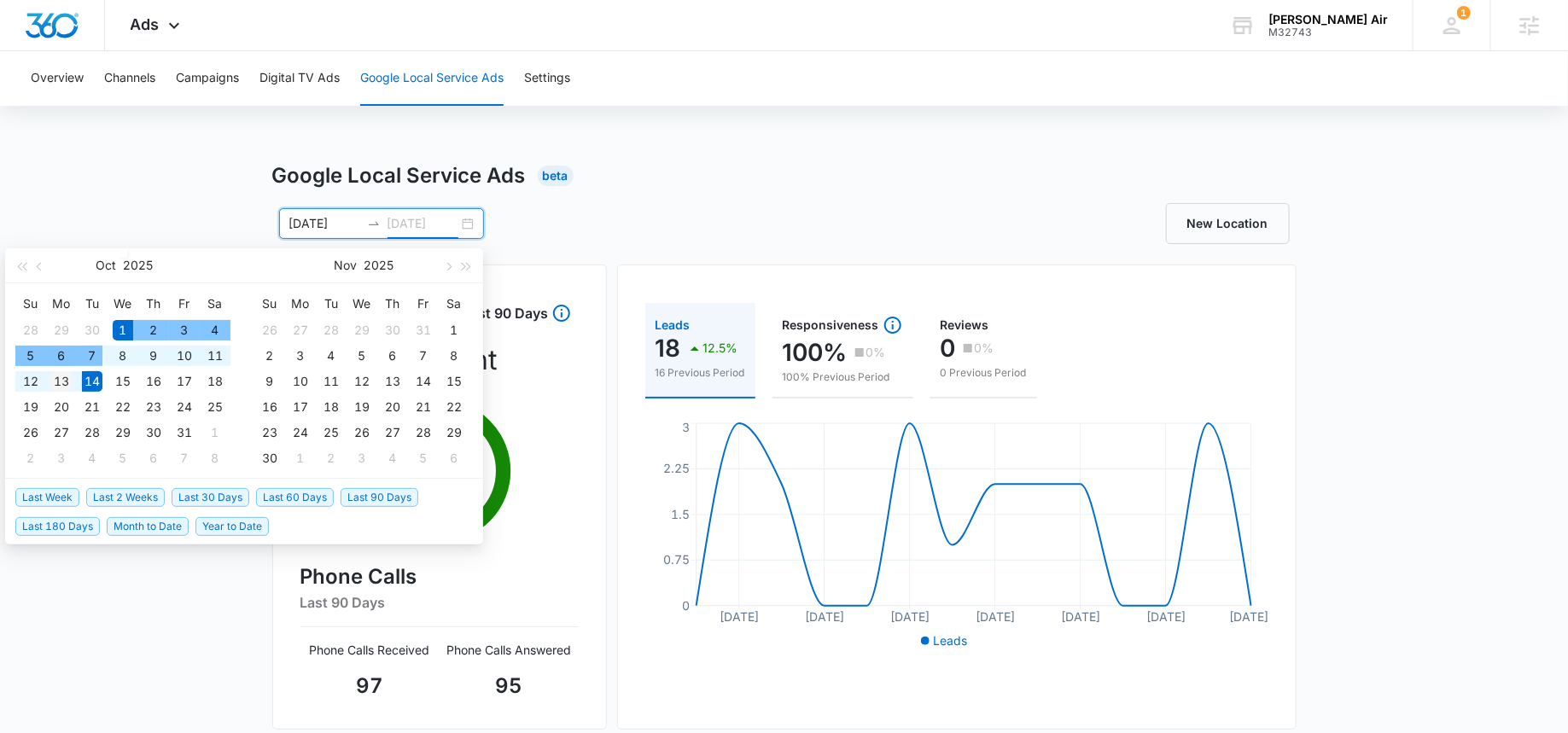
type input "[DATE]"
click at [67, 380] on div "13" at bounding box center [61, 380] width 20 height 20
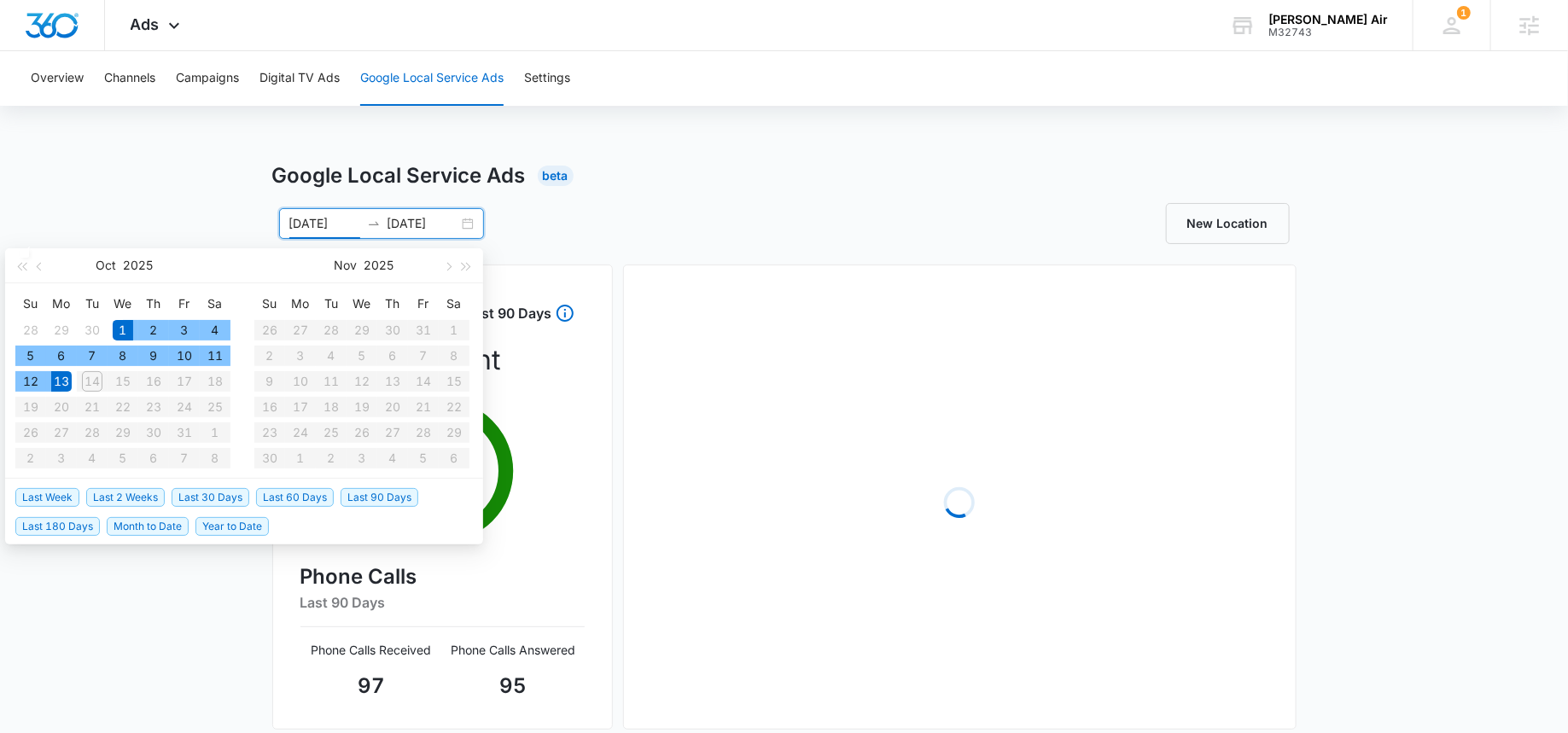
type input "[DATE]"
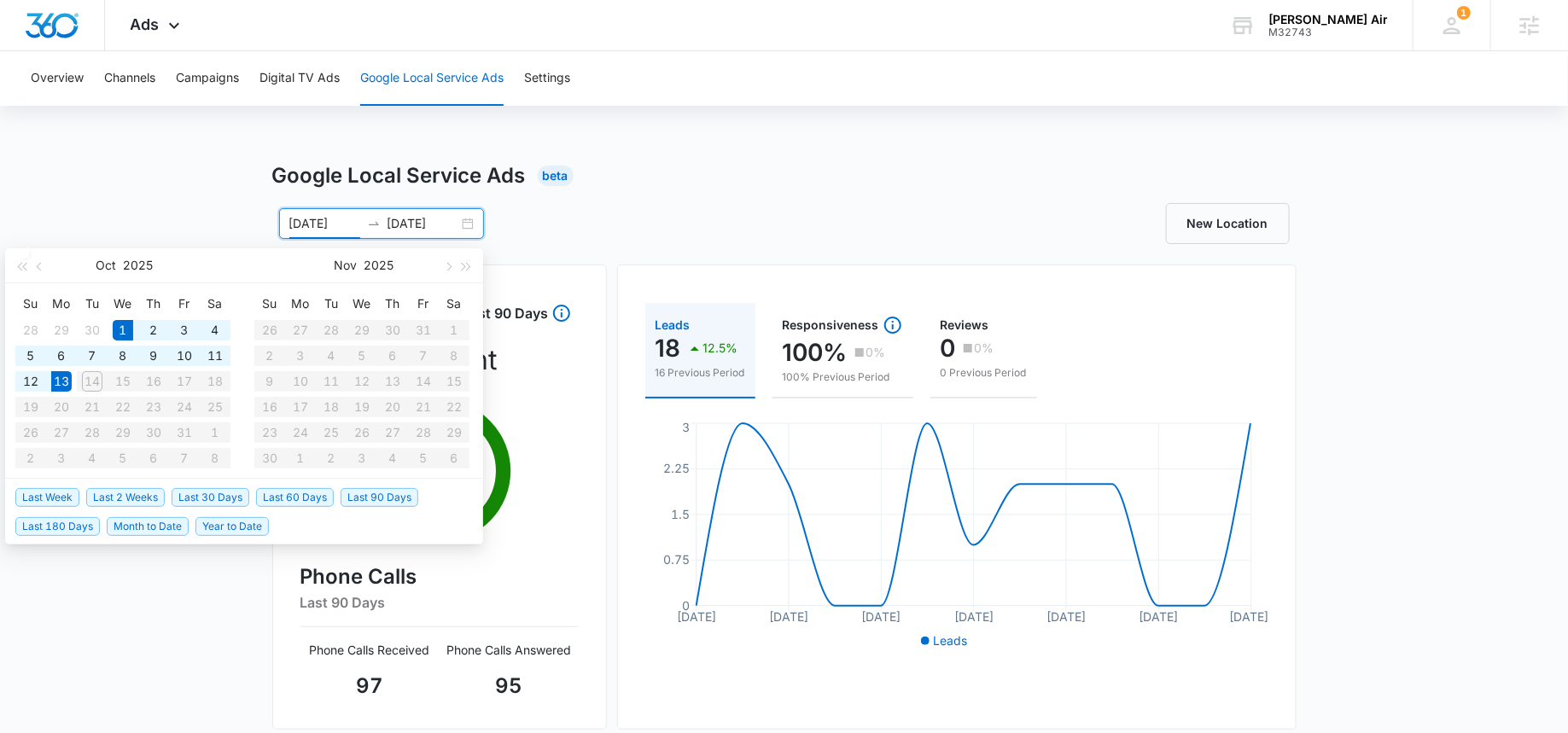
click at [753, 212] on div "10/01/2025 10/13/2025 Oct 2025 Su Mo Tu We Th Fr Sa 28 29 30 1 2 3 4 5 6 7 8 9 …" at bounding box center [528, 223] width 512 height 31
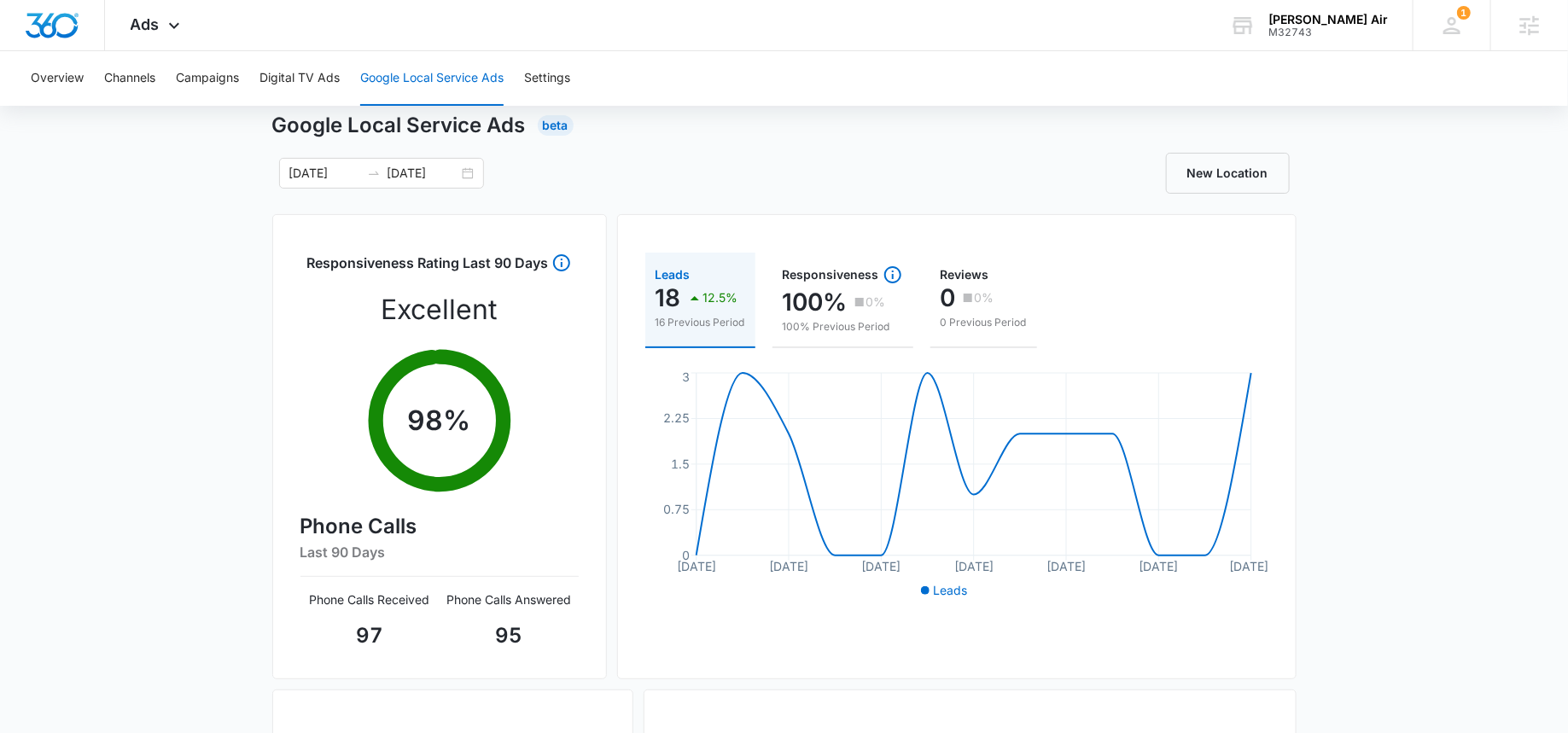
scroll to position [41, 0]
